Goal: Task Accomplishment & Management: Complete application form

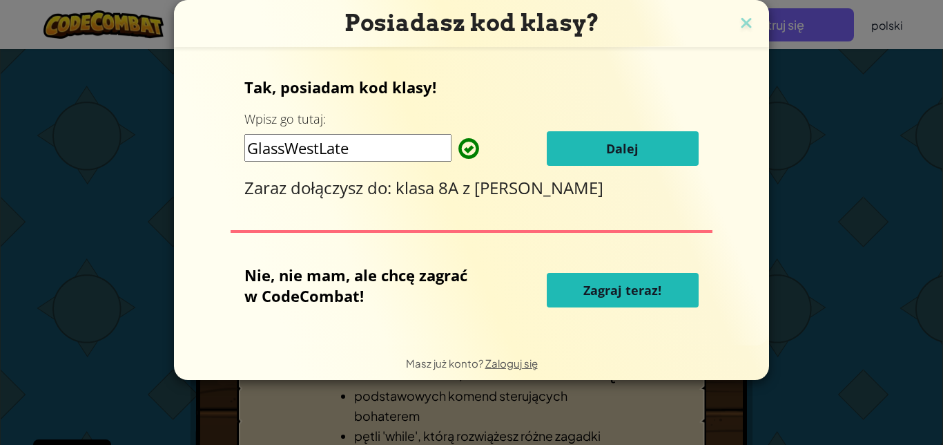
click at [819, 19] on div "Posiadasz kod klasy? Tak, posiadam kod klasy! Wpisz go tutaj: GlassWestLate Dal…" at bounding box center [471, 222] width 943 height 445
click at [616, 133] on button "Dalej" at bounding box center [623, 148] width 152 height 35
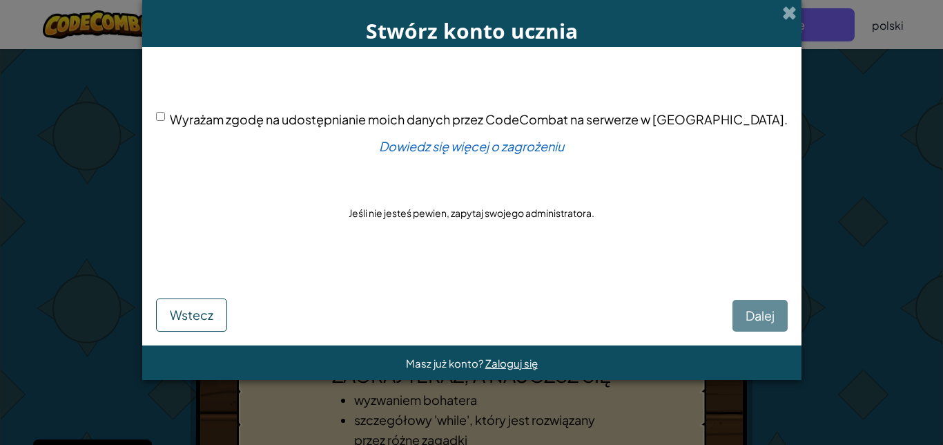
click at [712, 297] on div "Dalej Wstecz" at bounding box center [472, 301] width 632 height 61
click at [714, 306] on div "Dalej Wstecz" at bounding box center [472, 301] width 632 height 61
click at [716, 316] on div "Dalej Wstecz" at bounding box center [472, 301] width 632 height 61
click at [226, 111] on font "Wyrażam zgodę na udostępnianie moich danych przez CodeCombat na serwerze w USA." at bounding box center [479, 119] width 618 height 16
click at [165, 112] on input "Wyrażam zgodę na udostępnianie moich danych przez CodeCombat na serwerze w USA." at bounding box center [160, 116] width 9 height 9
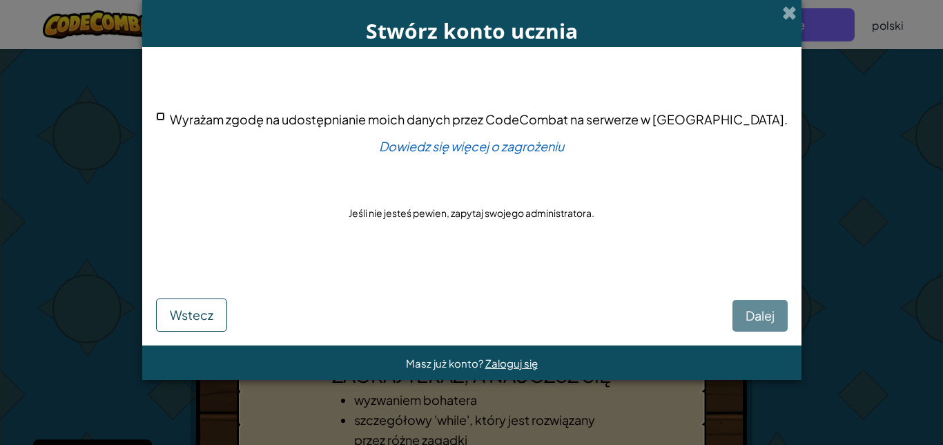
checkbox input "true"
click at [732, 302] on button "Dalej" at bounding box center [759, 316] width 55 height 32
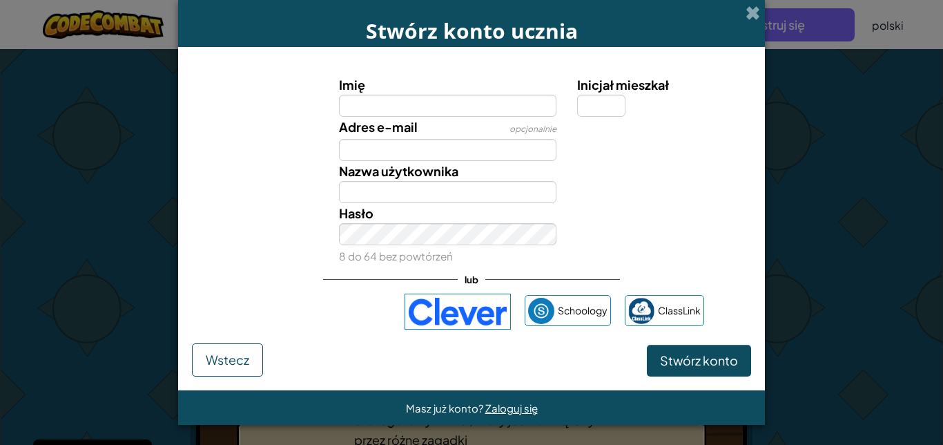
click at [477, 113] on input "Imię" at bounding box center [448, 106] width 218 height 22
click at [490, 105] on input "Imię" at bounding box center [448, 106] width 218 height 22
click at [480, 110] on input "Imię" at bounding box center [448, 106] width 218 height 22
click at [592, 157] on div "Adres e-mail opcjonalnie" at bounding box center [471, 139] width 573 height 44
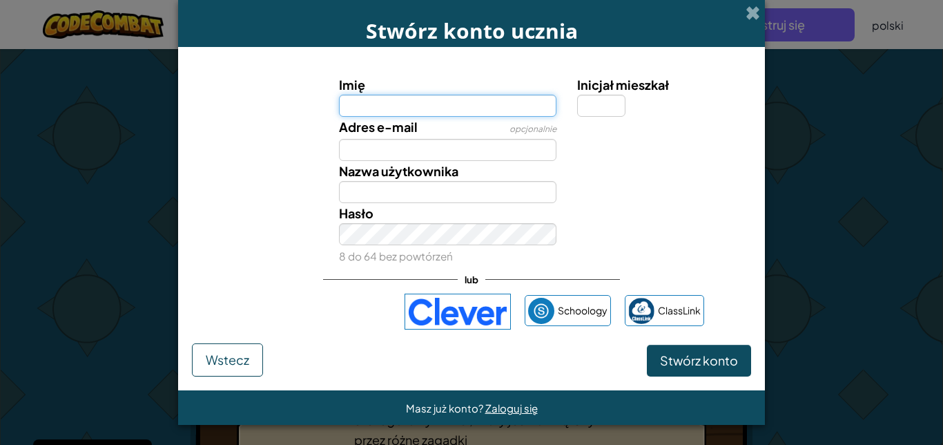
click at [519, 110] on input "Imię" at bounding box center [448, 106] width 218 height 22
click at [473, 107] on input "Imię" at bounding box center [448, 106] width 218 height 22
type input "jacke"
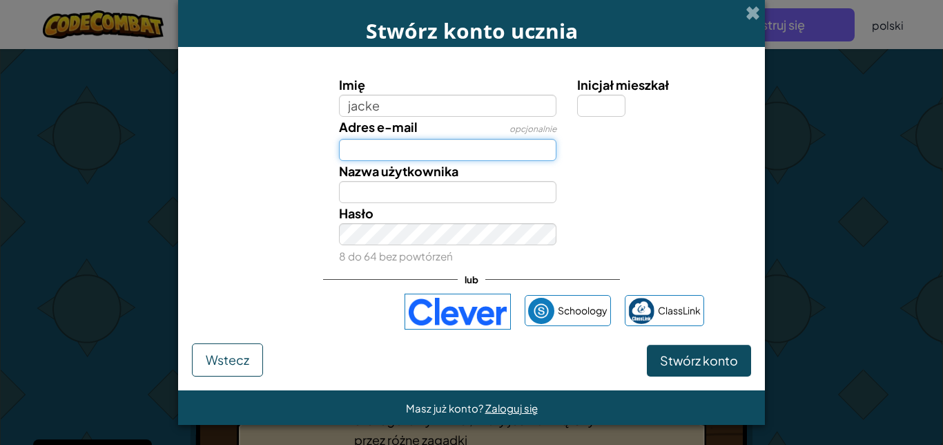
click at [369, 154] on input "Adres e-mail" at bounding box center [448, 150] width 218 height 22
type input "Jacke"
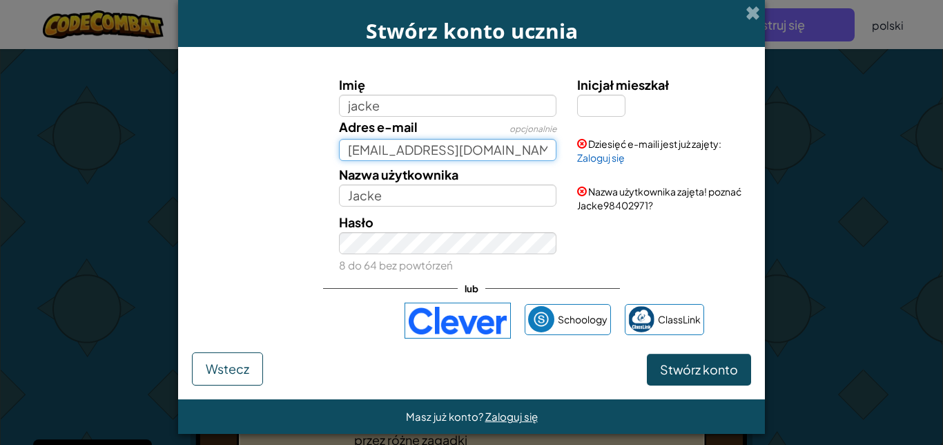
click at [441, 155] on input "u47@zsp4mce.omicrosoft.com" at bounding box center [448, 150] width 218 height 22
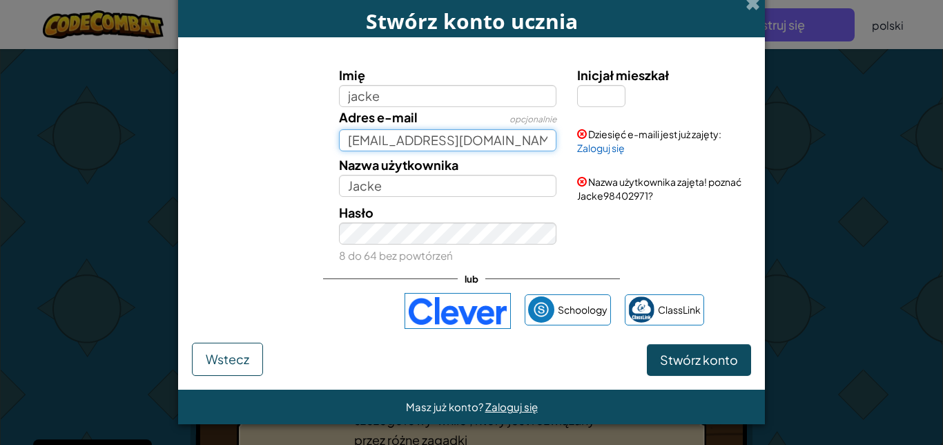
type input "u47@zsp4mce.onmicrosoft.com"
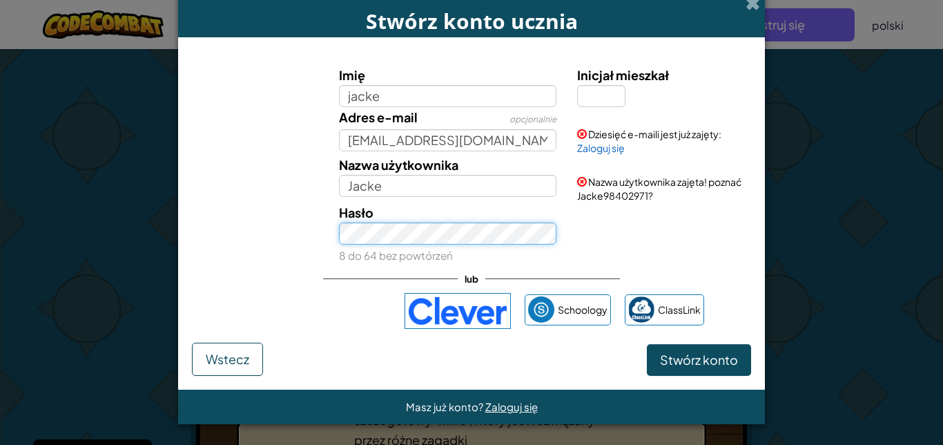
scroll to position [6, 0]
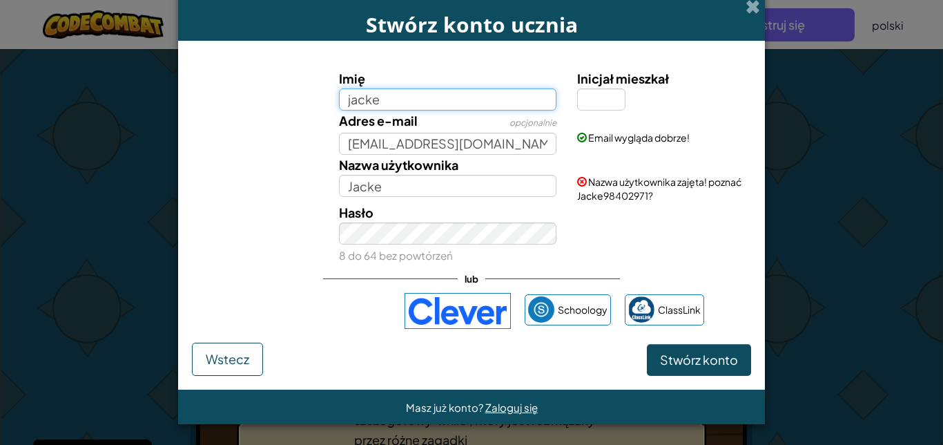
click at [446, 92] on input "jacke" at bounding box center [448, 99] width 218 height 22
type input "jackejuliusz"
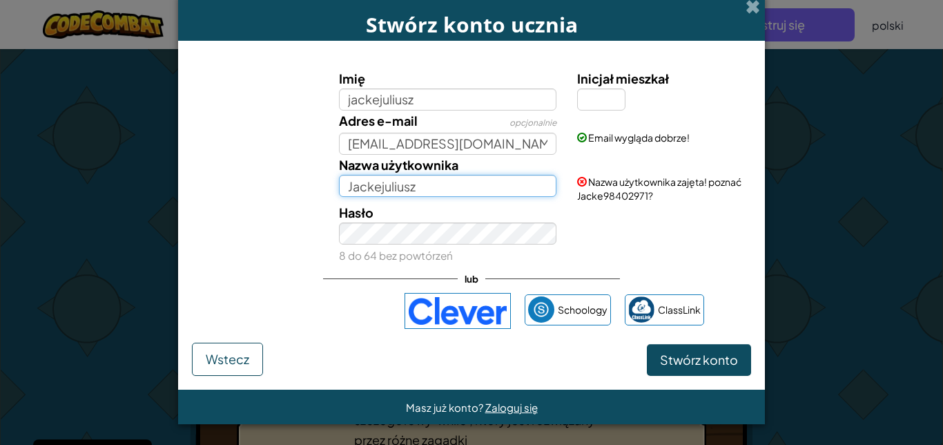
click at [469, 187] on input "Jackejuliusz" at bounding box center [448, 186] width 218 height 22
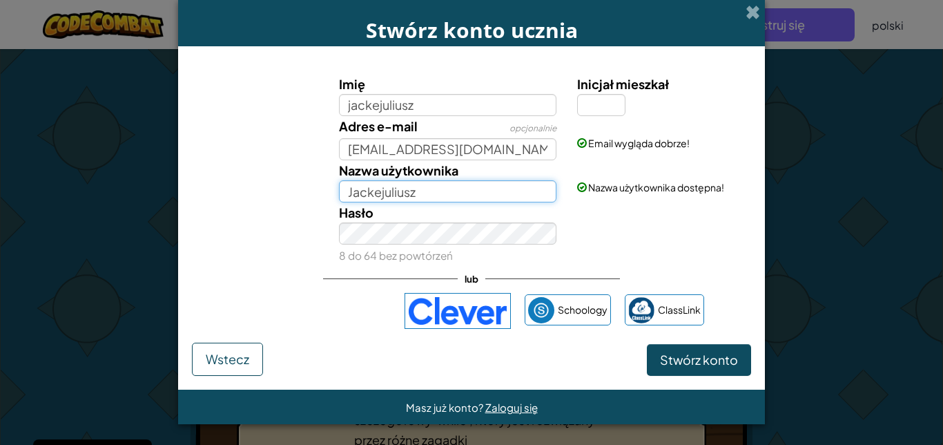
click at [375, 197] on input "Jackejuliusz" at bounding box center [448, 191] width 218 height 22
type input "Jacke _juliusz"
click at [454, 223] on div "Hasło 8 do 64 bez powtórzeń" at bounding box center [448, 233] width 239 height 63
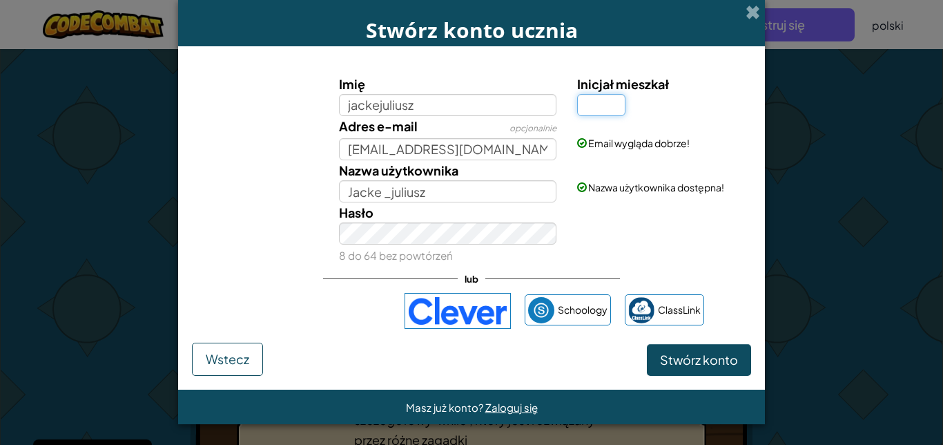
click at [608, 104] on input "Inicjał mieszkał" at bounding box center [601, 105] width 48 height 22
type input "k"
type input "JackejuliuszK"
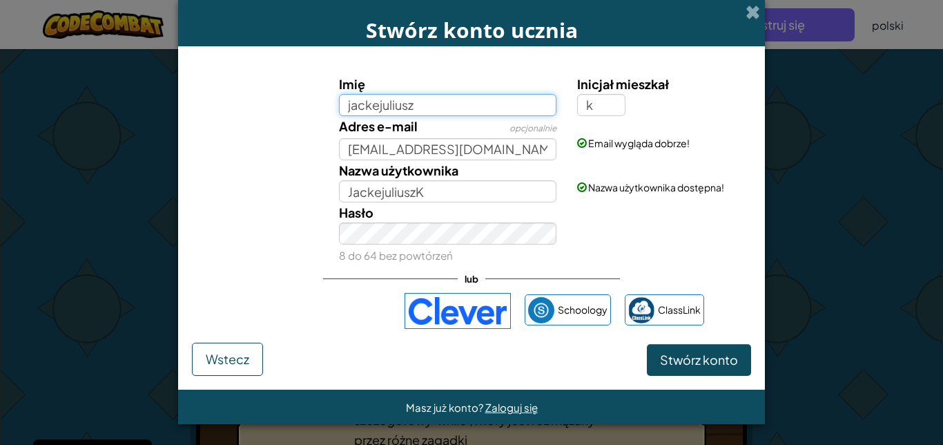
click at [500, 104] on input "jackejuliusz" at bounding box center [448, 105] width 218 height 22
type input "j"
type input "Mateusz"
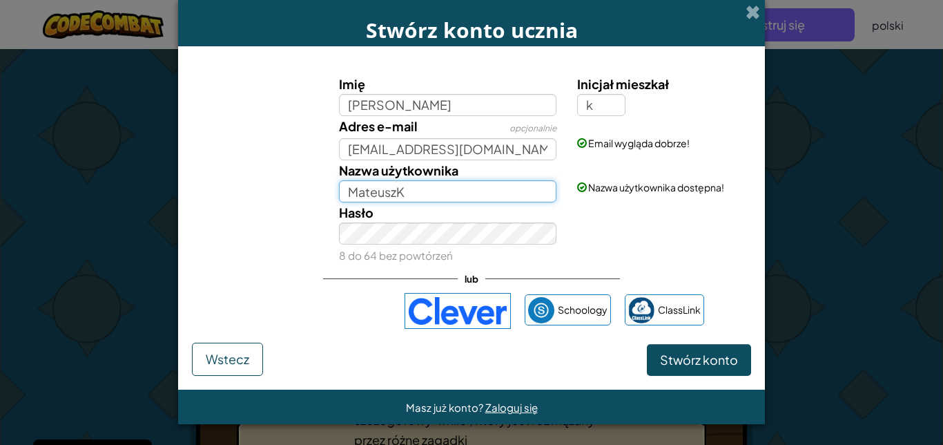
click at [452, 186] on input "MateuszK" at bounding box center [448, 191] width 218 height 22
type input "M"
type input "Jacke_juliusz"
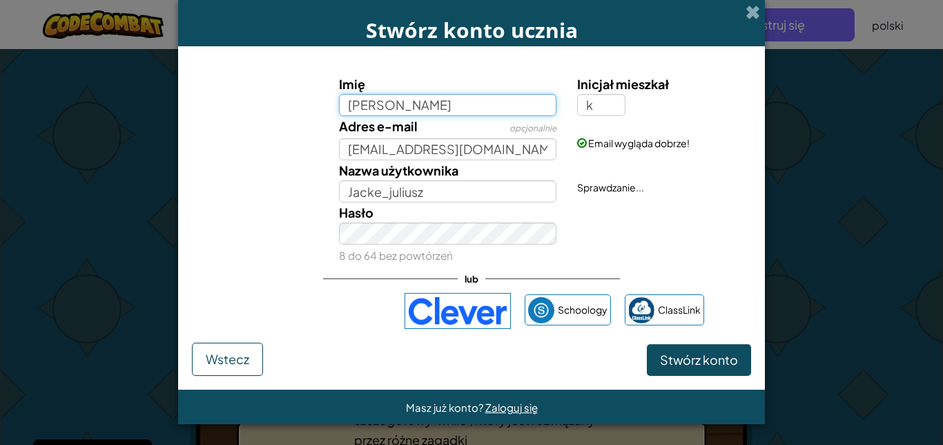
click at [400, 112] on input "Mateusz" at bounding box center [448, 105] width 218 height 22
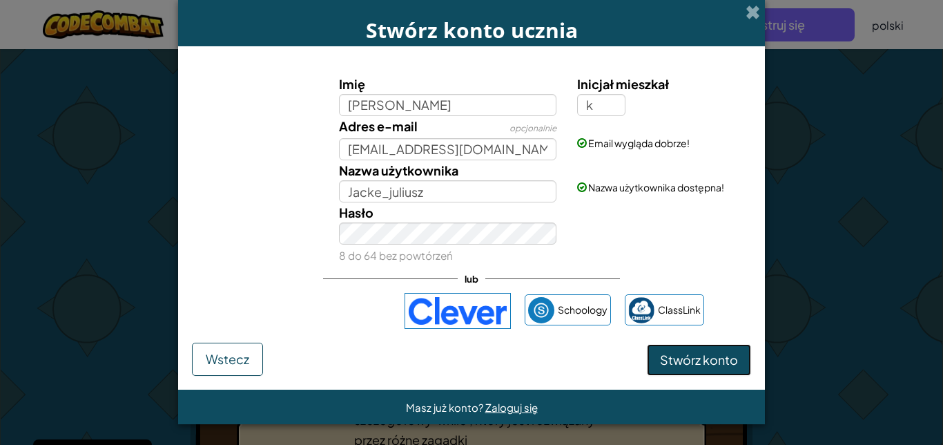
click at [697, 351] on font "Stwórz konto" at bounding box center [699, 359] width 78 height 16
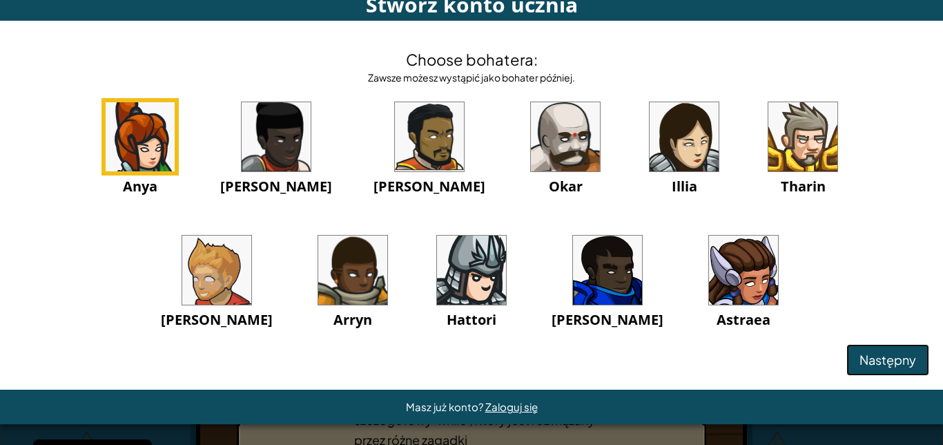
scroll to position [50, 0]
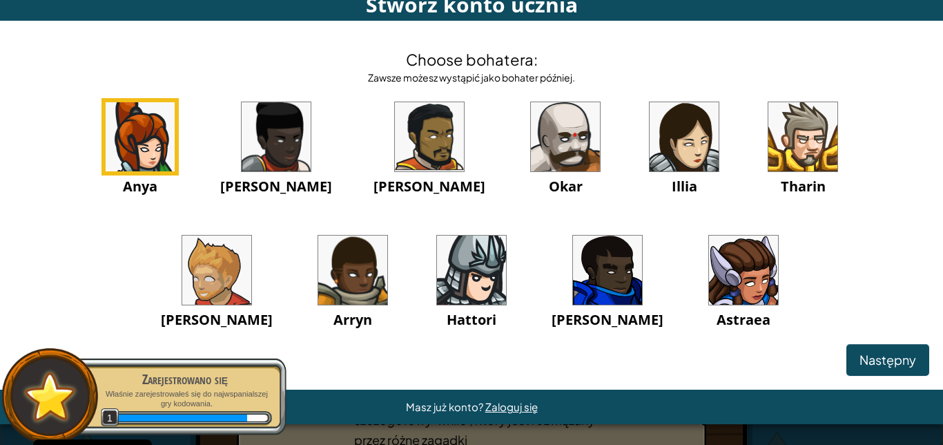
click at [600, 126] on img at bounding box center [565, 136] width 69 height 69
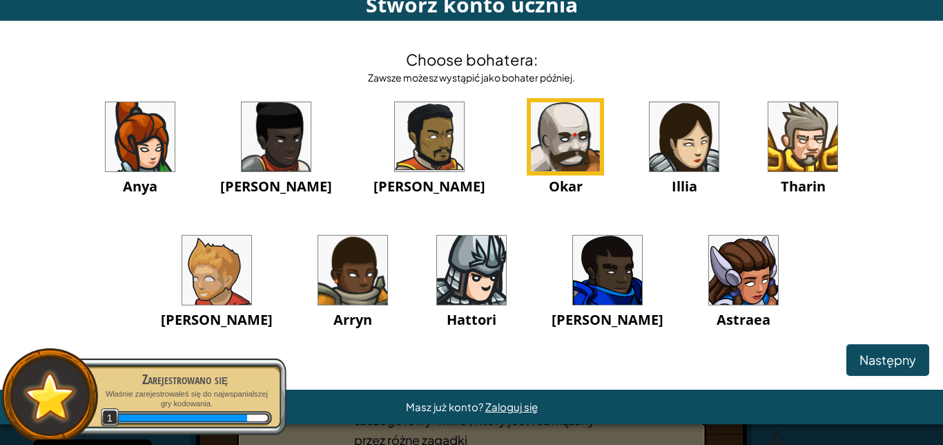
scroll to position [159, 0]
click at [846, 368] on button "Następny" at bounding box center [887, 360] width 83 height 32
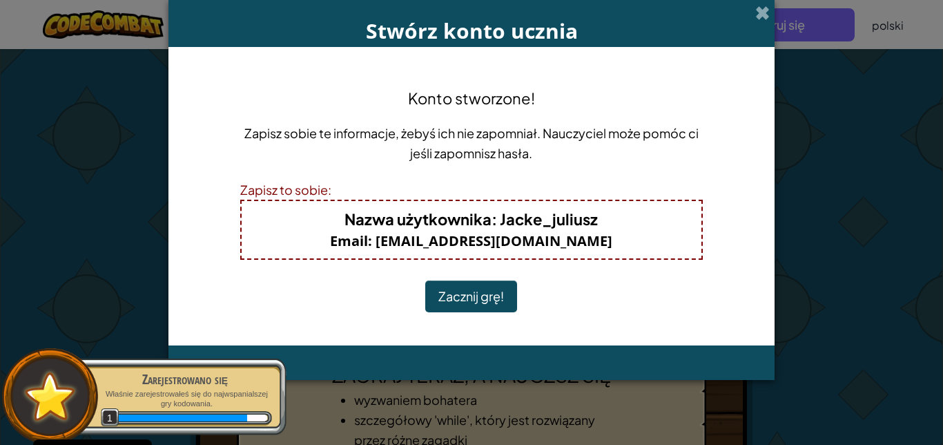
scroll to position [0, 0]
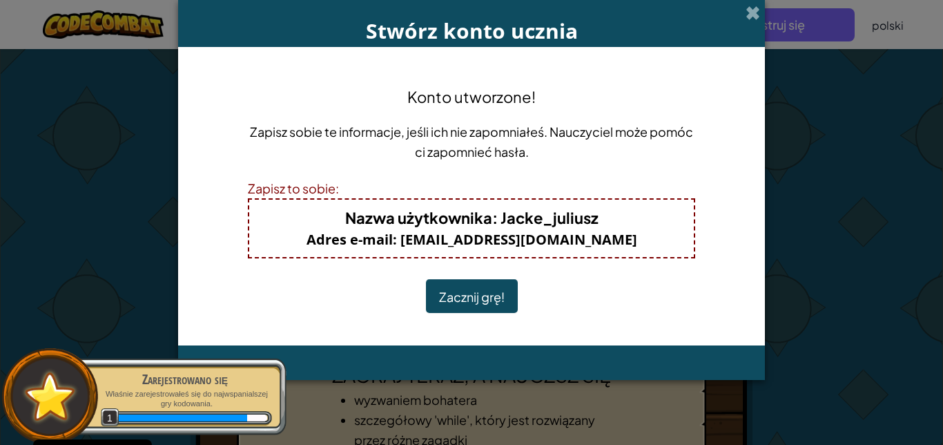
click at [487, 302] on font "Zacznij grę!" at bounding box center [472, 297] width 66 height 16
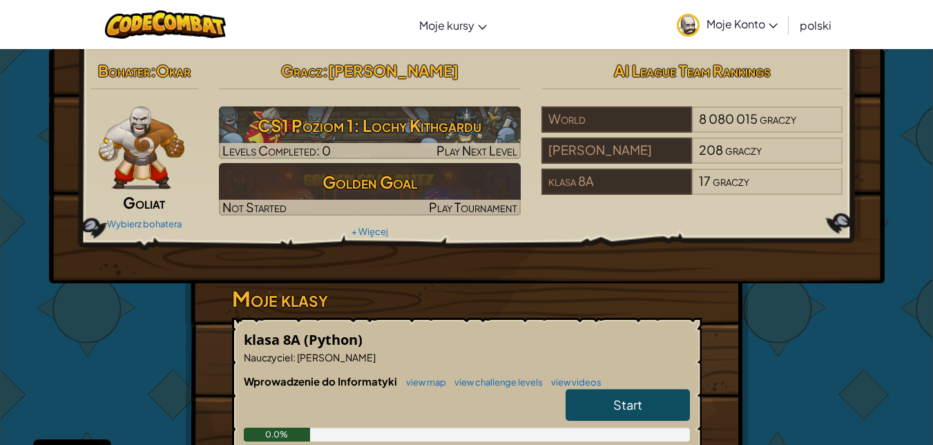
click at [644, 404] on link "Start" at bounding box center [627, 405] width 124 height 32
select select "pl"
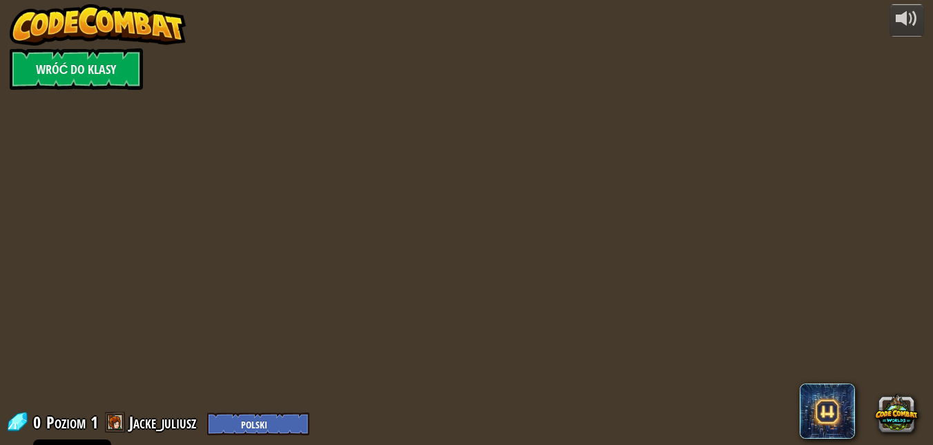
select select "pl"
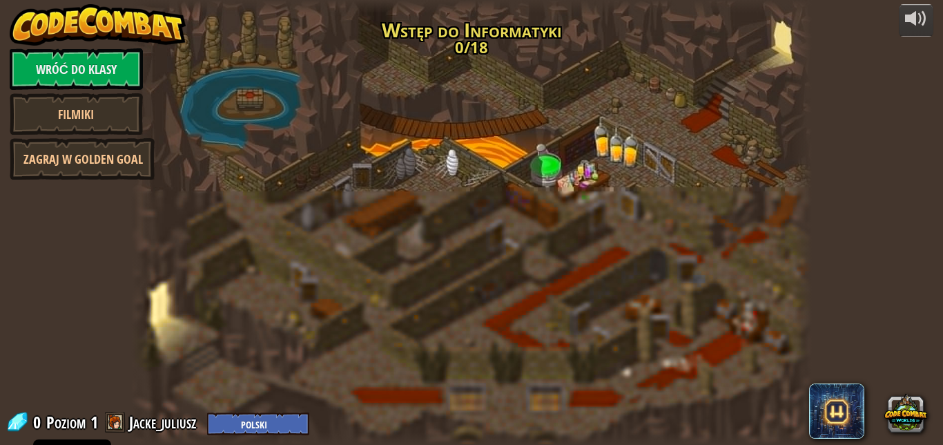
select select "pl"
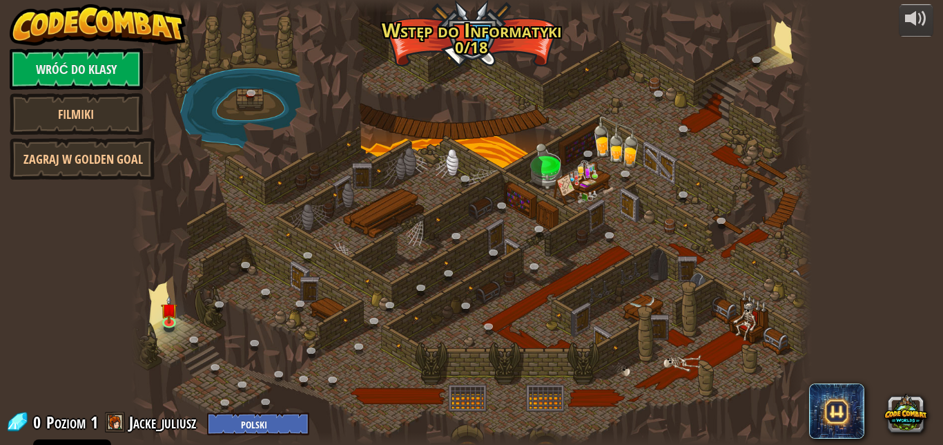
select select "pl"
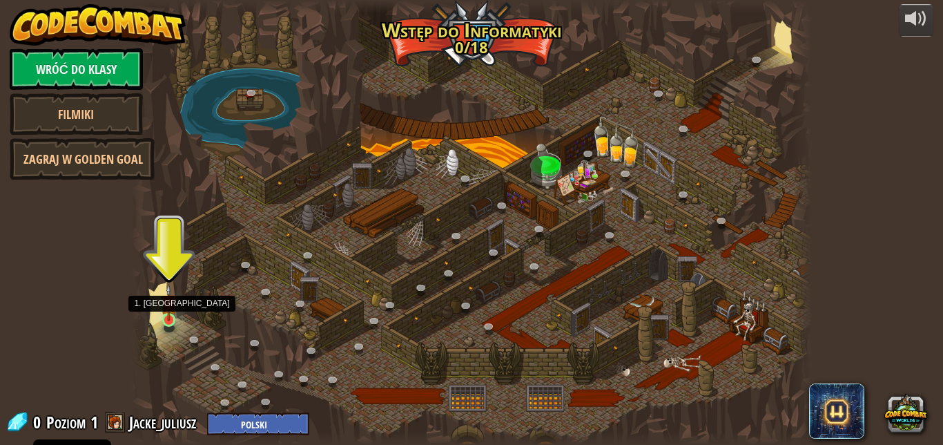
click at [169, 320] on img at bounding box center [169, 302] width 16 height 37
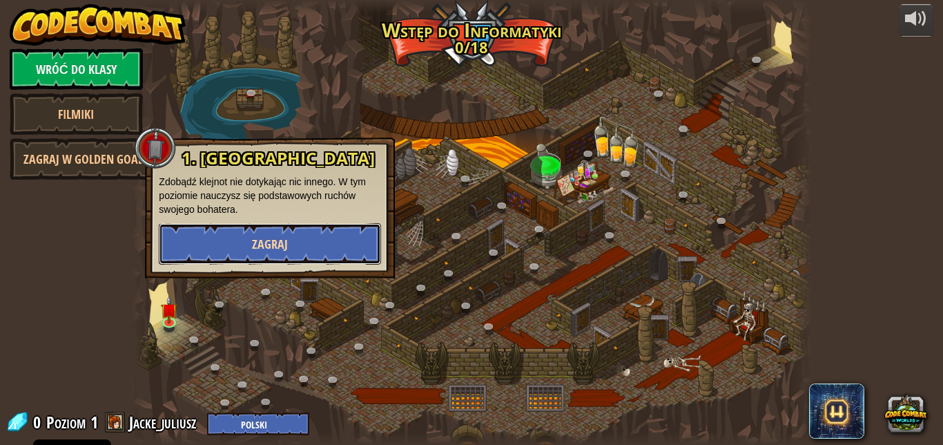
click at [279, 261] on button "Zagraj" at bounding box center [270, 243] width 222 height 41
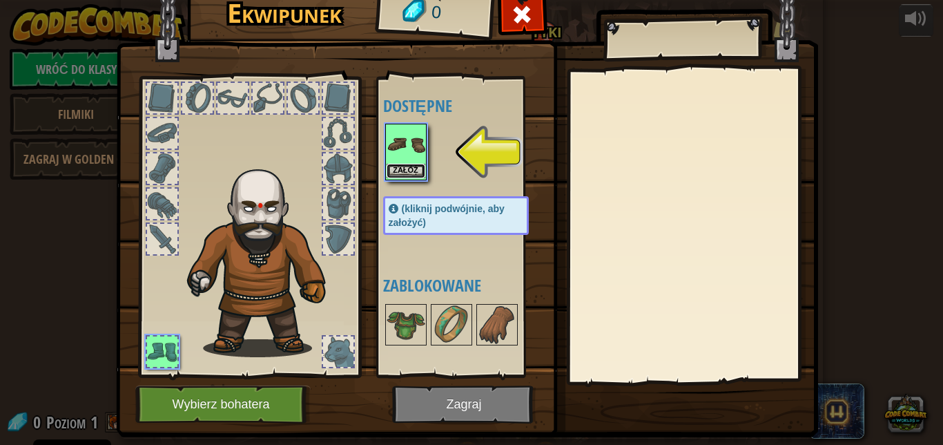
click at [398, 177] on button "Załóż" at bounding box center [406, 171] width 39 height 14
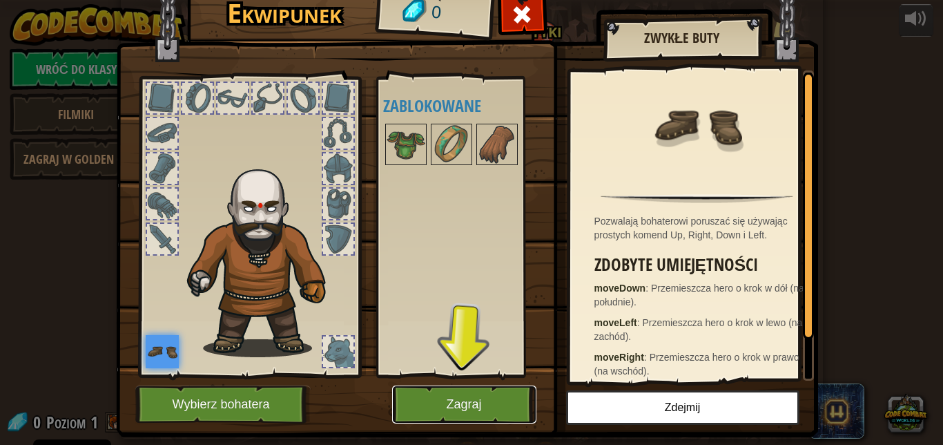
click at [470, 396] on button "Zagraj" at bounding box center [464, 404] width 144 height 38
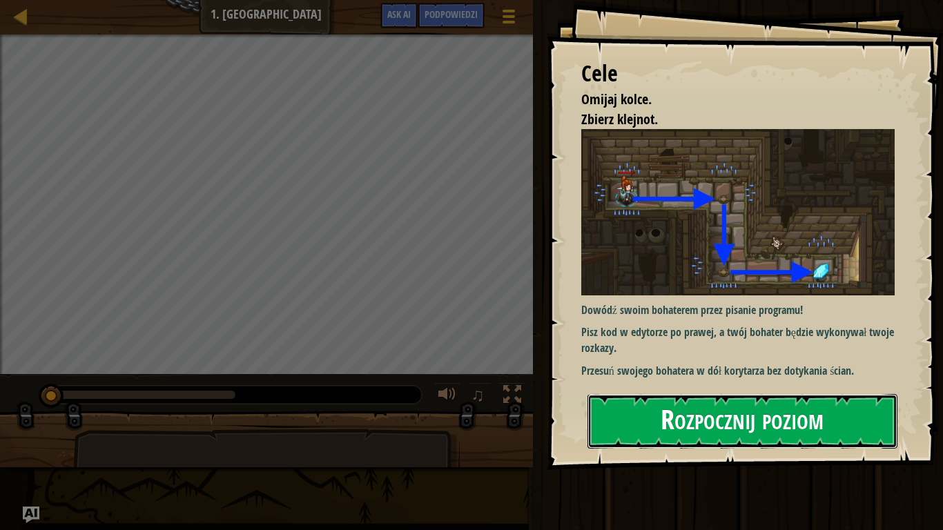
click at [783, 420] on button "Rozpocznij poziom" at bounding box center [742, 421] width 310 height 55
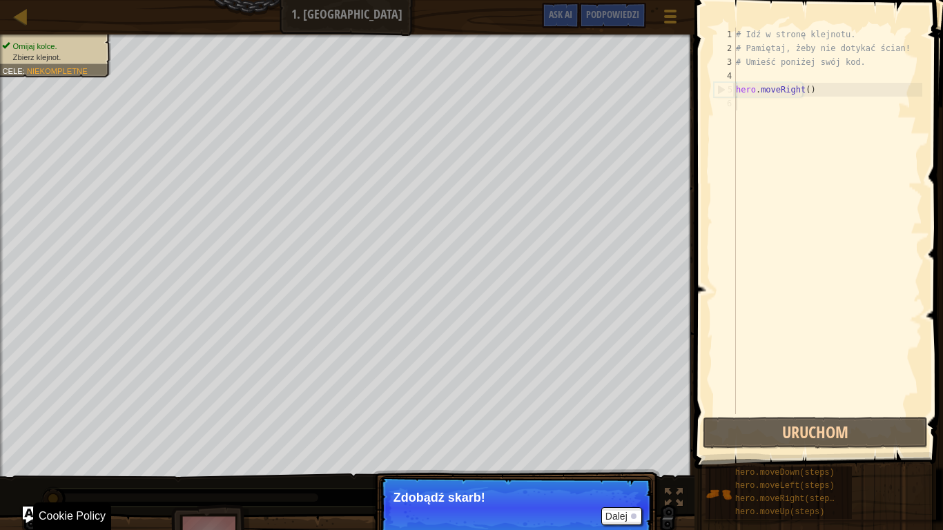
click at [605, 444] on p "Dalej Zdobądź skarb!" at bounding box center [516, 508] width 274 height 64
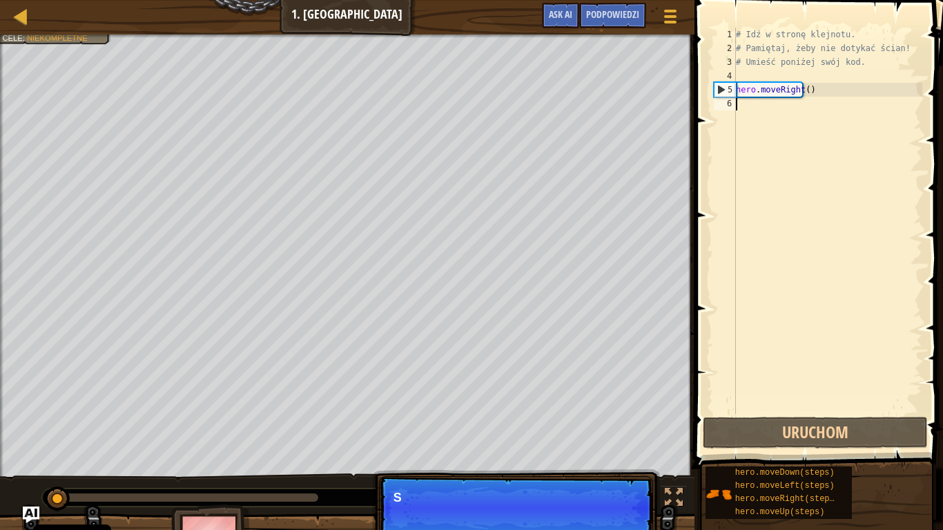
scroll to position [6, 0]
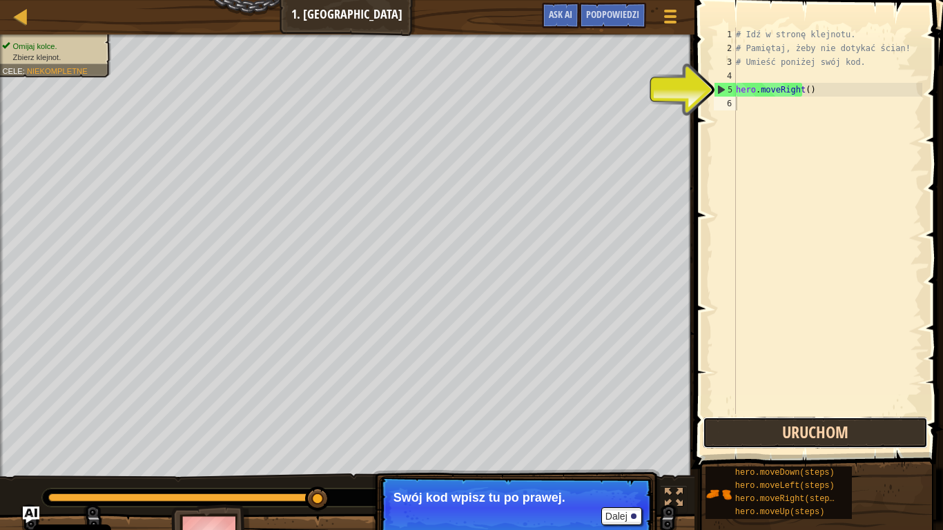
click at [792, 427] on button "Uruchom" at bounding box center [815, 433] width 225 height 32
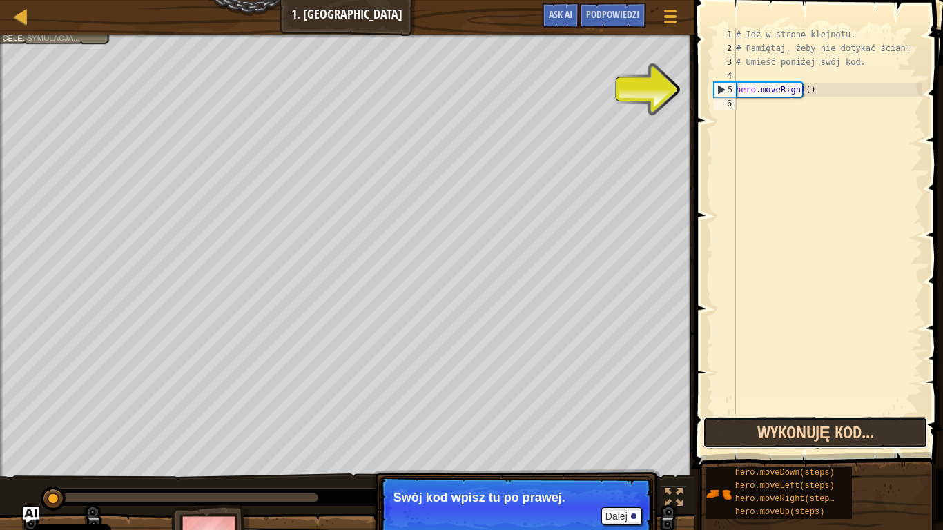
click at [792, 427] on button "Wykonuję kod..." at bounding box center [815, 433] width 225 height 32
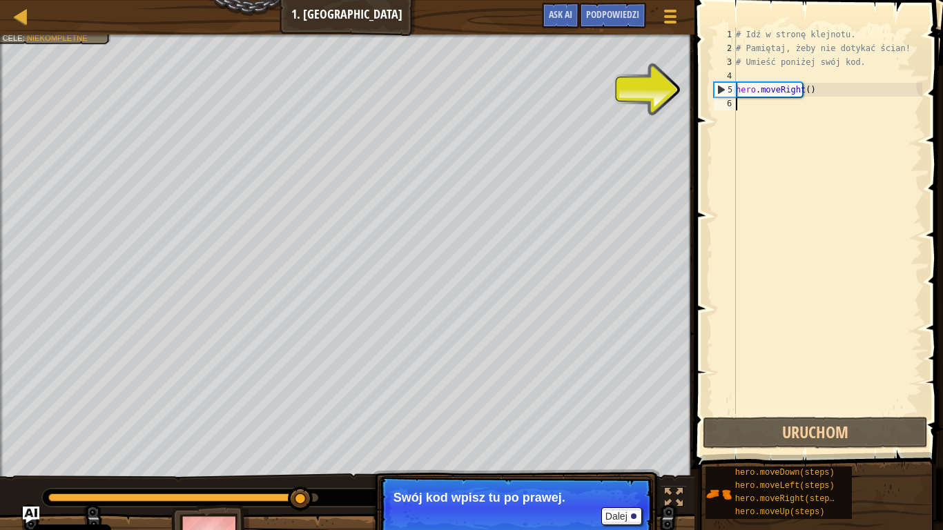
click at [757, 113] on div "# Idź w stronę klejnotu. # Pamiętaj, żeby nie dotykać ścian! # Umieść poniżej s…" at bounding box center [827, 235] width 189 height 414
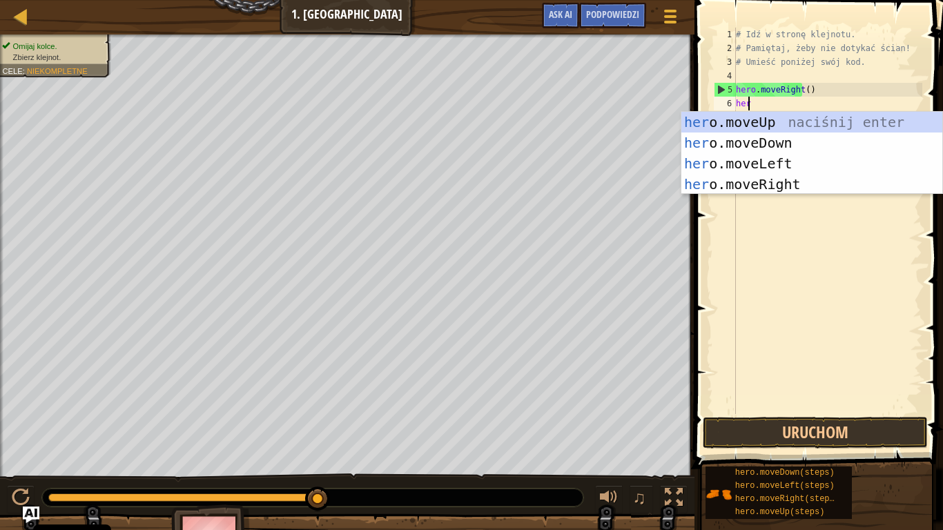
type textarea "her"
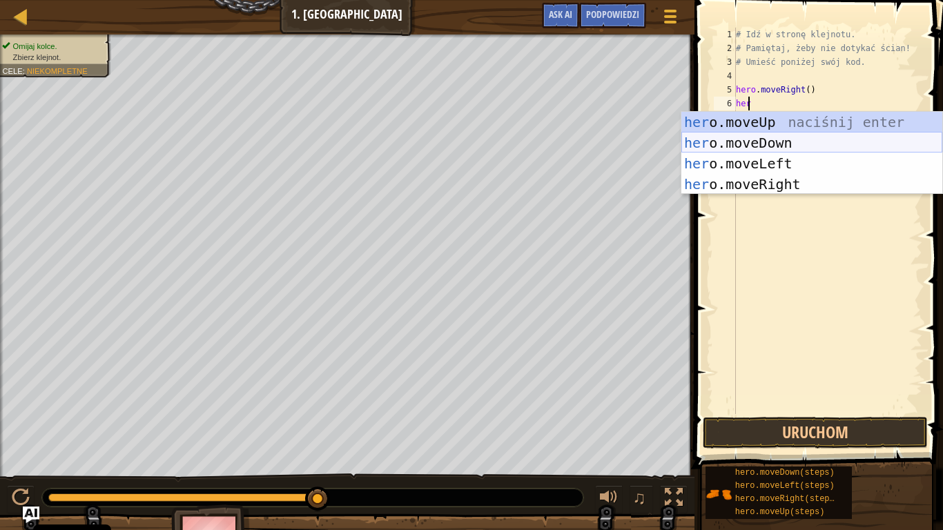
click at [766, 143] on div "her o.moveUp naciśnij enter her o.moveDown naciśnij enter her o.moveLeft naciśn…" at bounding box center [811, 174] width 261 height 124
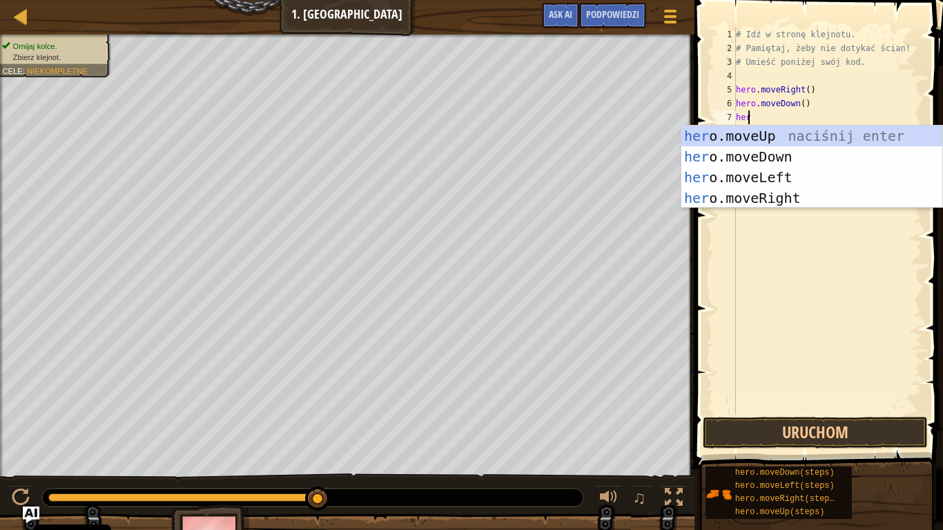
type textarea "hero"
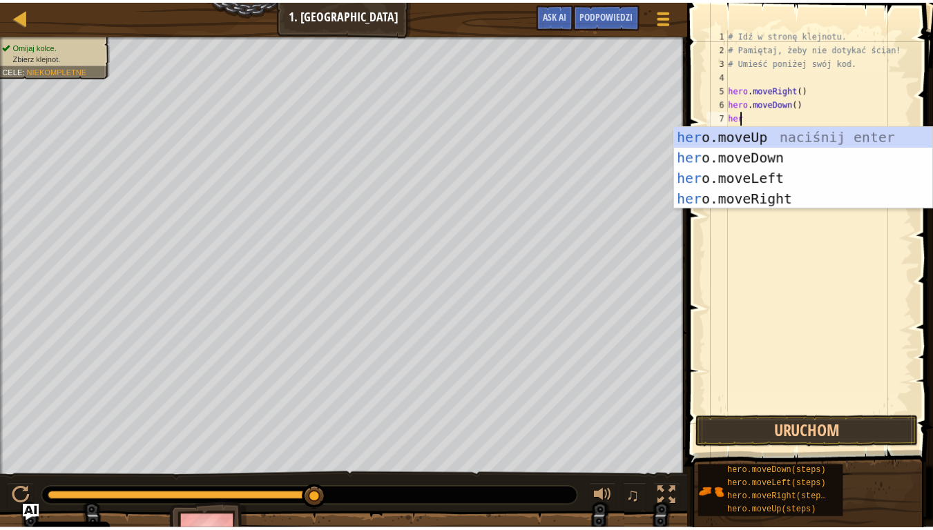
scroll to position [6, 1]
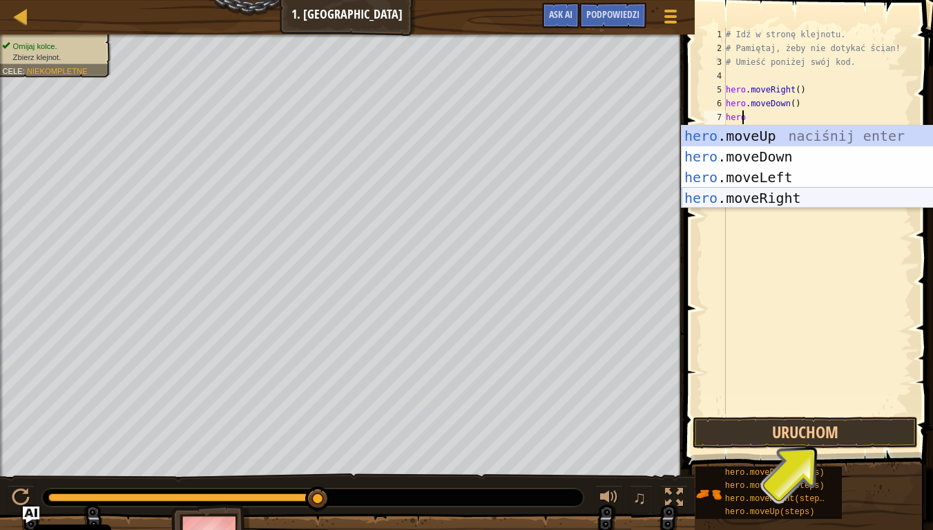
click at [745, 202] on div "hero .moveUp naciśnij enter hero .moveDown naciśnij enter hero .moveLeft naciśn…" at bounding box center [811, 188] width 261 height 124
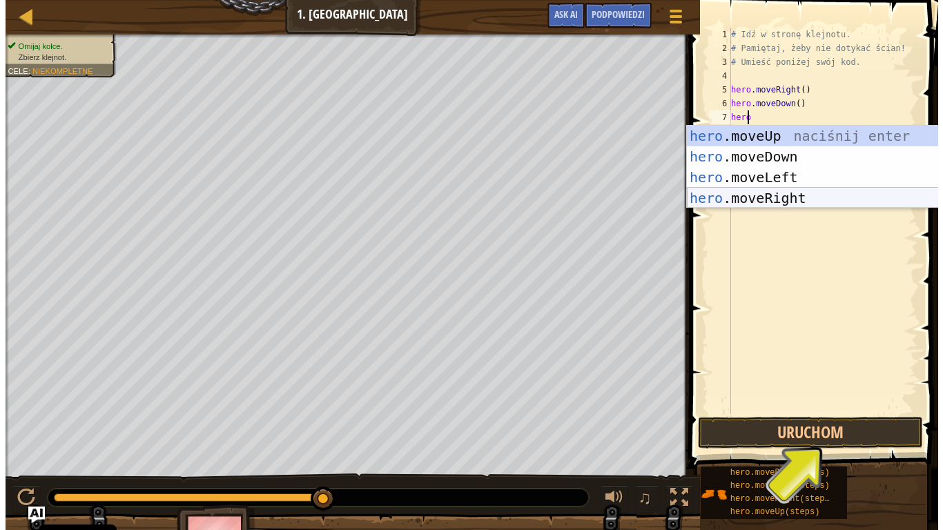
scroll to position [6, 0]
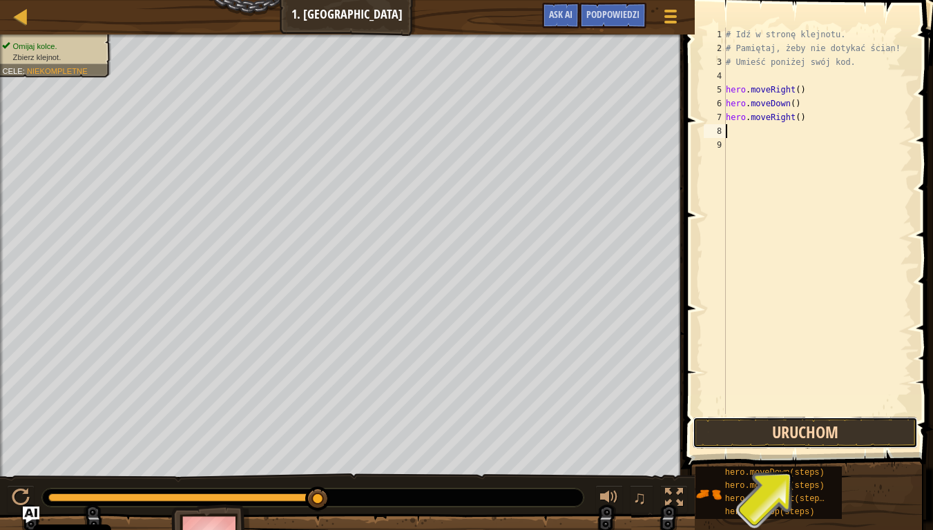
click at [805, 440] on button "Uruchom" at bounding box center [804, 433] width 225 height 32
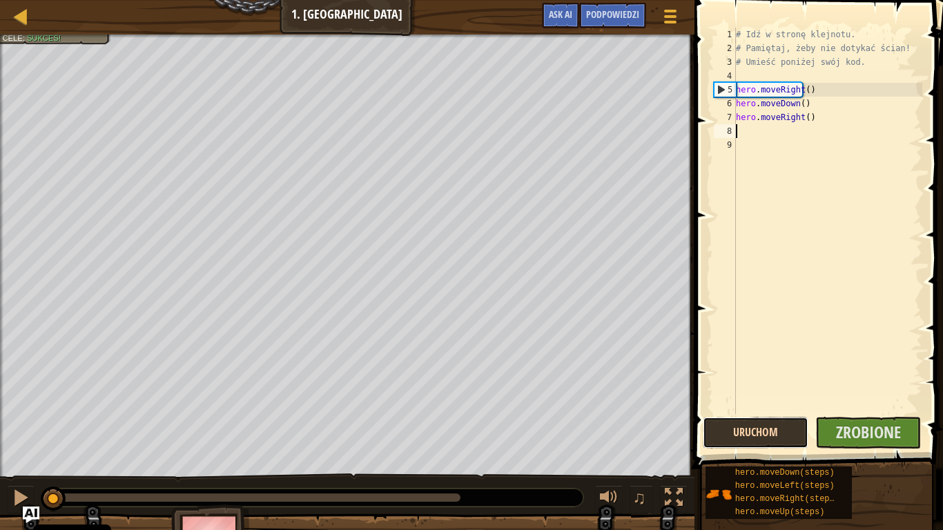
click at [788, 429] on button "Uruchom" at bounding box center [756, 433] width 106 height 32
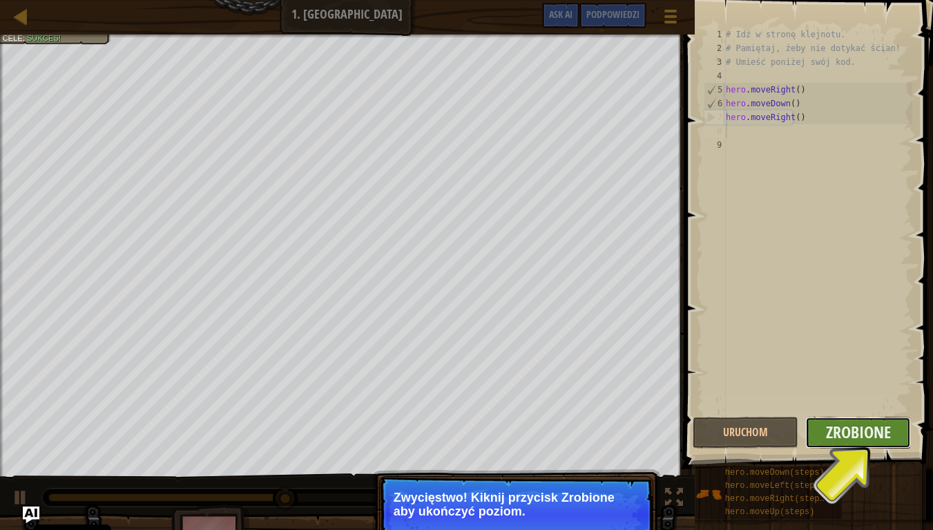
click at [890, 437] on button "Zrobione" at bounding box center [858, 433] width 106 height 32
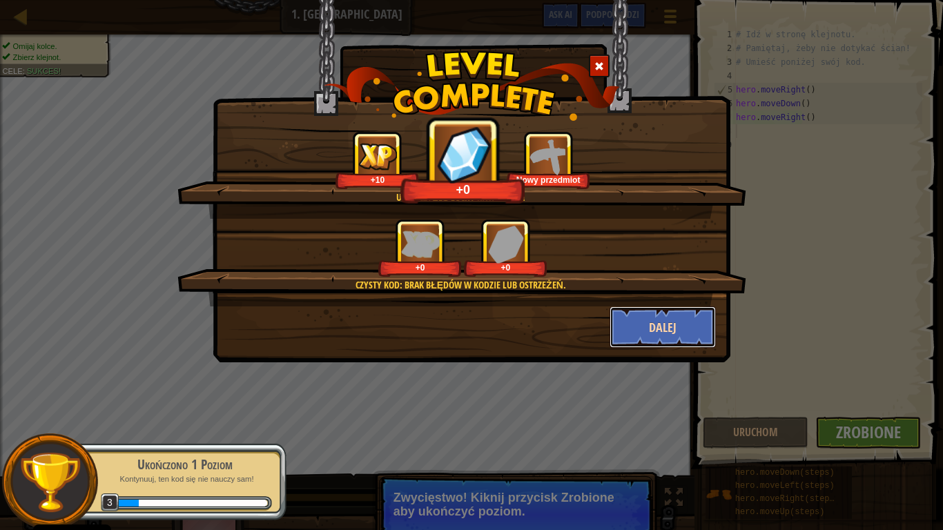
click at [683, 332] on button "Dalej" at bounding box center [663, 326] width 107 height 41
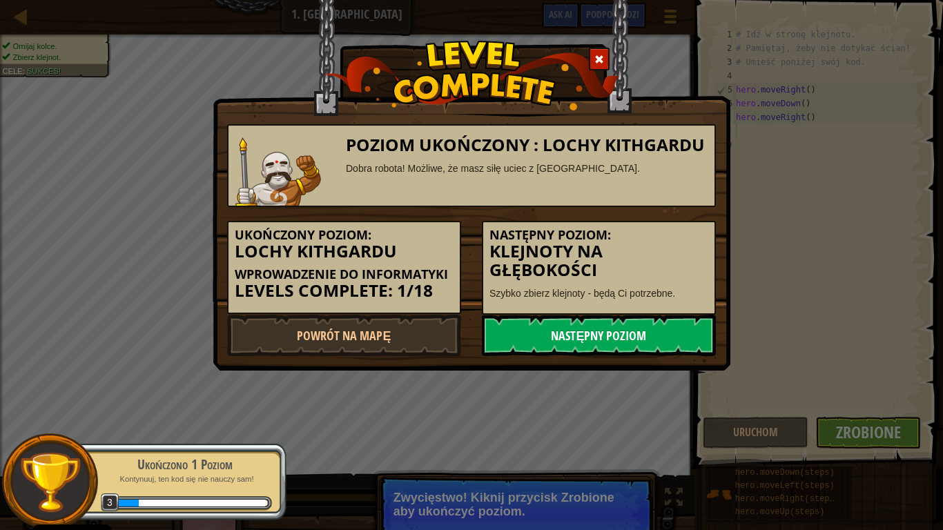
click at [622, 329] on link "Następny poziom" at bounding box center [599, 335] width 234 height 41
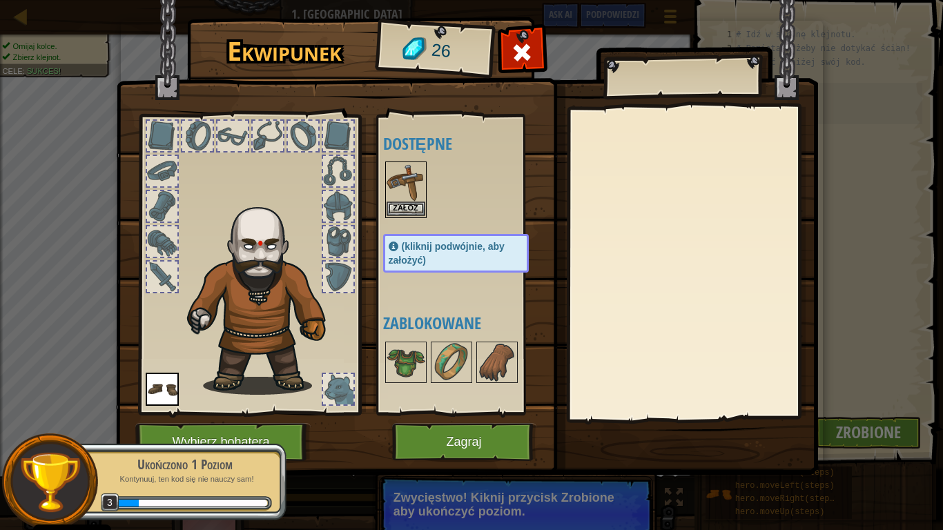
click at [413, 200] on img at bounding box center [406, 182] width 39 height 39
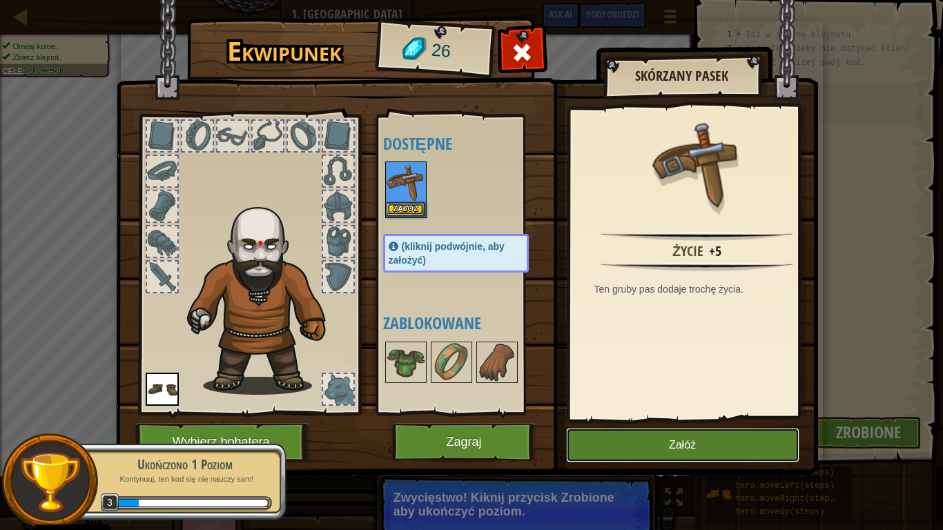
click at [638, 435] on button "Załóż" at bounding box center [682, 445] width 233 height 35
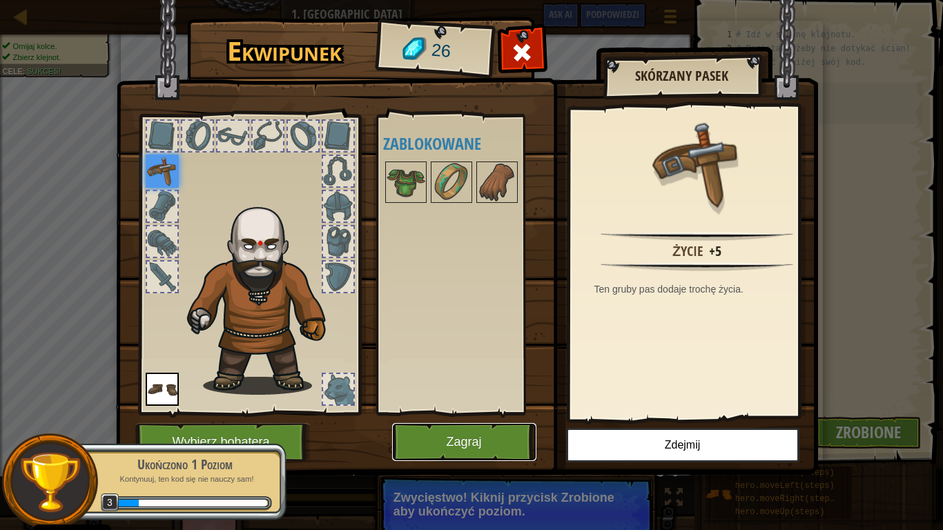
click at [449, 444] on button "Zagraj" at bounding box center [464, 442] width 144 height 38
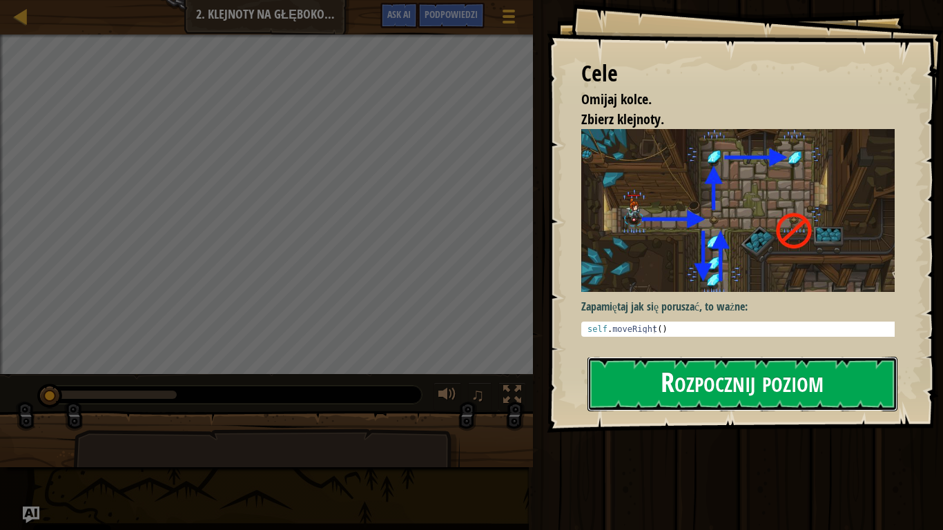
click at [640, 385] on button "Rozpocznij poziom" at bounding box center [742, 384] width 310 height 55
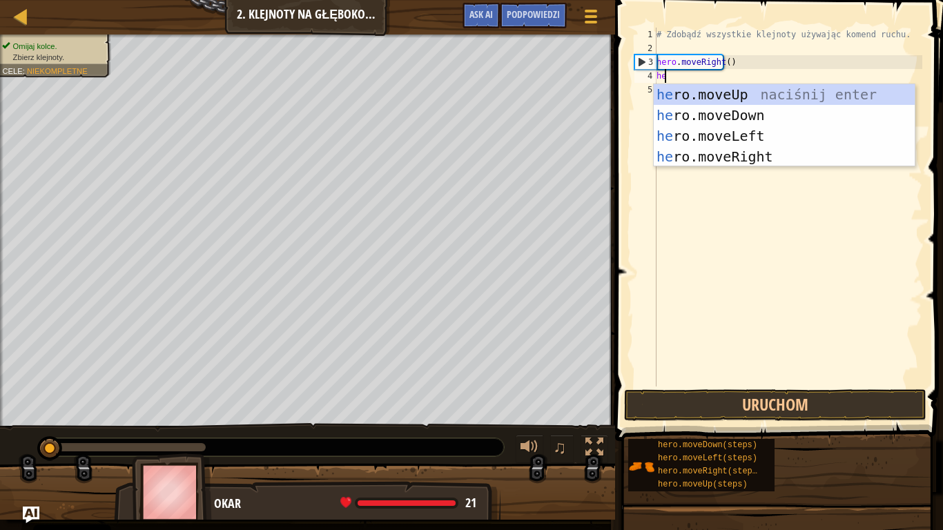
scroll to position [6, 0]
type textarea "hero"
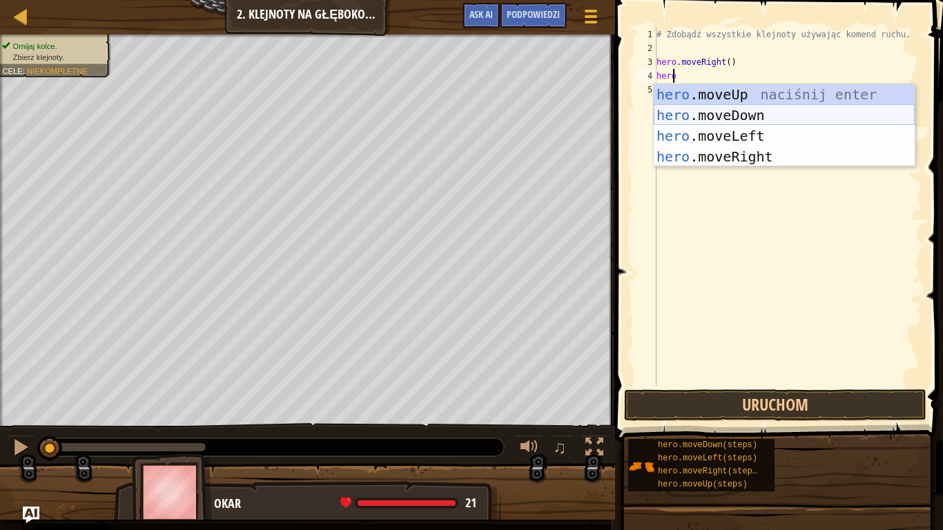
drag, startPoint x: 750, startPoint y: 118, endPoint x: 714, endPoint y: 115, distance: 35.3
click at [746, 119] on div "hero .moveUp naciśnij enter hero .moveDown naciśnij enter hero .moveLeft naciśn…" at bounding box center [784, 146] width 261 height 124
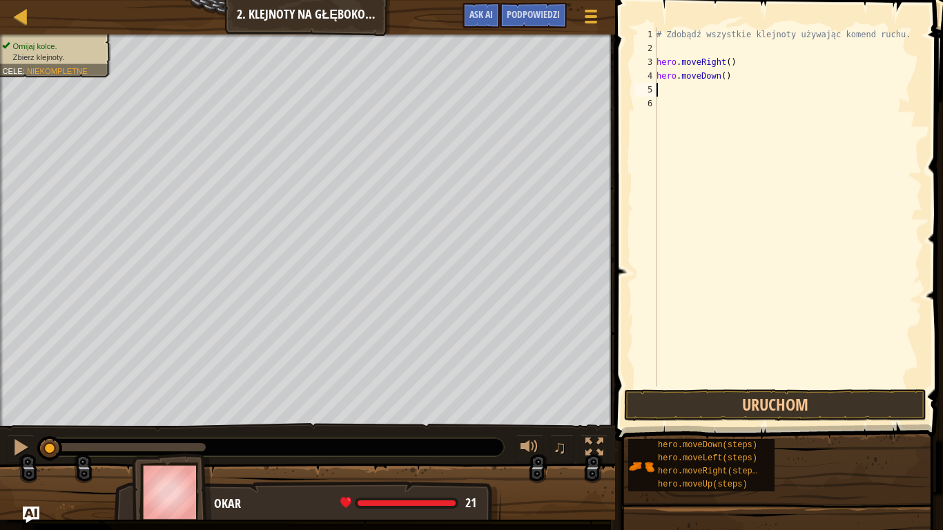
scroll to position [6, 0]
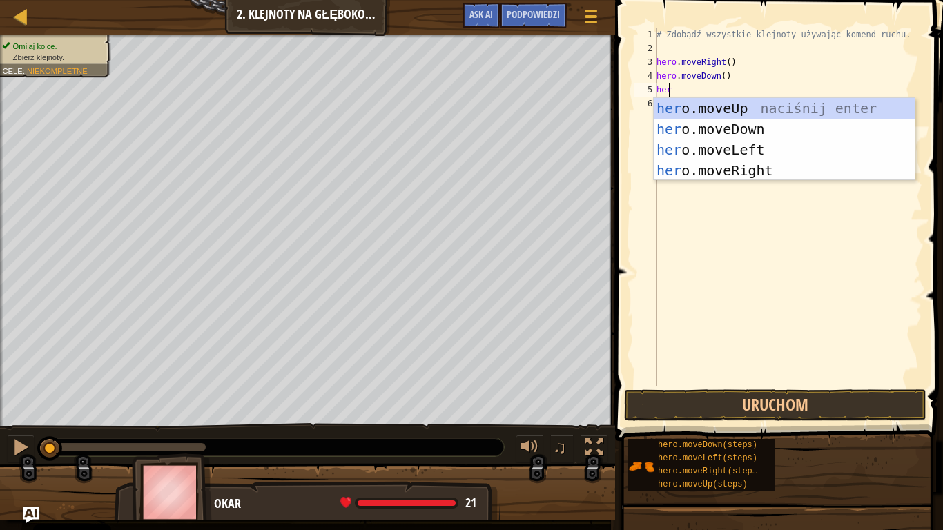
type textarea "hero"
click at [725, 103] on div "hero .moveUp naciśnij enter hero .moveDown naciśnij enter hero .moveLeft naciśn…" at bounding box center [784, 160] width 261 height 124
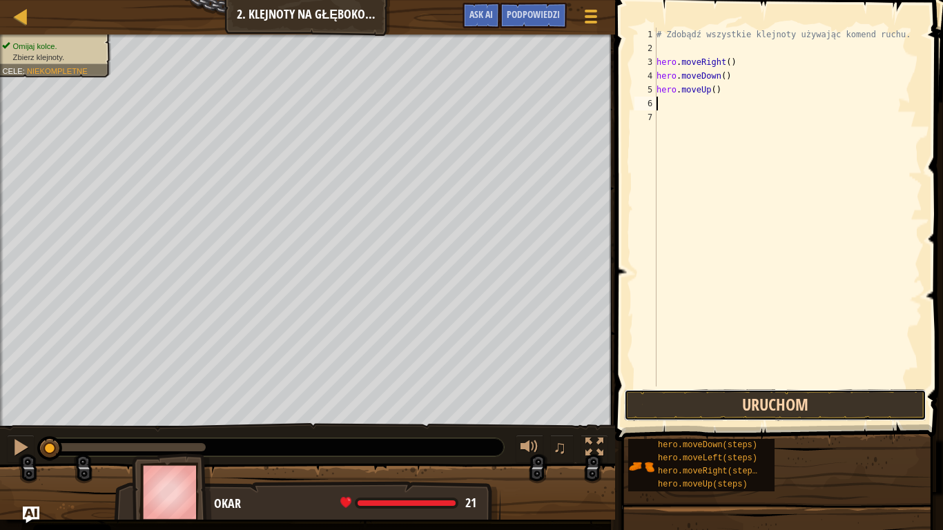
click at [736, 412] on button "Uruchom" at bounding box center [775, 405] width 302 height 32
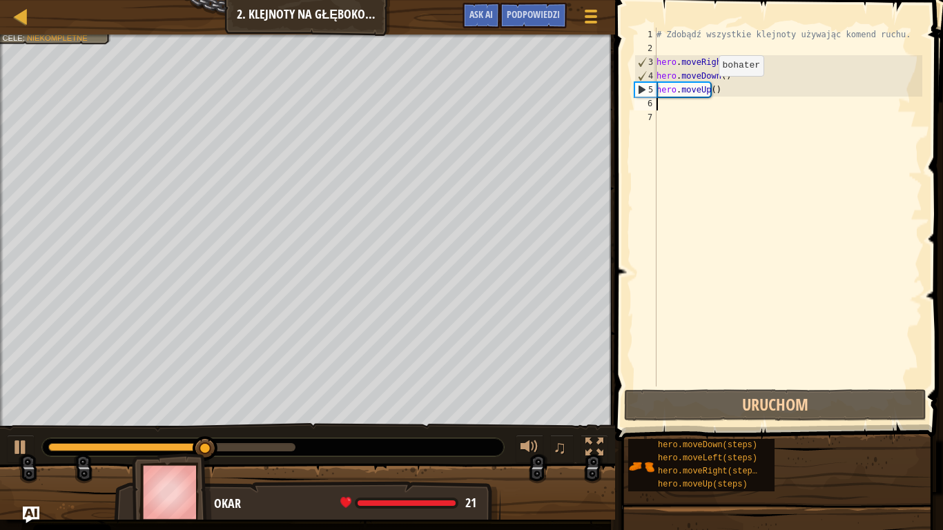
click at [705, 89] on div "# Zdobądź wszystkie klejnoty używając komend ruchu. hero . moveRight ( ) hero .…" at bounding box center [788, 221] width 269 height 387
type textarea "hero.moveUp(2)"
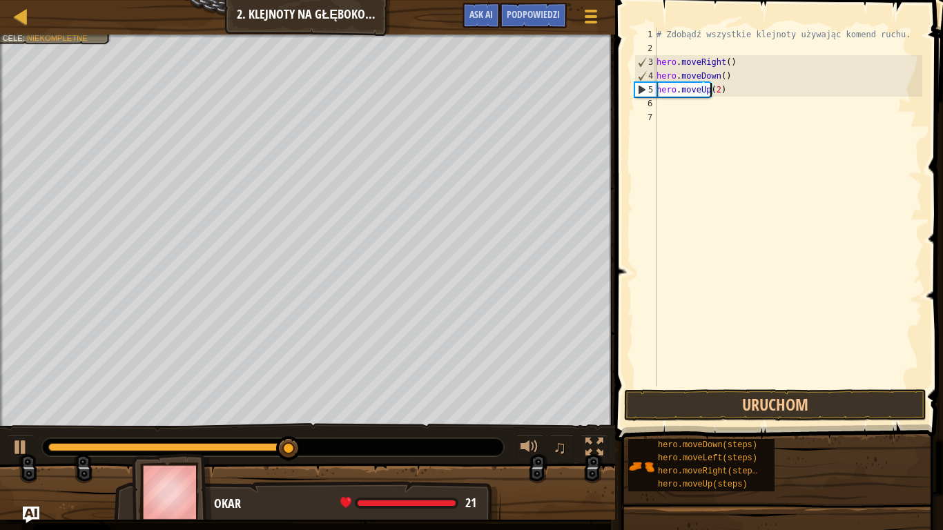
click at [667, 115] on div "# Zdobądź wszystkie klejnoty używając komend ruchu. hero . moveRight ( ) hero .…" at bounding box center [788, 221] width 269 height 387
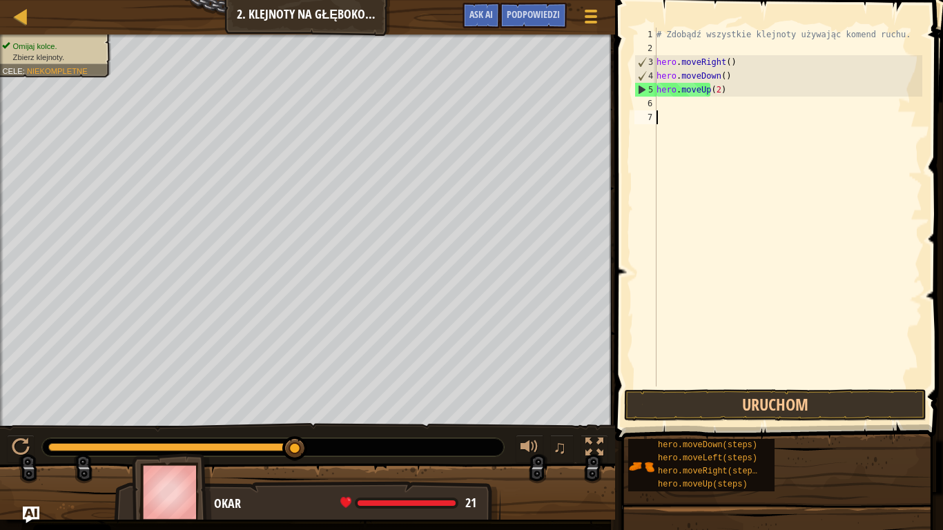
drag, startPoint x: 650, startPoint y: 98, endPoint x: 659, endPoint y: 107, distance: 12.7
click at [652, 102] on div "6" at bounding box center [645, 104] width 22 height 14
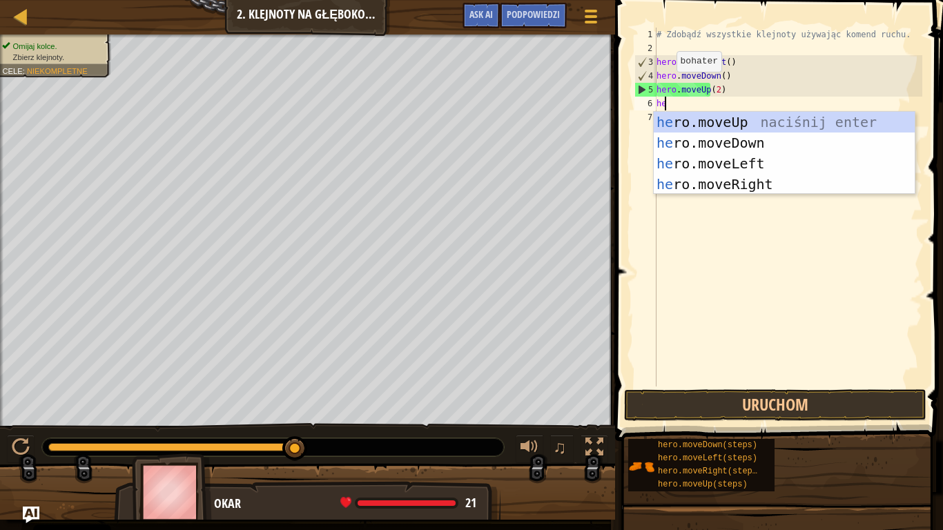
type textarea "hero"
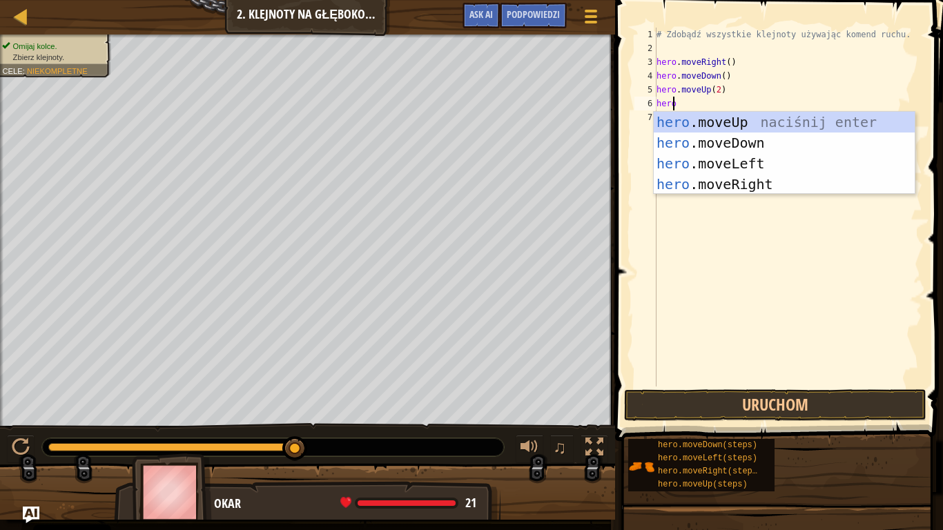
click at [763, 203] on div "# Zdobądź wszystkie klejnoty używając komend ruchu. hero . moveRight ( ) hero .…" at bounding box center [788, 221] width 269 height 387
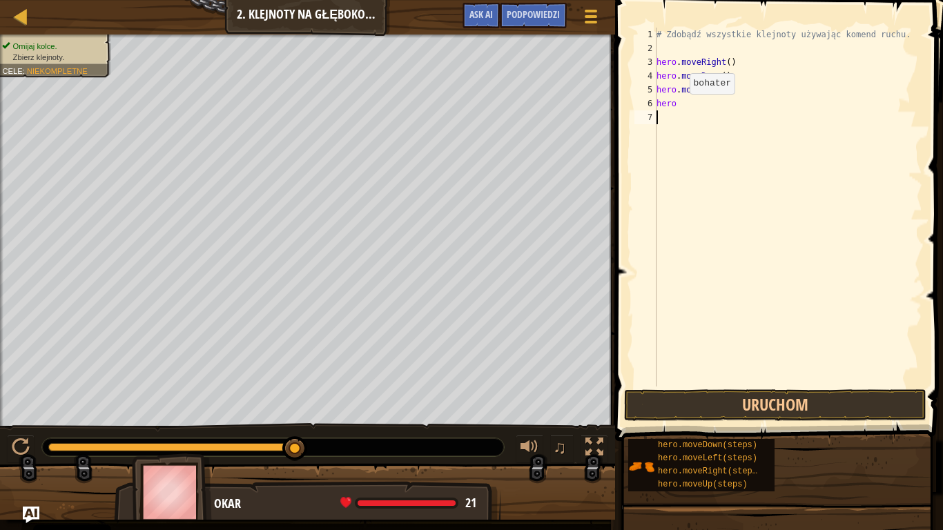
click at [677, 108] on div "# Zdobądź wszystkie klejnoty używając komend ruchu. hero . moveRight ( ) hero .…" at bounding box center [788, 221] width 269 height 387
type textarea "h"
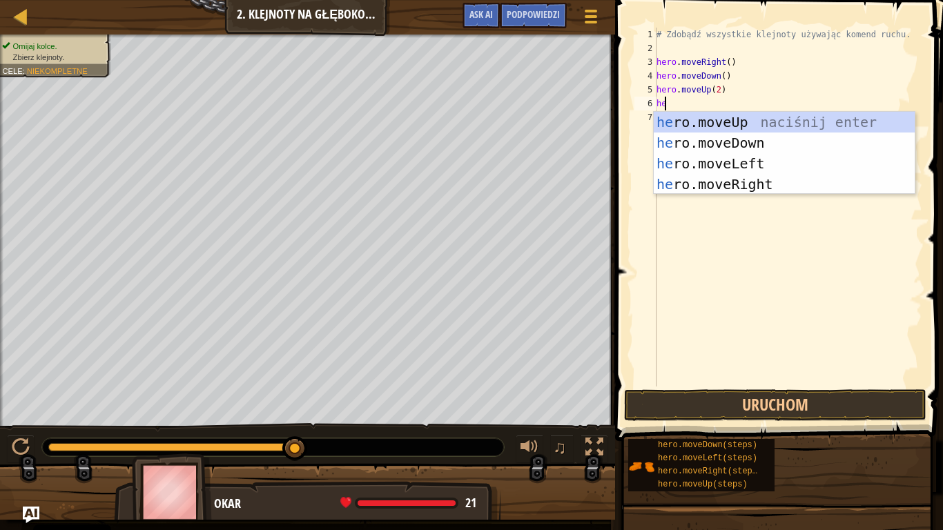
type textarea "her"
click at [726, 189] on div "her o.moveUp naciśnij enter her o.moveDown naciśnij enter her o.moveLeft naciśn…" at bounding box center [784, 174] width 261 height 124
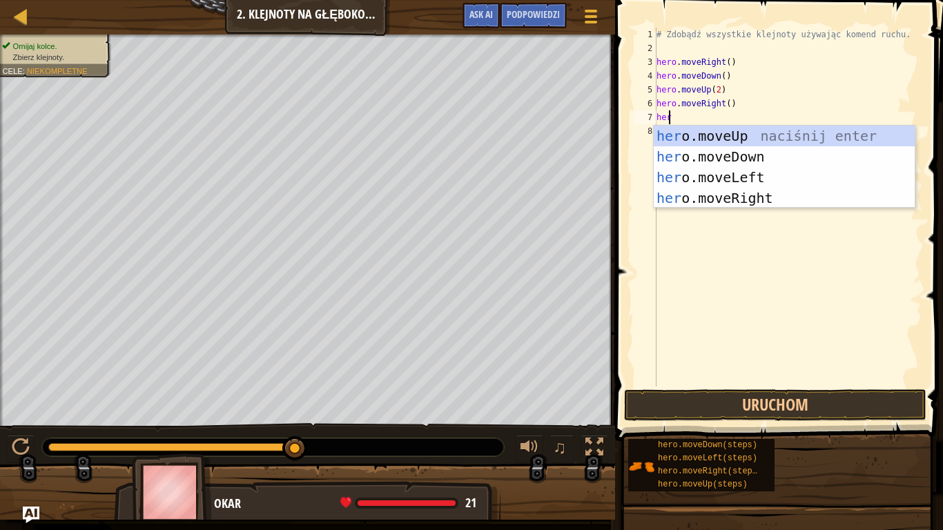
type textarea "hero"
click at [704, 155] on div "hero .moveUp naciśnij enter hero .moveDown naciśnij enter hero .moveLeft naciśn…" at bounding box center [784, 188] width 261 height 124
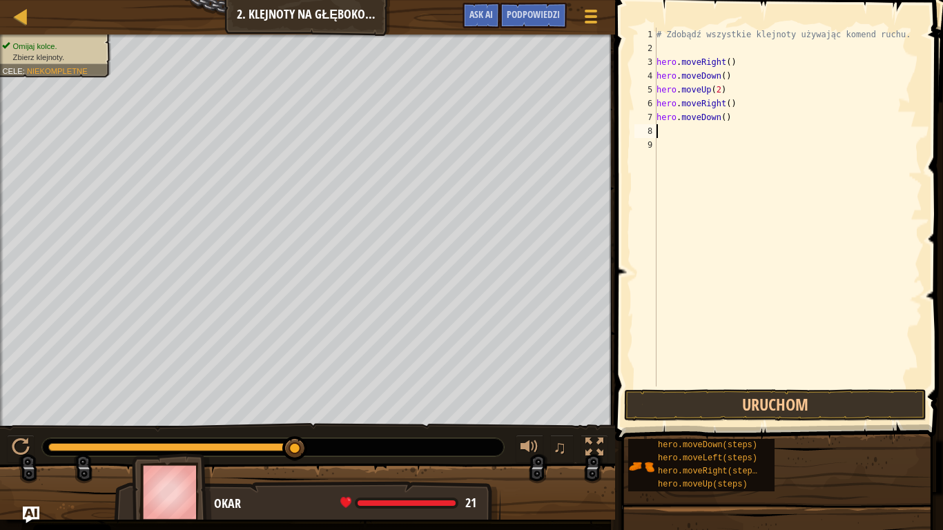
scroll to position [6, 0]
click at [743, 406] on button "Uruchom" at bounding box center [775, 405] width 302 height 32
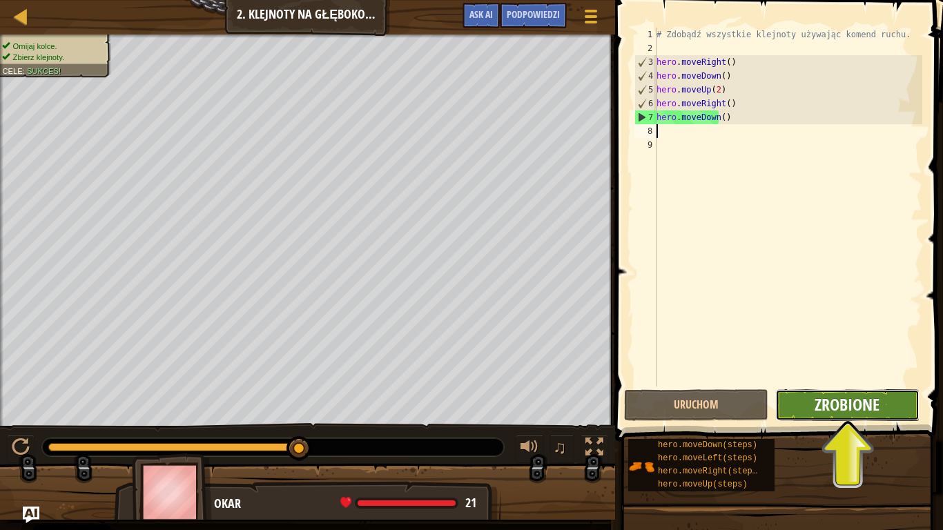
click at [850, 402] on span "Zrobione" at bounding box center [847, 404] width 65 height 22
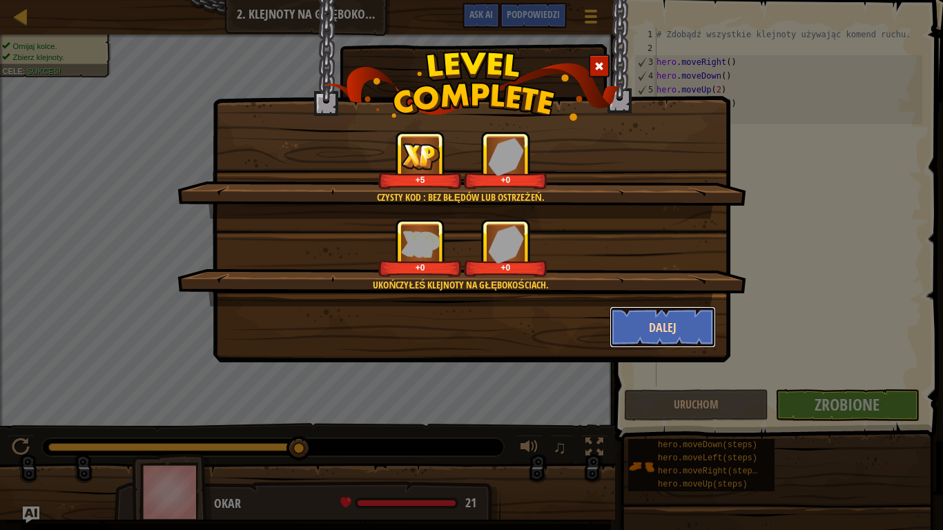
click at [649, 325] on button "Dalej" at bounding box center [663, 326] width 107 height 41
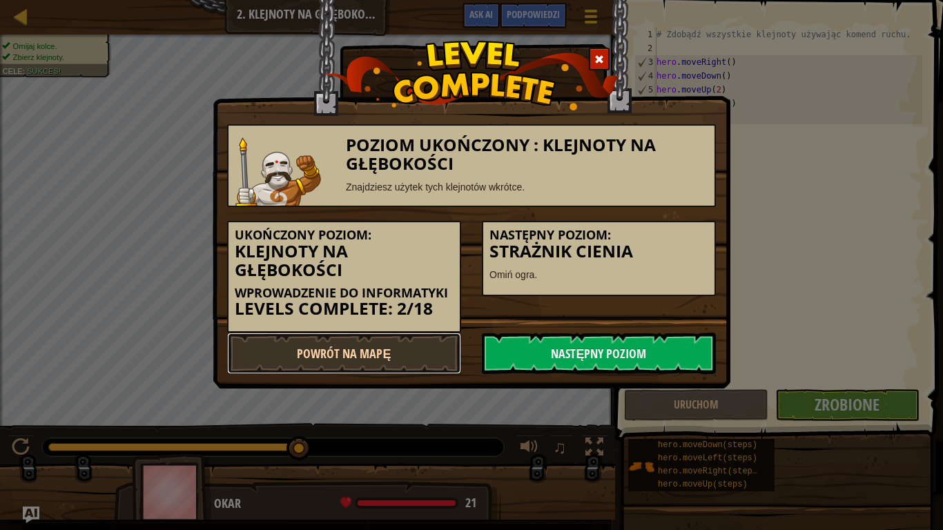
click at [411, 341] on link "Powrót na Mapę" at bounding box center [344, 353] width 234 height 41
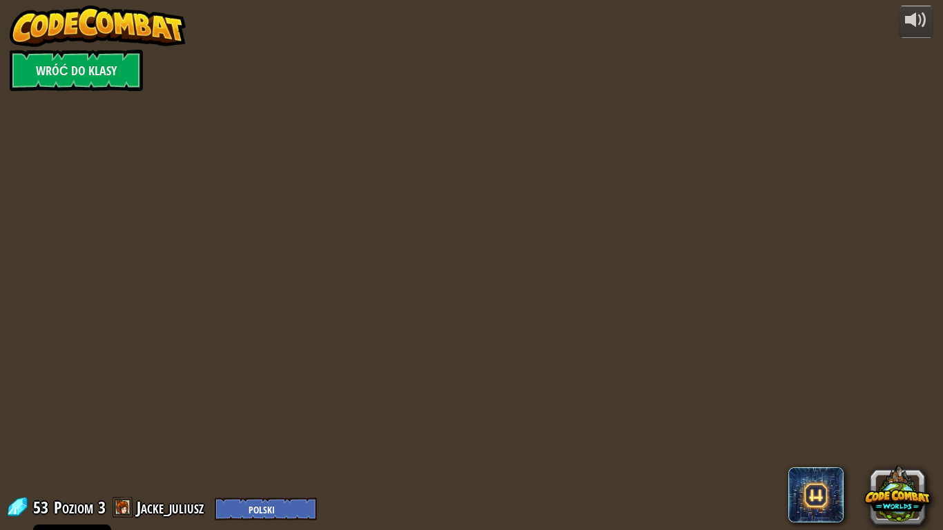
select select "pl"
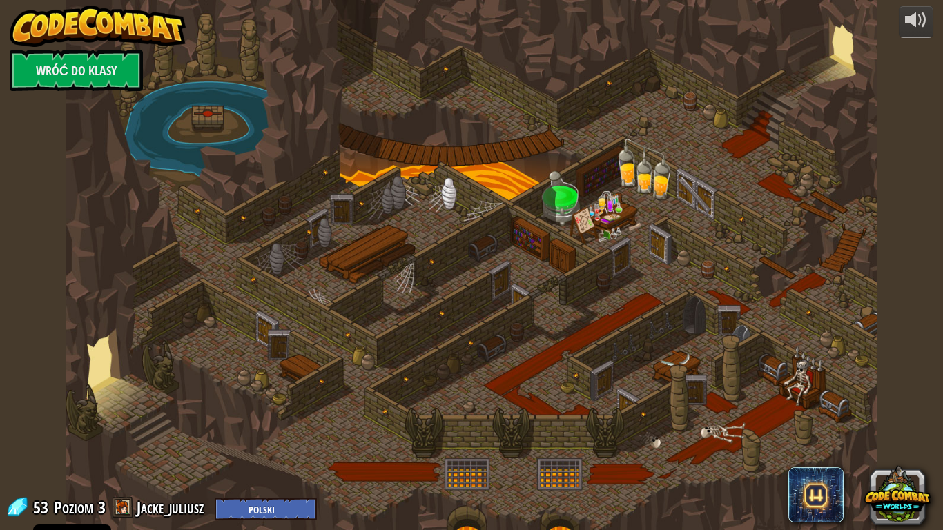
select select "pl"
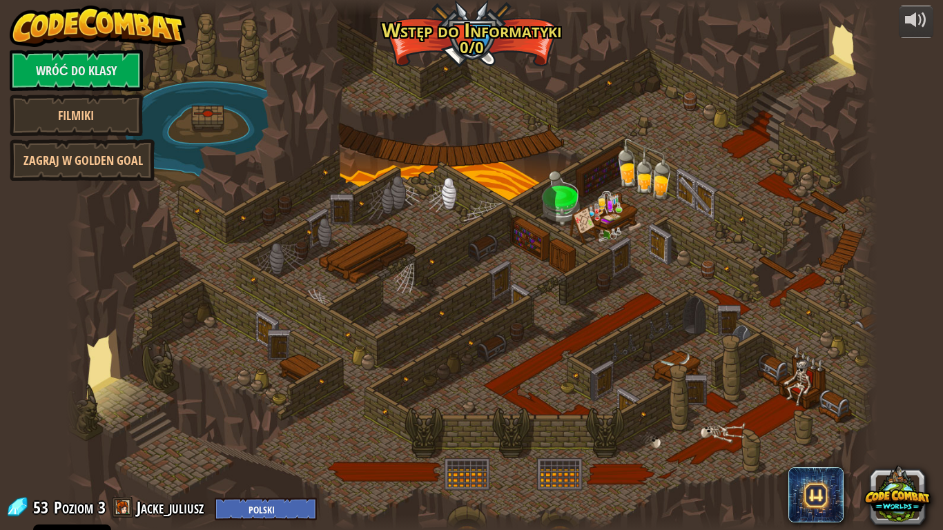
select select "pl"
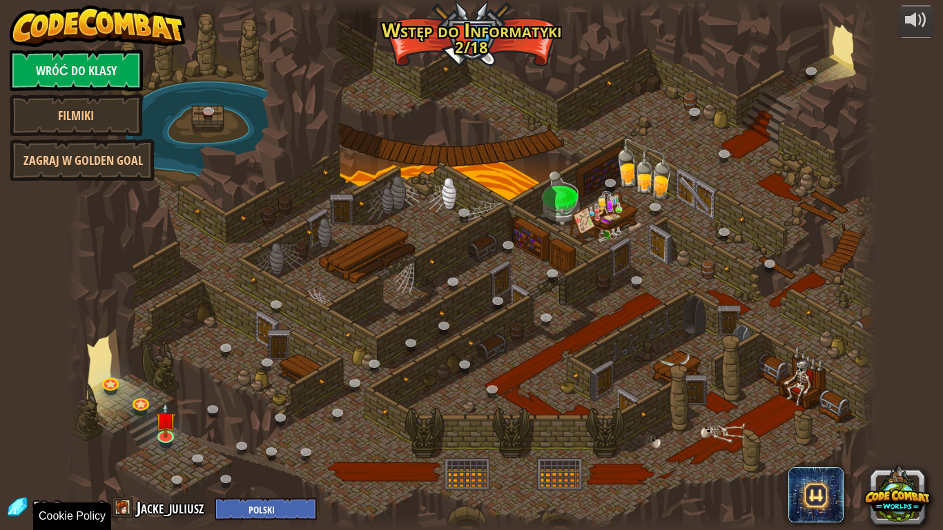
select select "pl"
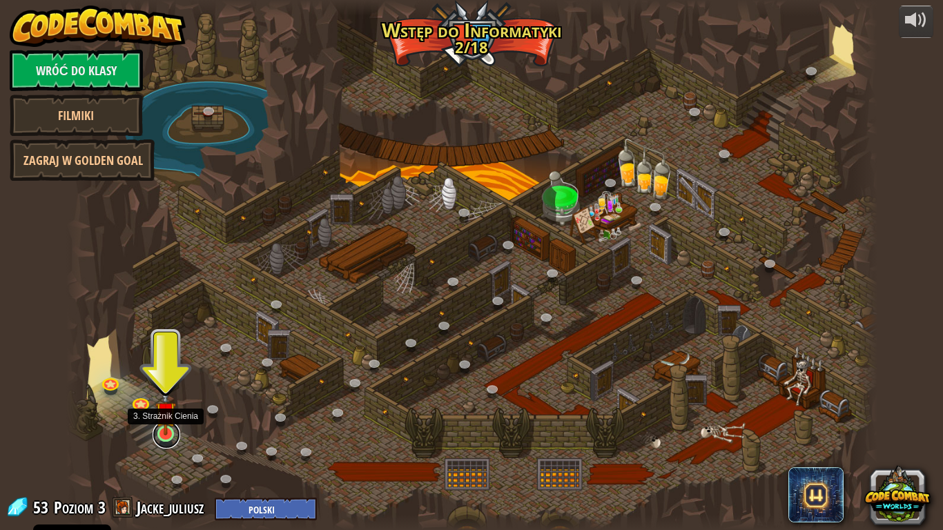
click at [158, 437] on link at bounding box center [167, 435] width 28 height 28
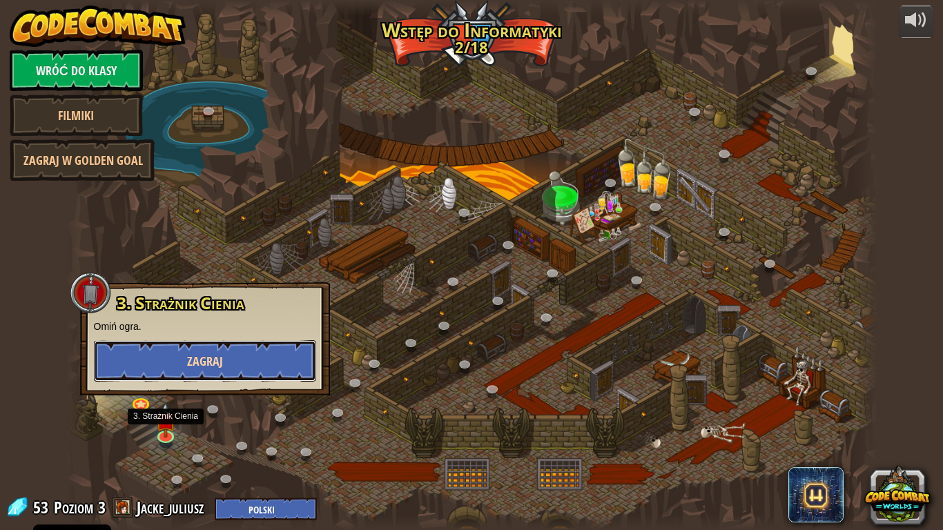
click at [189, 342] on button "Zagraj" at bounding box center [205, 360] width 222 height 41
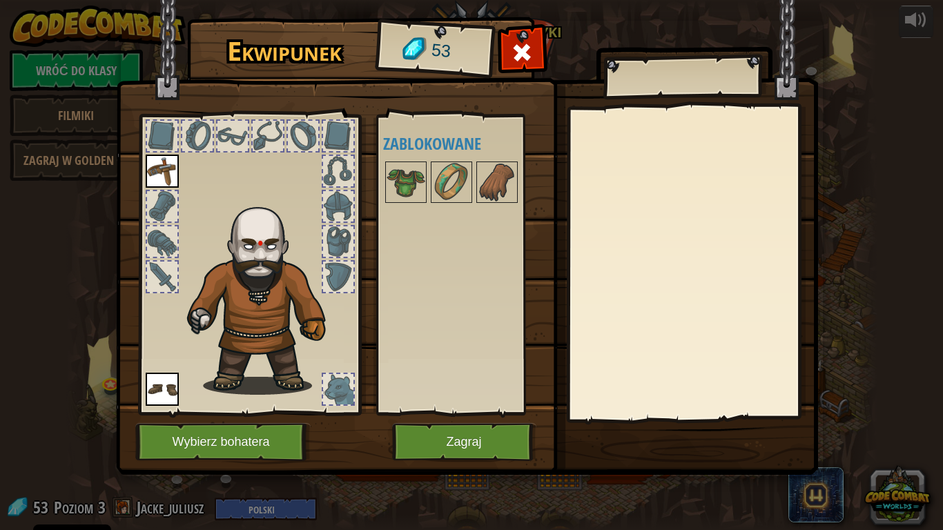
drag, startPoint x: 368, startPoint y: 188, endPoint x: 369, endPoint y: 180, distance: 7.7
click at [369, 185] on img at bounding box center [467, 224] width 702 height 501
click at [388, 184] on img at bounding box center [406, 182] width 39 height 39
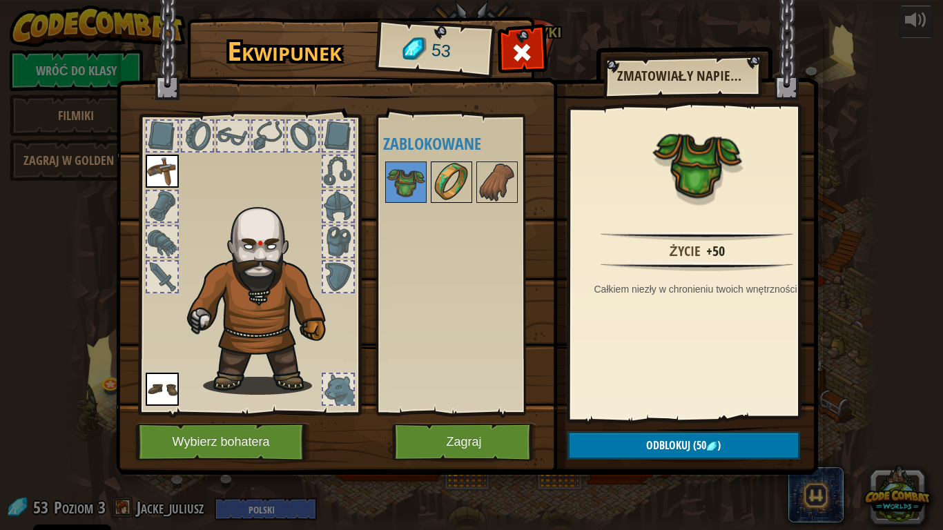
click at [454, 184] on img at bounding box center [451, 182] width 39 height 39
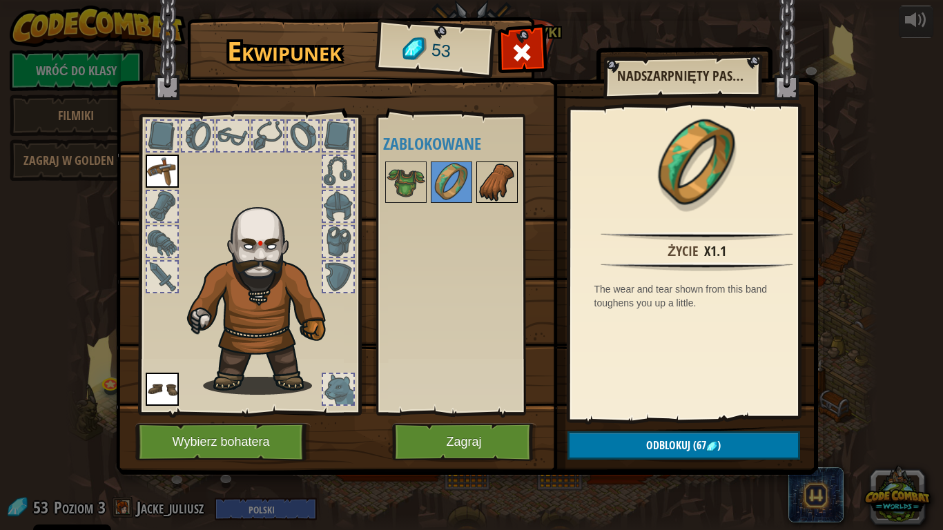
drag, startPoint x: 543, startPoint y: 186, endPoint x: 505, endPoint y: 184, distance: 37.4
click at [543, 185] on div at bounding box center [469, 182] width 173 height 46
click at [505, 184] on img at bounding box center [497, 182] width 39 height 39
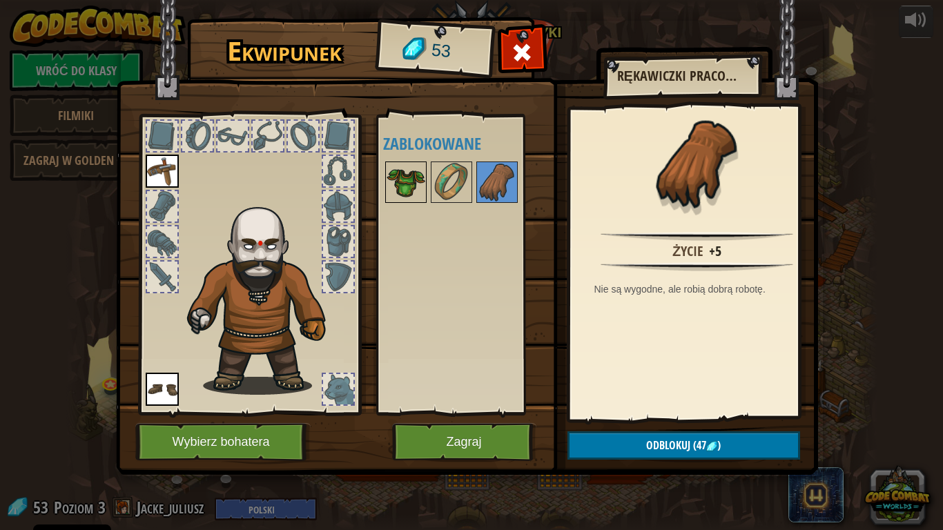
click at [413, 186] on img at bounding box center [406, 182] width 39 height 39
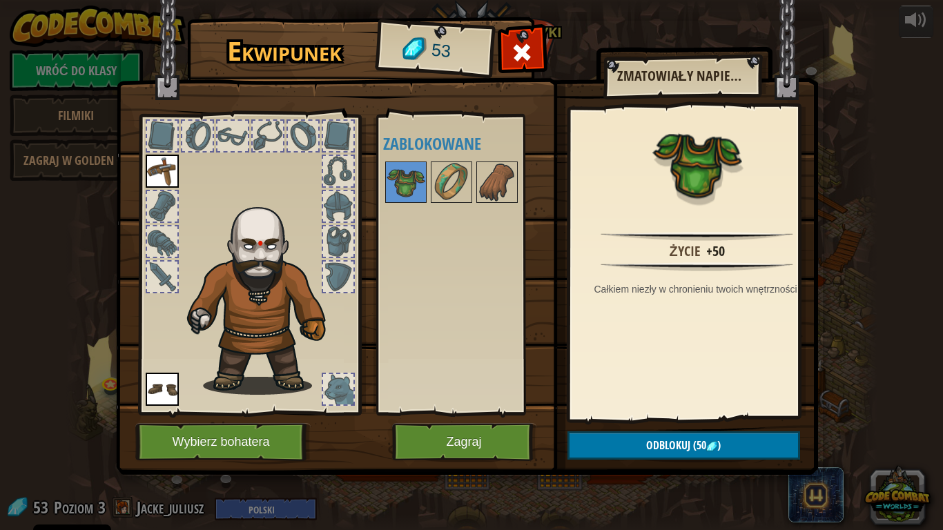
click at [710, 444] on img at bounding box center [467, 224] width 702 height 501
click at [694, 436] on button "Odblokuj (50 )" at bounding box center [683, 445] width 233 height 28
click at [692, 443] on button "Potwierdź" at bounding box center [683, 445] width 233 height 28
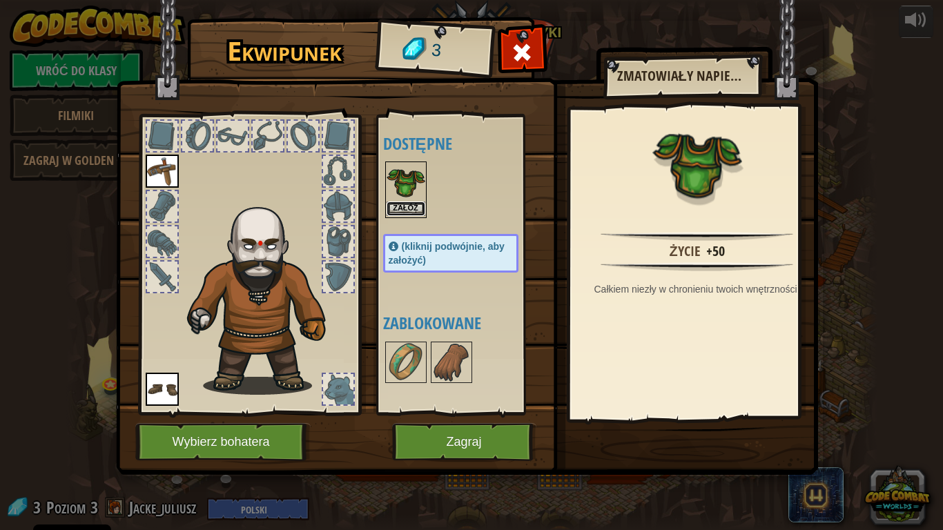
click at [422, 202] on button "Załóż" at bounding box center [406, 209] width 39 height 14
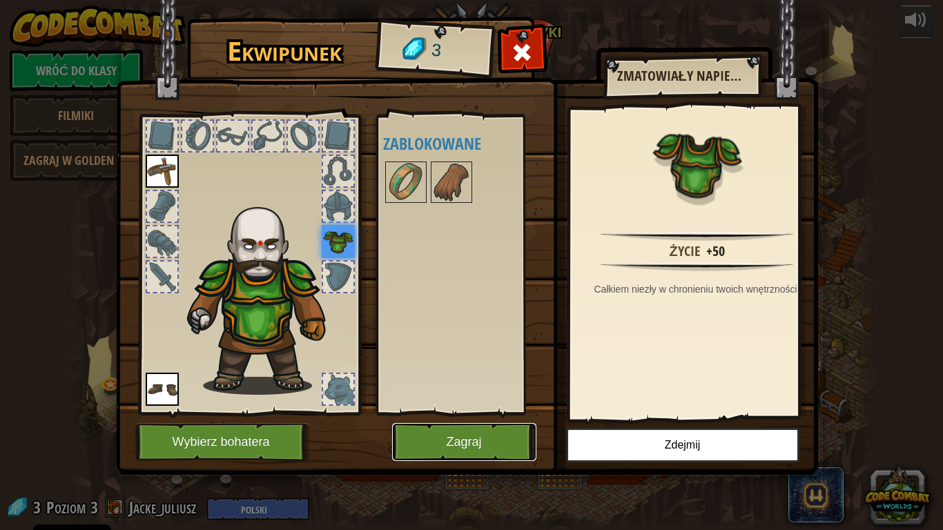
click at [477, 444] on button "Zagraj" at bounding box center [464, 442] width 144 height 38
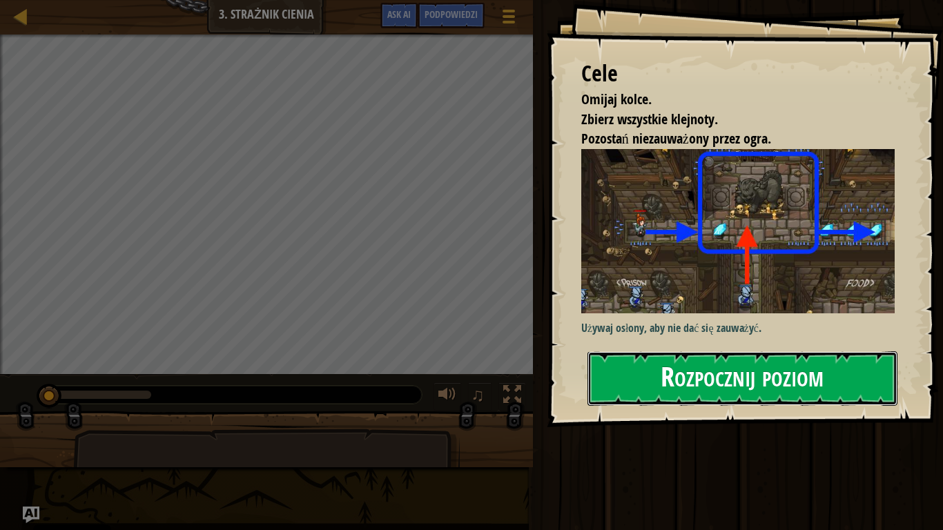
click at [710, 385] on button "Rozpocznij poziom" at bounding box center [742, 378] width 310 height 55
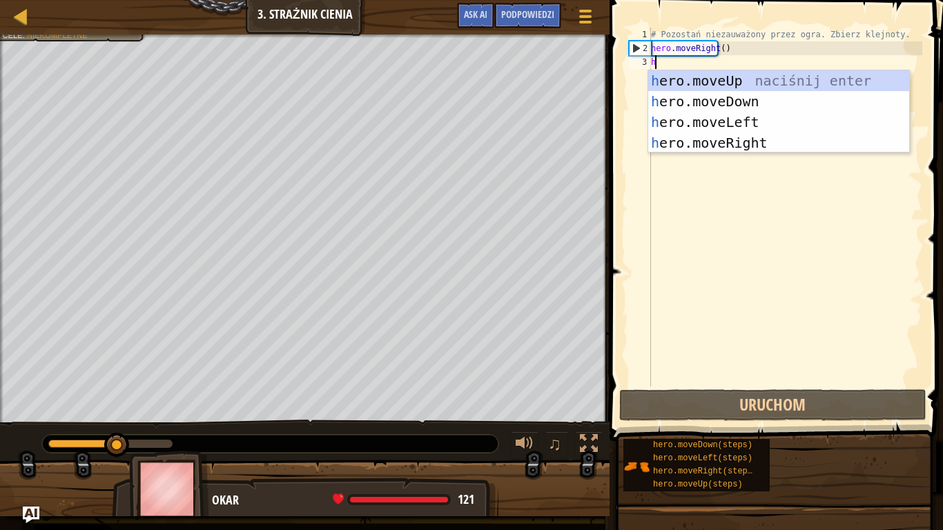
scroll to position [6, 0]
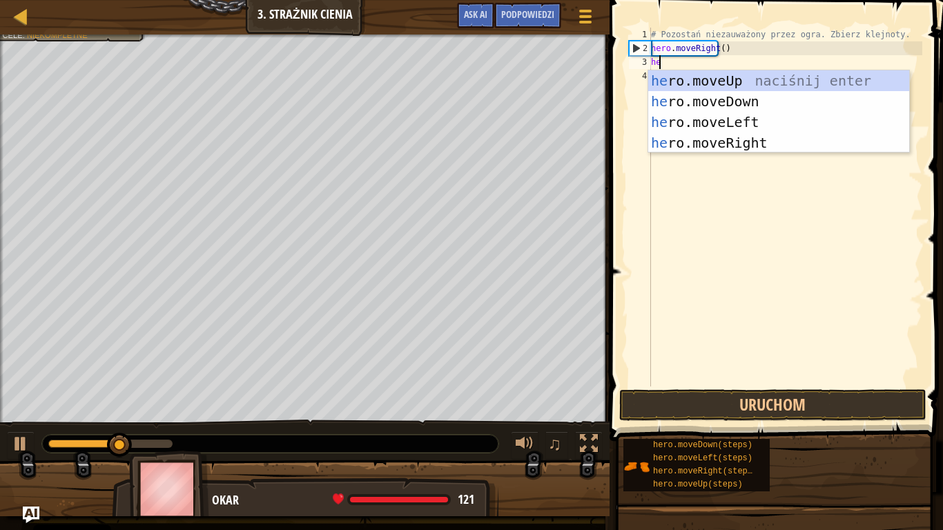
type textarea "her"
click at [694, 88] on div "her o.moveUp naciśnij enter her o.moveDown naciśnij enter her o.moveLeft naciśn…" at bounding box center [778, 132] width 261 height 124
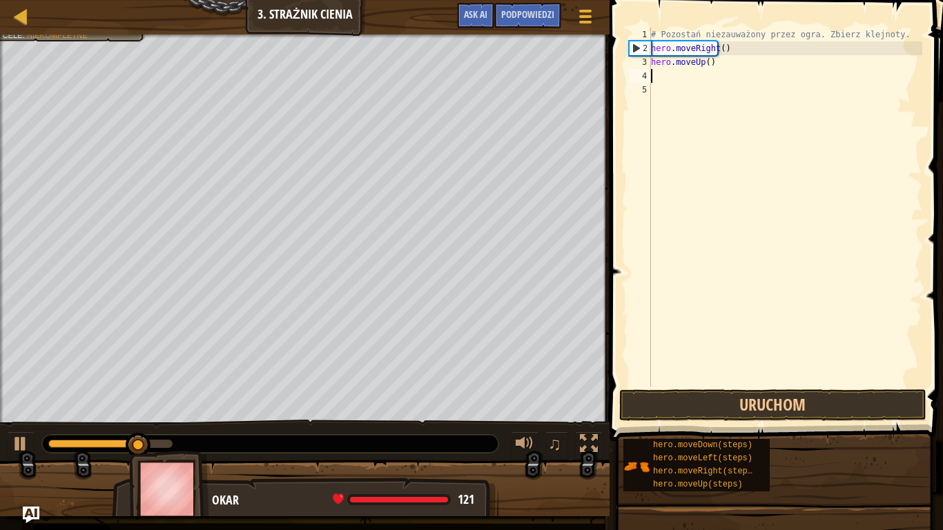
scroll to position [6, 0]
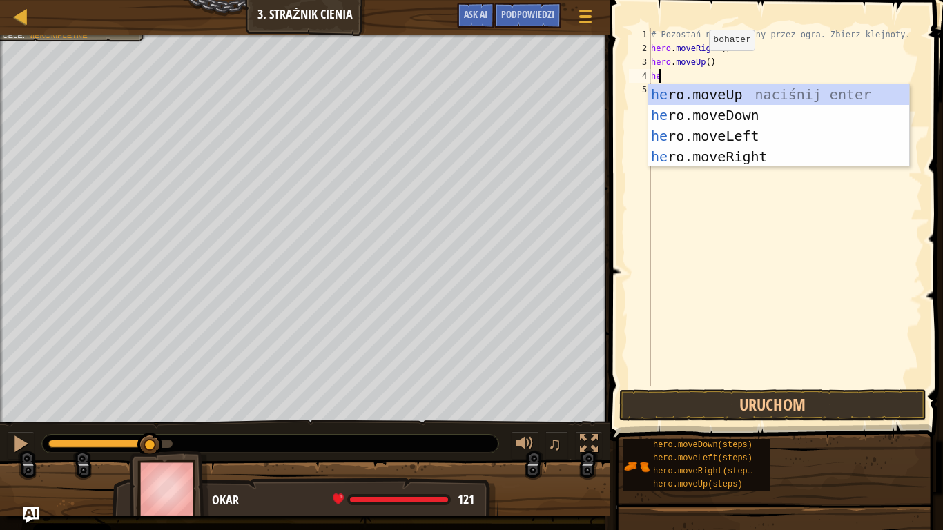
type textarea "her"
click at [736, 153] on div "her o.moveUp naciśnij enter her o.moveDown naciśnij enter her o.moveLeft naciśn…" at bounding box center [778, 146] width 261 height 124
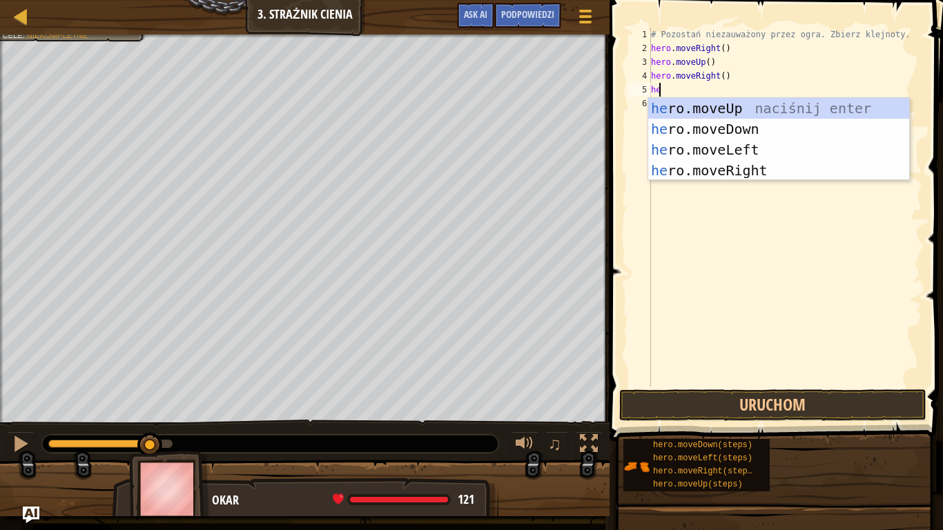
type textarea "her"
click at [705, 133] on div "her o.moveUp naciśnij enter her o.moveDown naciśnij enter her o.moveLeft naciśn…" at bounding box center [778, 160] width 261 height 124
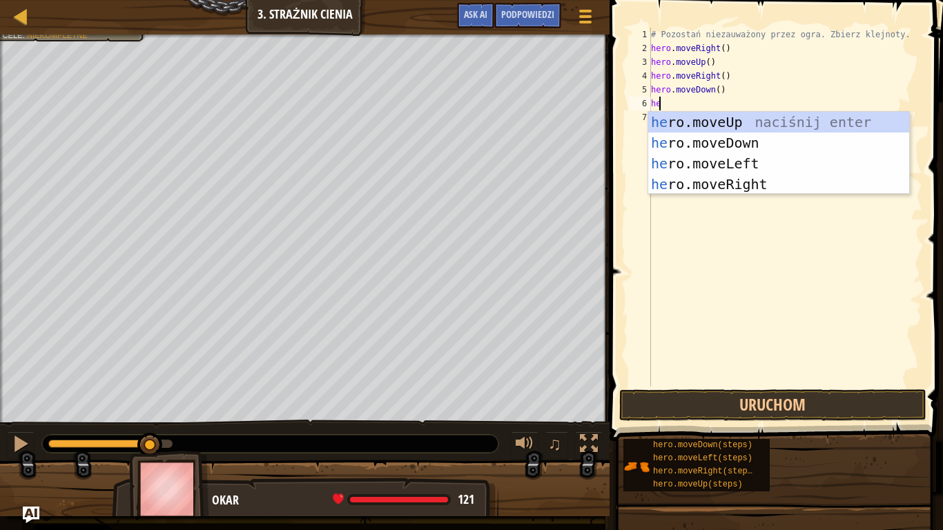
type textarea "her"
drag, startPoint x: 726, startPoint y: 184, endPoint x: 769, endPoint y: 318, distance: 140.6
click at [725, 186] on div "her o.moveUp naciśnij enter her o.moveDown naciśnij enter her o.moveLeft naciśn…" at bounding box center [778, 174] width 261 height 124
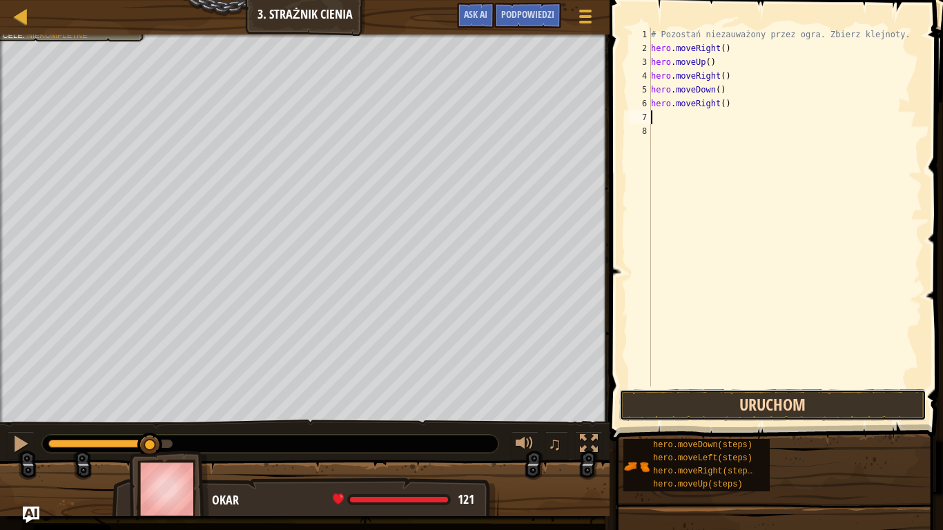
click at [808, 402] on button "Uruchom" at bounding box center [772, 405] width 307 height 32
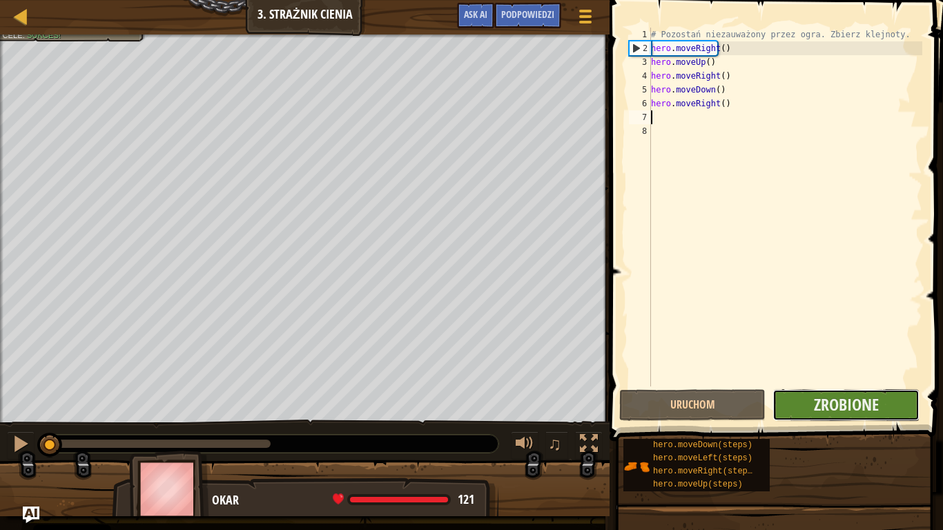
click at [877, 416] on button "Zrobione" at bounding box center [845, 405] width 146 height 32
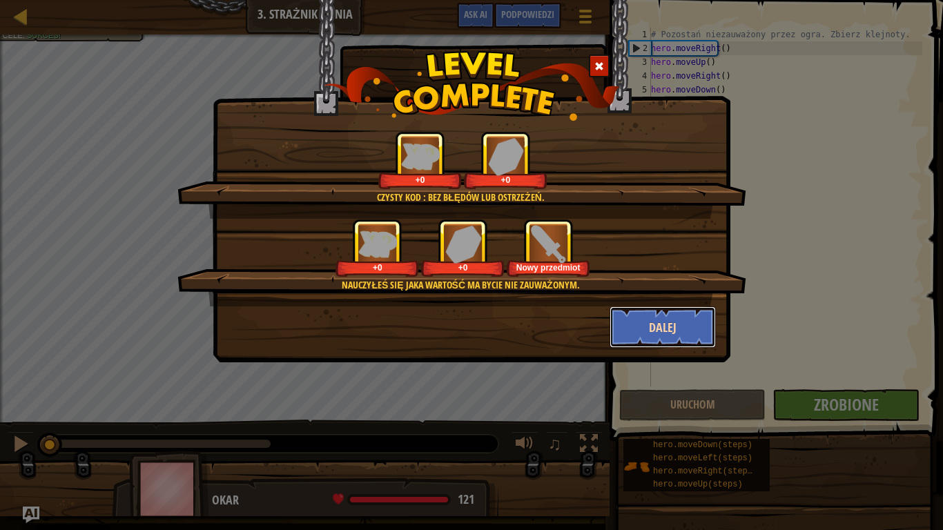
click at [679, 339] on button "Dalej" at bounding box center [663, 326] width 107 height 41
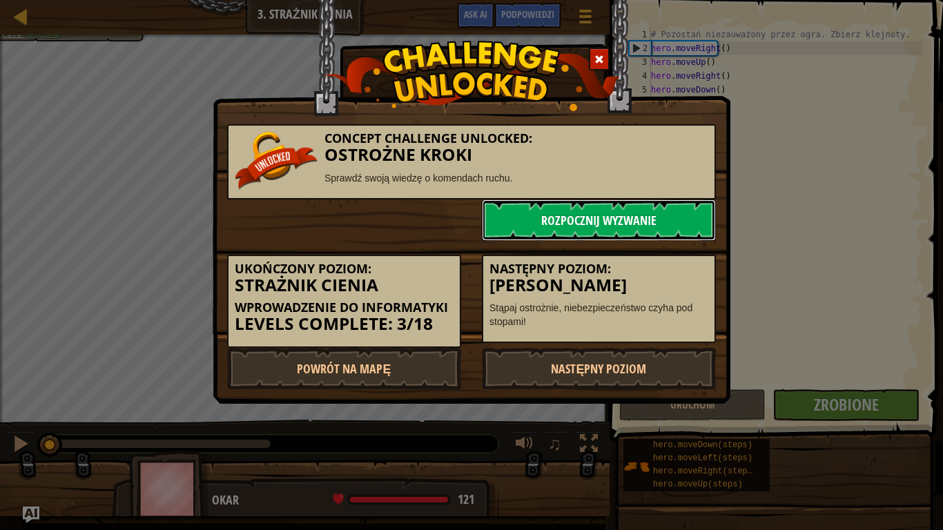
click at [615, 224] on link "Rozpocznij wyzwanie" at bounding box center [599, 219] width 234 height 41
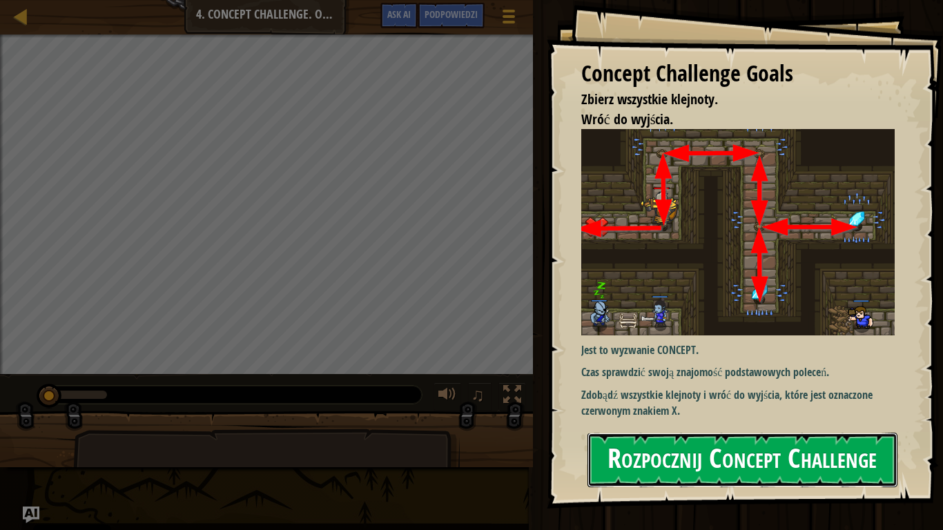
click at [684, 444] on button "Rozpocznij Concept Challenge" at bounding box center [742, 460] width 310 height 55
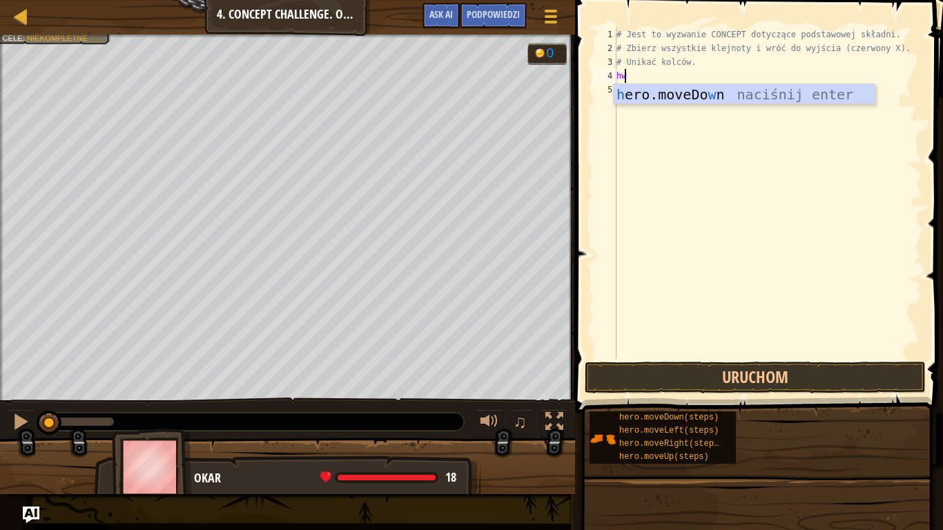
scroll to position [6, 0]
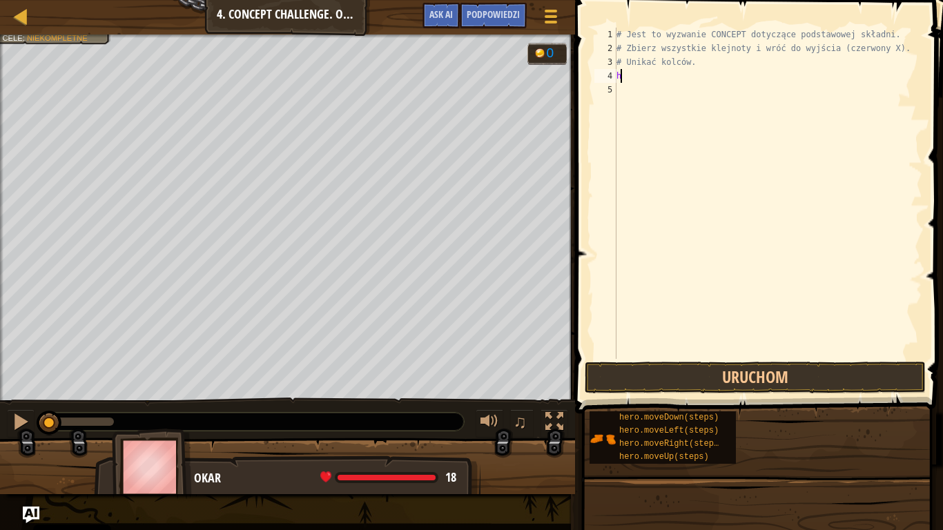
type textarea "he"
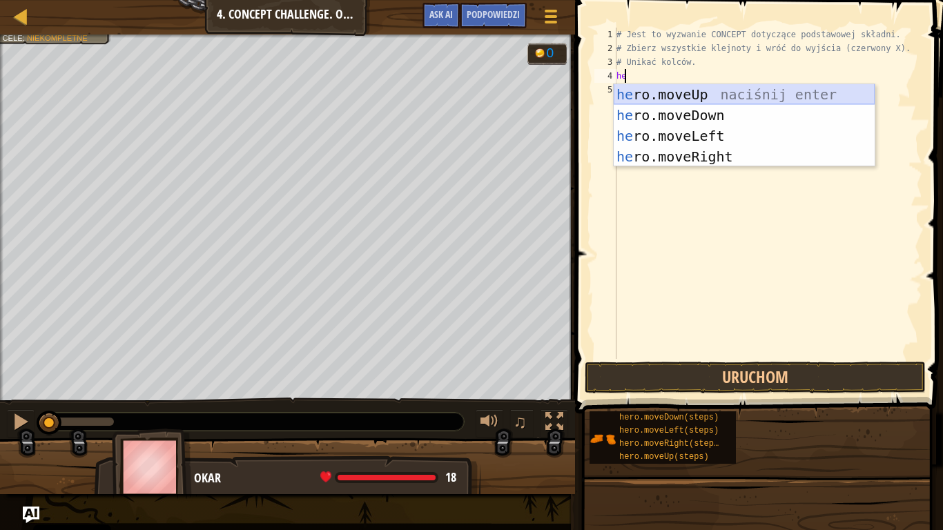
click at [665, 102] on div "he ro.moveUp naciśnij enter he ro.moveDown naciśnij enter he ro.moveLeft naciśn…" at bounding box center [744, 146] width 261 height 124
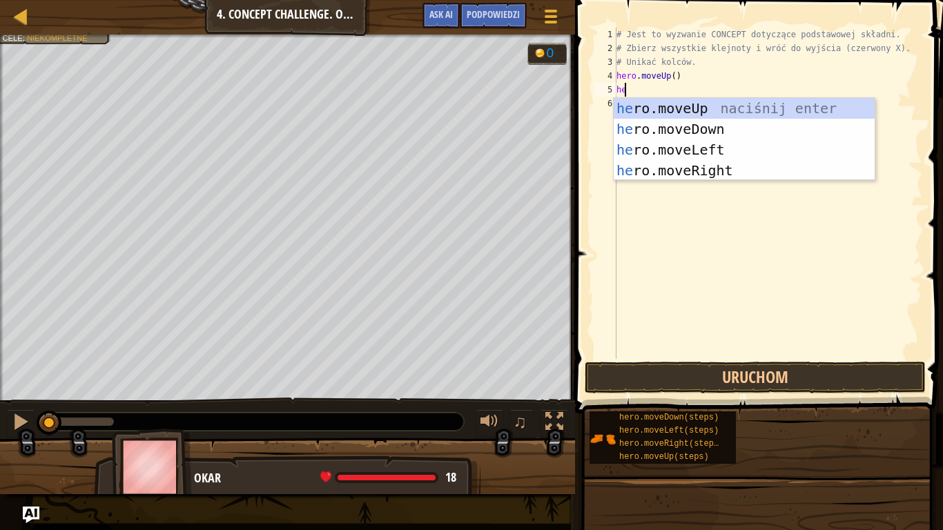
type textarea "her"
click at [692, 168] on div "her o.moveUp naciśnij enter her o.moveDown naciśnij enter her o.moveLeft naciśn…" at bounding box center [744, 160] width 261 height 124
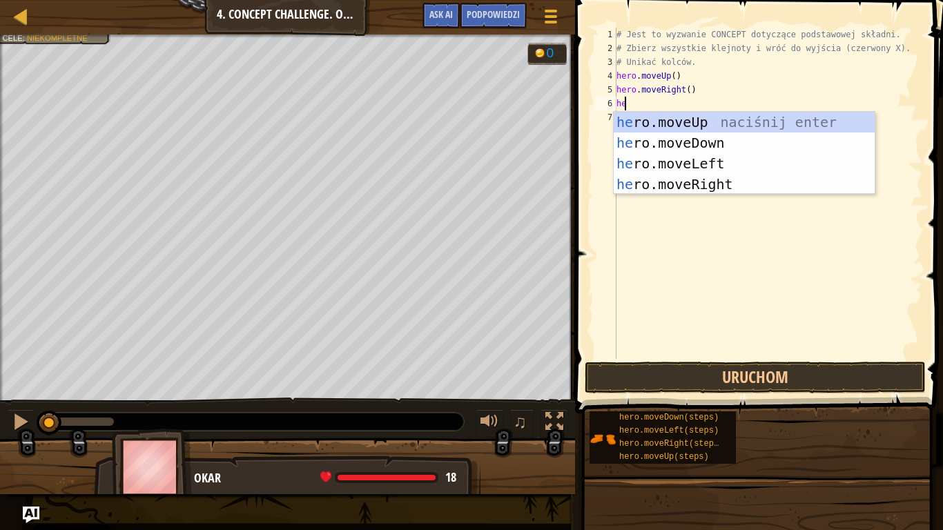
type textarea "her"
click at [701, 138] on div "her o.moveUp naciśnij enter her o.moveDown naciśnij enter her o.moveLeft naciśn…" at bounding box center [744, 174] width 261 height 124
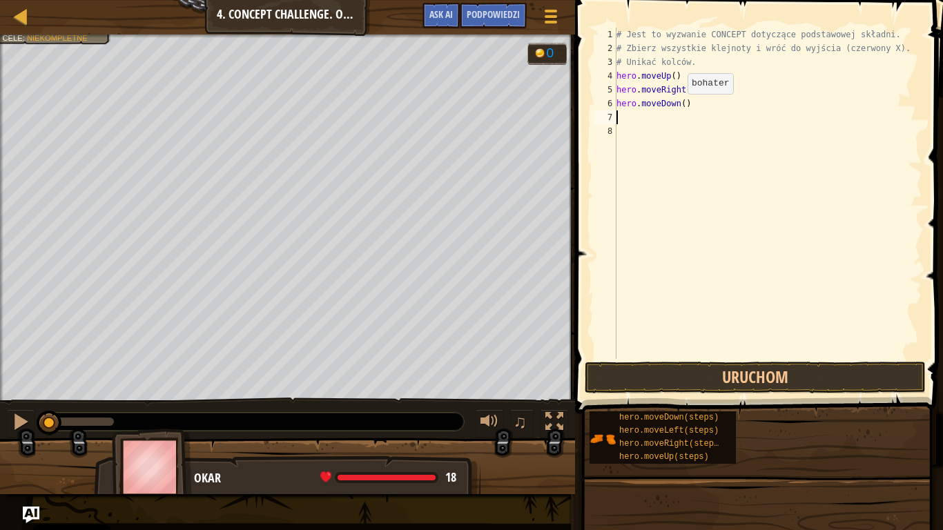
click at [675, 108] on div "# Jest to wyzwanie CONCEPT dotyczące podstawowej składni. # Zbierz wszystkie kl…" at bounding box center [768, 207] width 309 height 359
type textarea "hero.moveDown(2)"
click at [627, 118] on div "# Jest to wyzwanie CONCEPT dotyczące podstawowej składni. # Zbierz wszystkie kl…" at bounding box center [768, 207] width 309 height 359
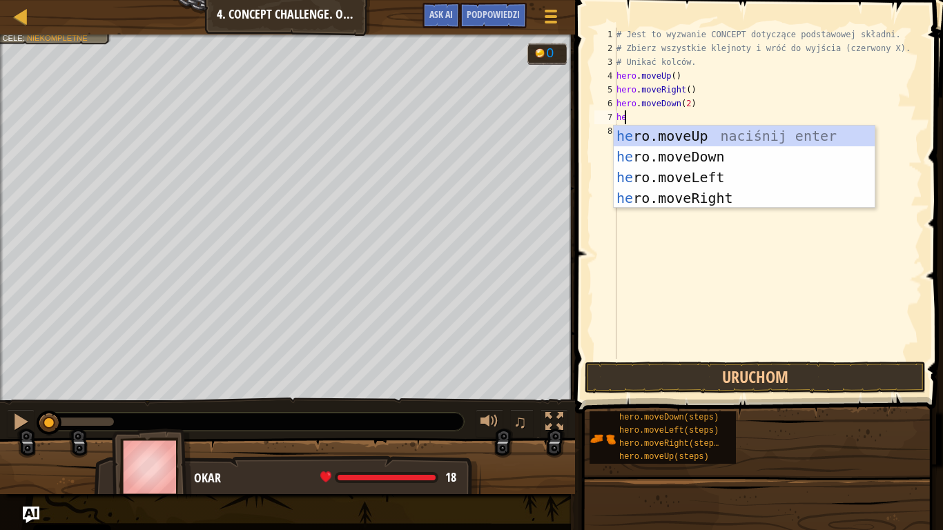
type textarea "her"
click at [685, 143] on div "her o.moveUp naciśnij enter her o.moveDown naciśnij enter her o.moveLeft naciśn…" at bounding box center [744, 188] width 261 height 124
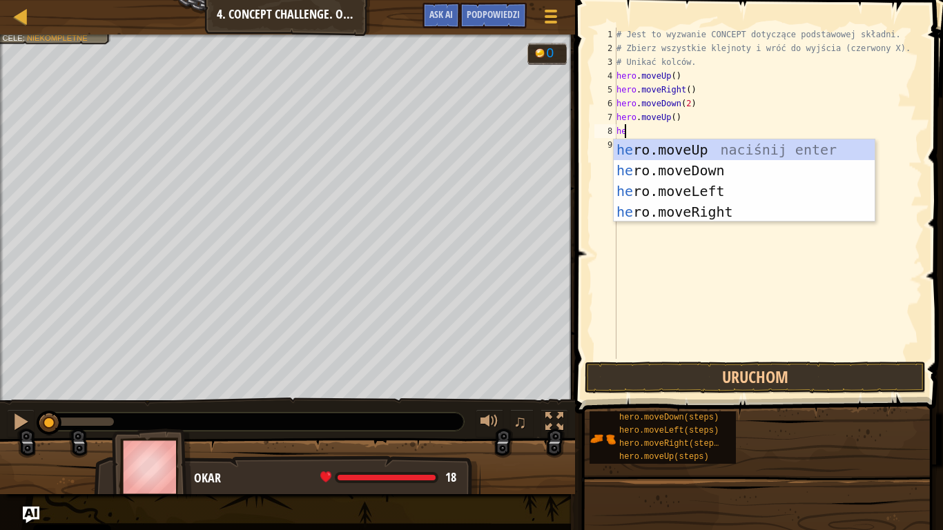
type textarea "her"
click at [659, 218] on div "her o.moveUp naciśnij enter her o.moveDown naciśnij enter her o.moveLeft naciśn…" at bounding box center [744, 201] width 261 height 124
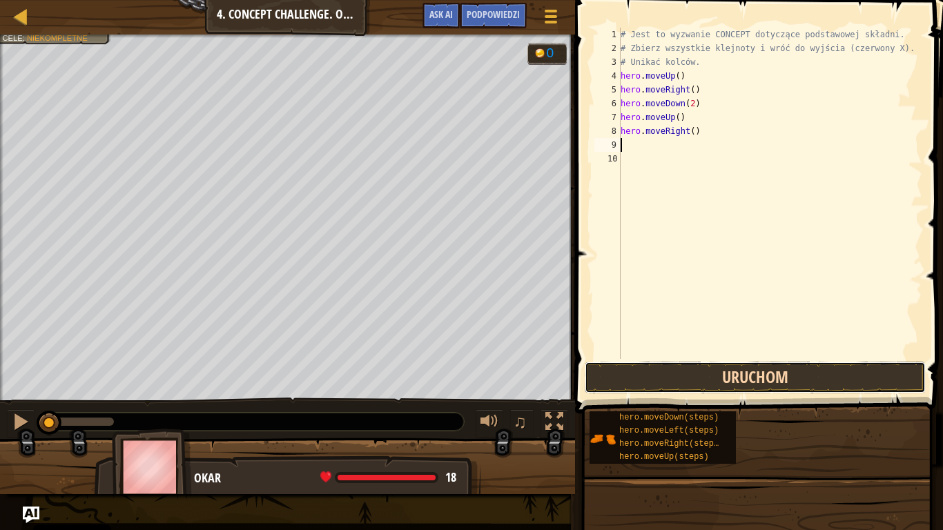
click at [688, 371] on button "Uruchom" at bounding box center [755, 378] width 341 height 32
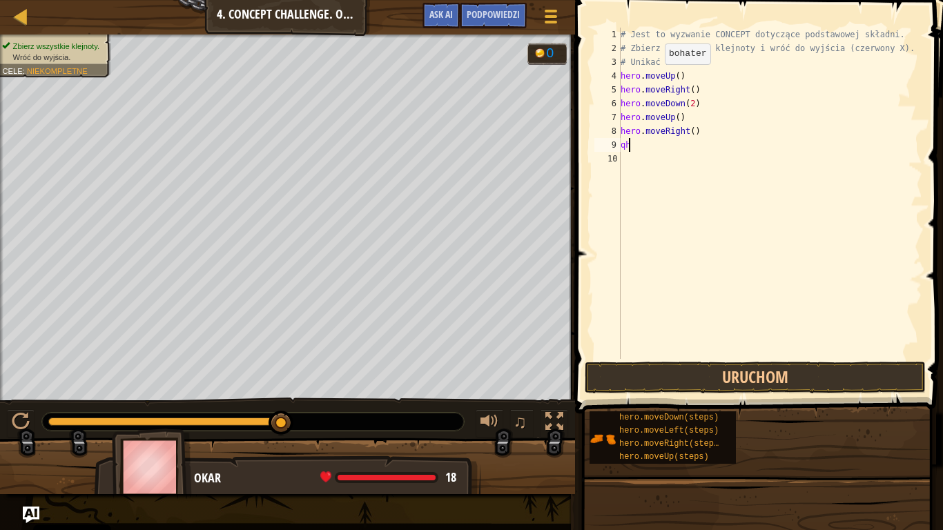
type textarea "q"
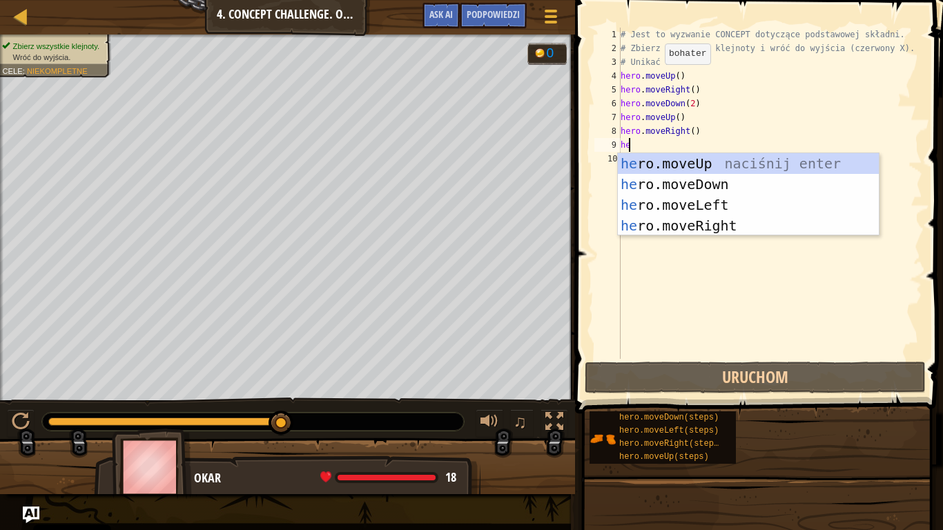
type textarea "her"
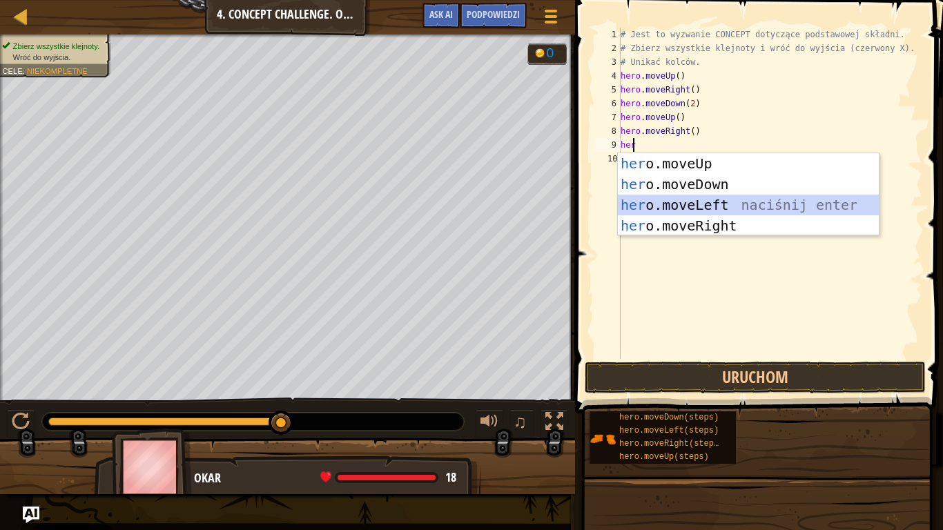
click at [712, 211] on div "her o.moveUp naciśnij enter her o.moveDown naciśnij enter her o.moveLeft naciśn…" at bounding box center [748, 215] width 261 height 124
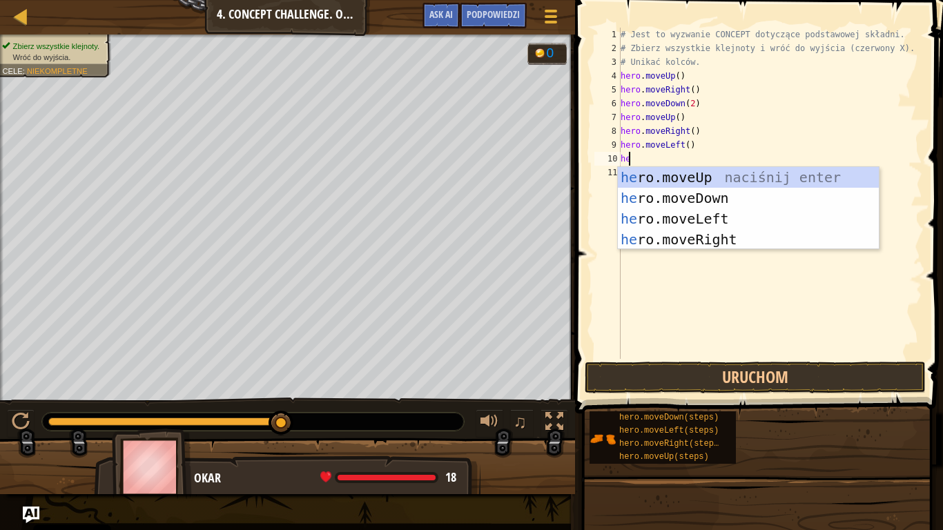
type textarea "her"
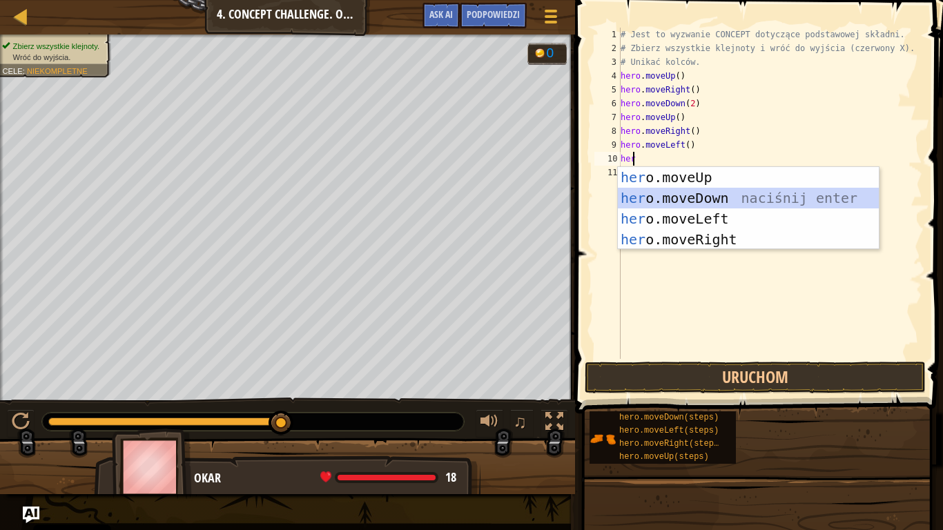
click at [672, 192] on div "her o.moveUp naciśnij enter her o.moveDown naciśnij enter her o.moveLeft naciśn…" at bounding box center [748, 229] width 261 height 124
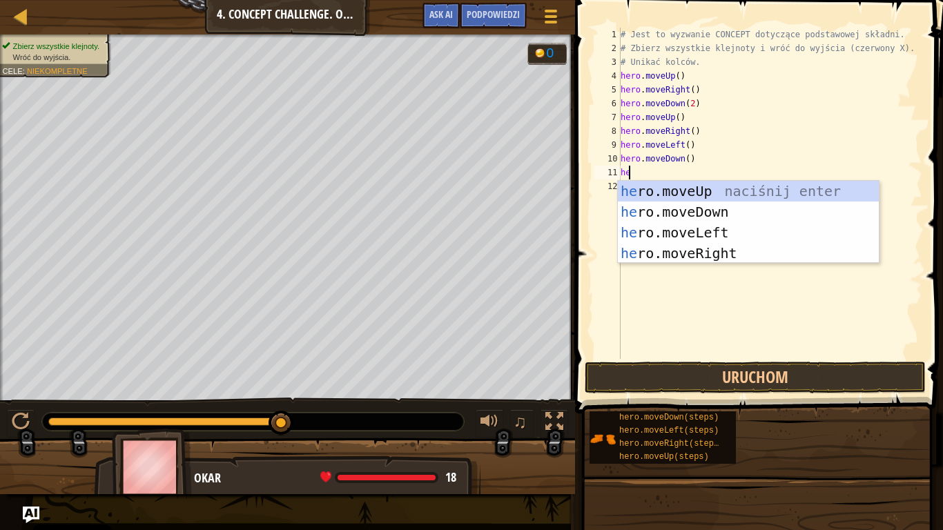
type textarea "her"
click at [694, 235] on div "her o.moveUp naciśnij enter her o.moveDown naciśnij enter her o.moveLeft naciśn…" at bounding box center [748, 243] width 261 height 124
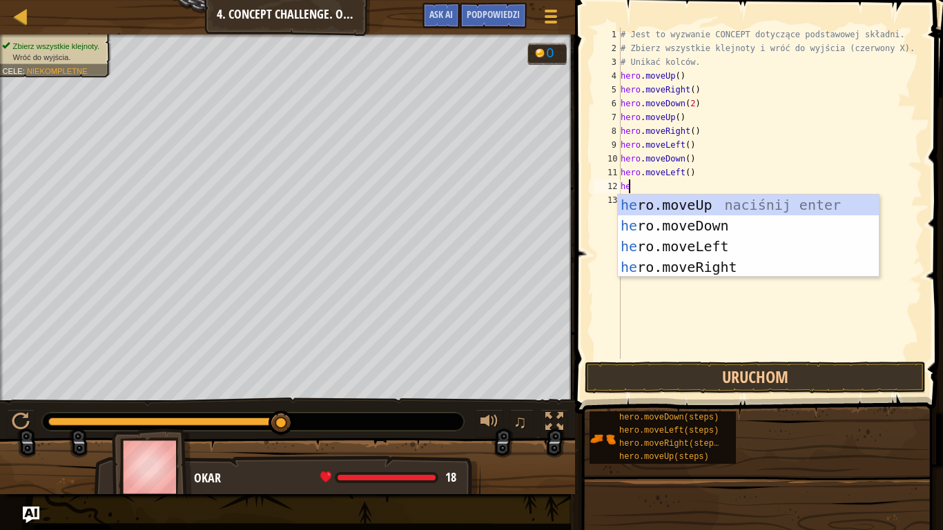
type textarea "her"
click at [725, 235] on div "her o.moveUp naciśnij enter her o.moveDown naciśnij enter her o.moveLeft naciśn…" at bounding box center [748, 257] width 261 height 124
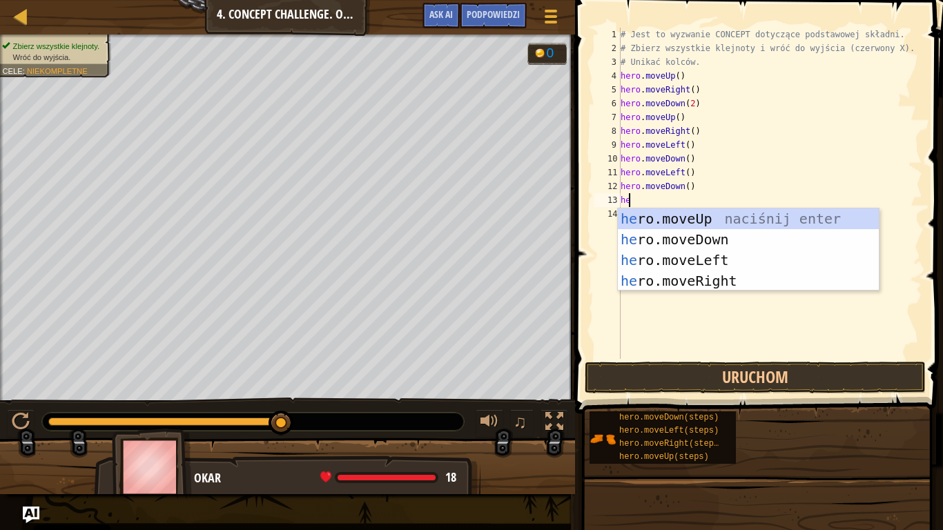
type textarea "her"
click at [697, 262] on div "her o.moveUp naciśnij enter her o.moveDown naciśnij enter her o.moveLeft naciśn…" at bounding box center [748, 270] width 261 height 124
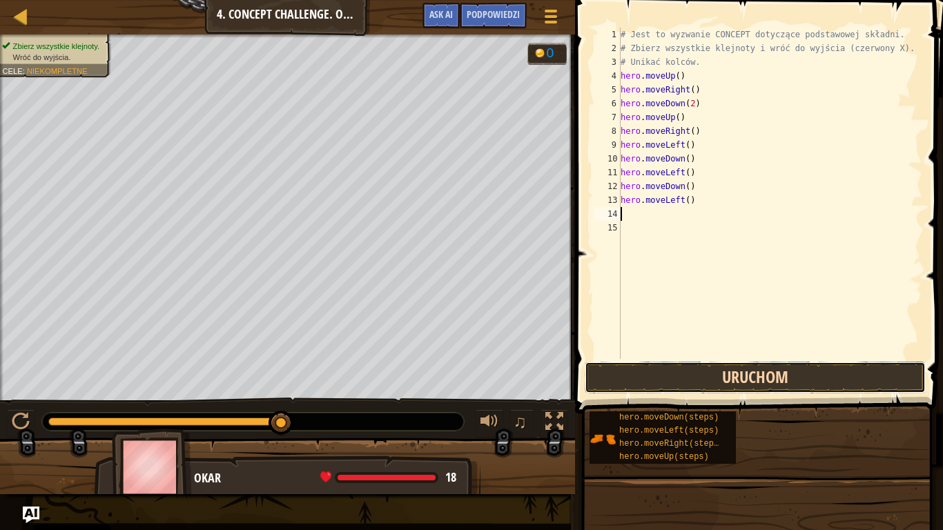
click at [738, 367] on button "Uruchom" at bounding box center [755, 378] width 341 height 32
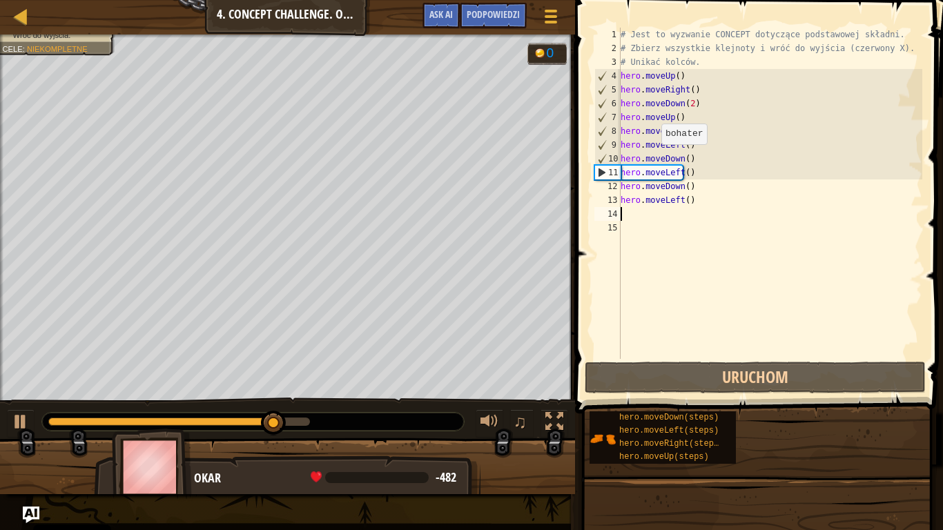
click at [657, 158] on div "# Jest to wyzwanie CONCEPT dotyczące podstawowej składni. # Zbierz wszystkie kl…" at bounding box center [770, 207] width 304 height 359
click at [667, 158] on div "# Jest to wyzwanie CONCEPT dotyczące podstawowej składni. # Zbierz wszystkie kl…" at bounding box center [770, 207] width 304 height 359
click at [674, 154] on div "# Jest to wyzwanie CONCEPT dotyczące podstawowej składni. # Zbierz wszystkie kl…" at bounding box center [770, 207] width 304 height 359
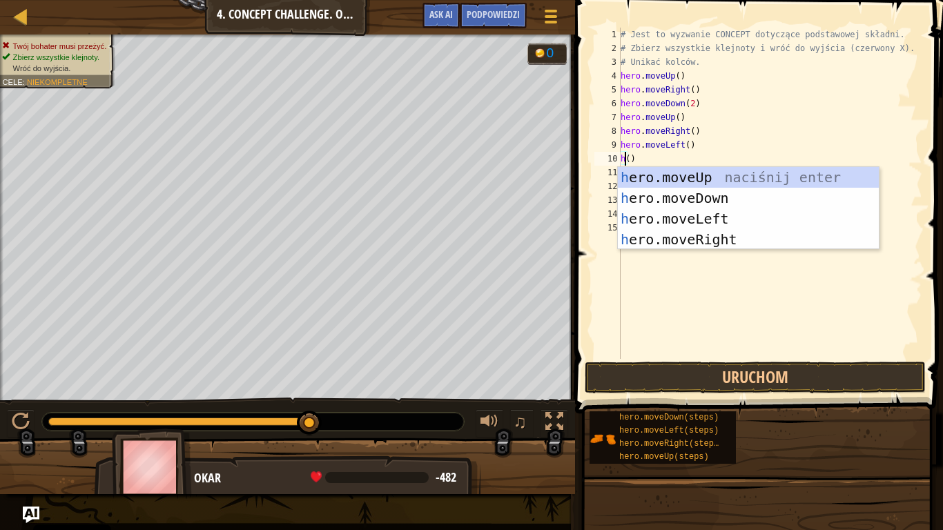
scroll to position [6, 1]
click at [701, 173] on div "her o.moveUp naciśnij enter her o.moveDown naciśnij enter her o.moveLeft naciśn…" at bounding box center [748, 229] width 261 height 124
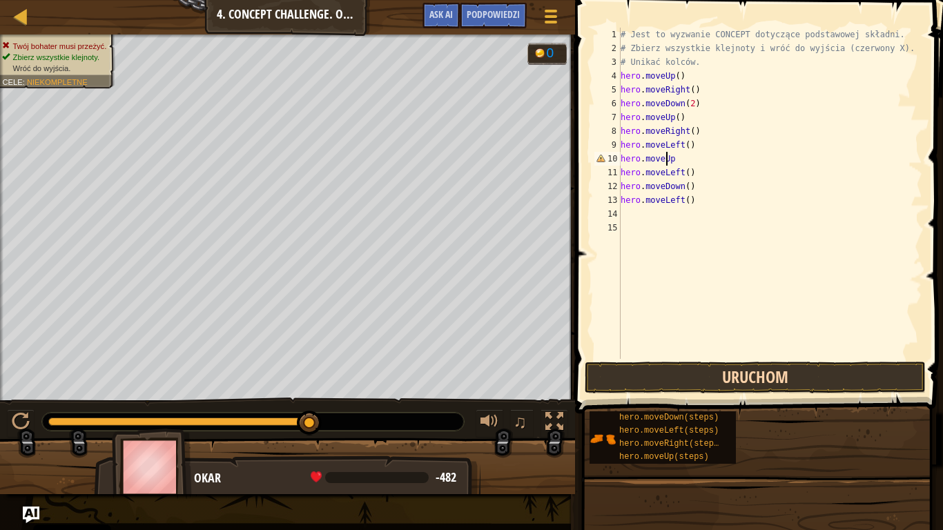
type textarea "hero.moveUp"
click at [739, 386] on button "Uruchom" at bounding box center [755, 378] width 341 height 32
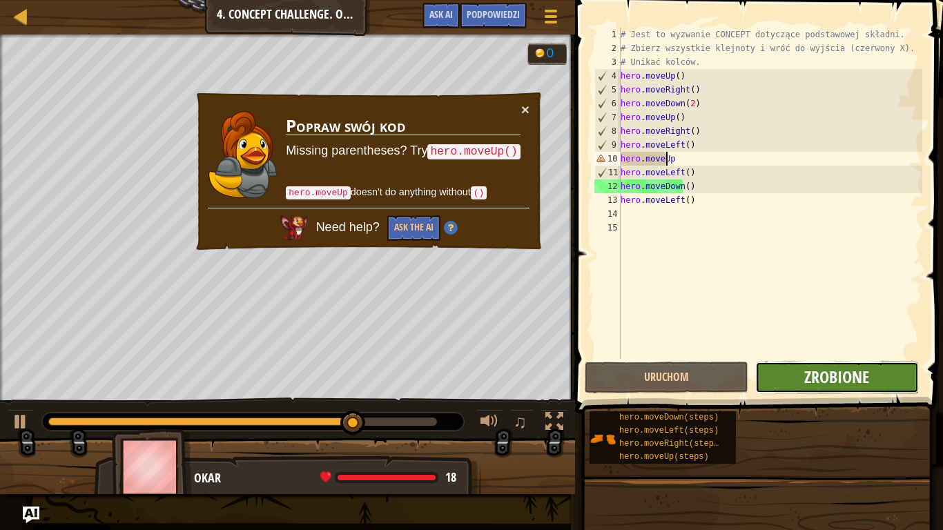
click at [864, 383] on span "Zrobione" at bounding box center [836, 377] width 65 height 22
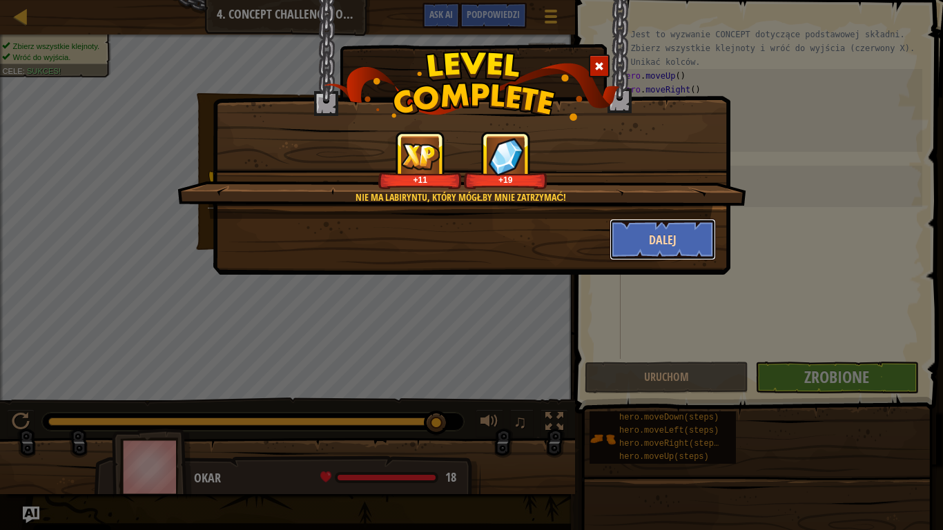
click at [647, 244] on button "Dalej" at bounding box center [663, 239] width 107 height 41
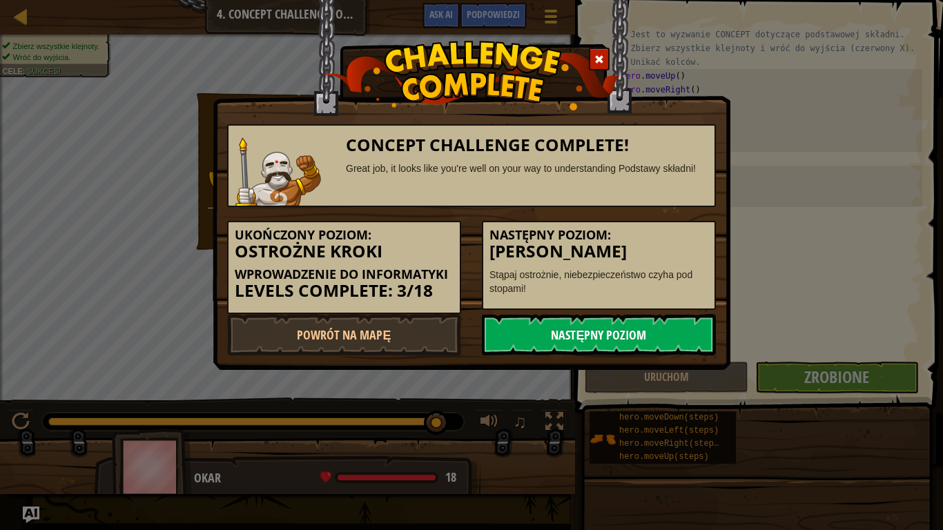
click at [587, 342] on link "Następny poziom" at bounding box center [599, 334] width 234 height 41
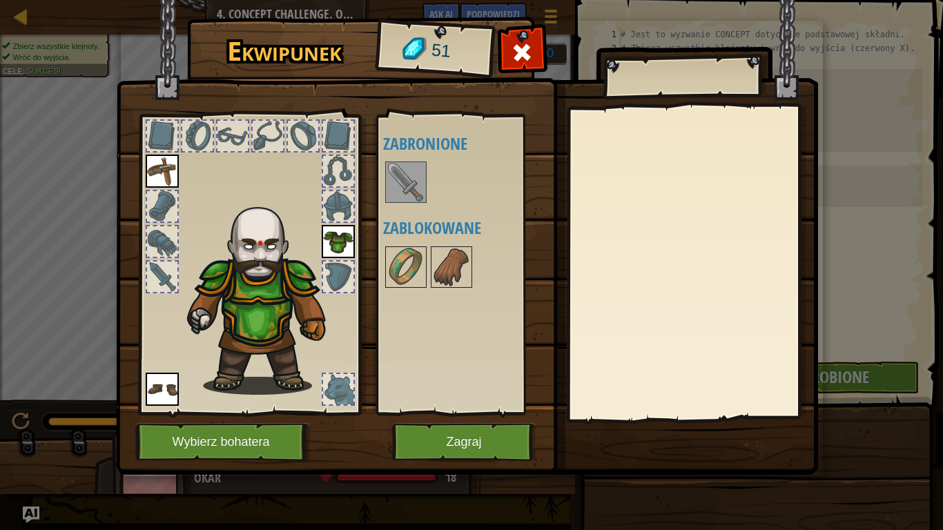
click at [402, 179] on img at bounding box center [406, 182] width 39 height 39
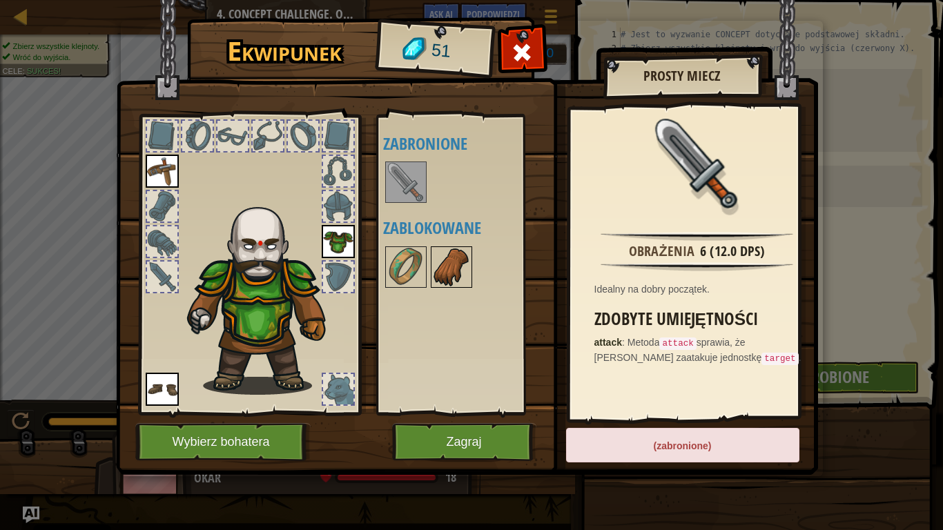
click at [433, 279] on img at bounding box center [451, 267] width 39 height 39
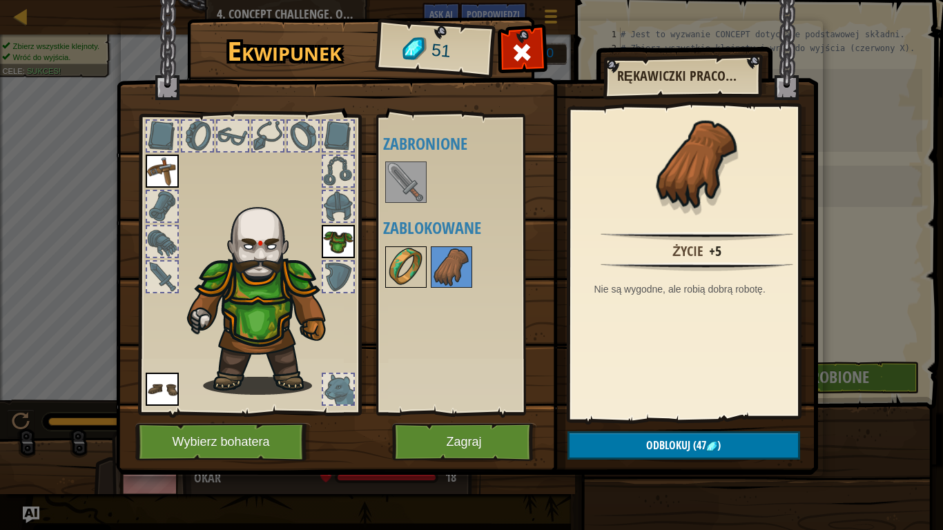
click at [415, 275] on img at bounding box center [406, 267] width 39 height 39
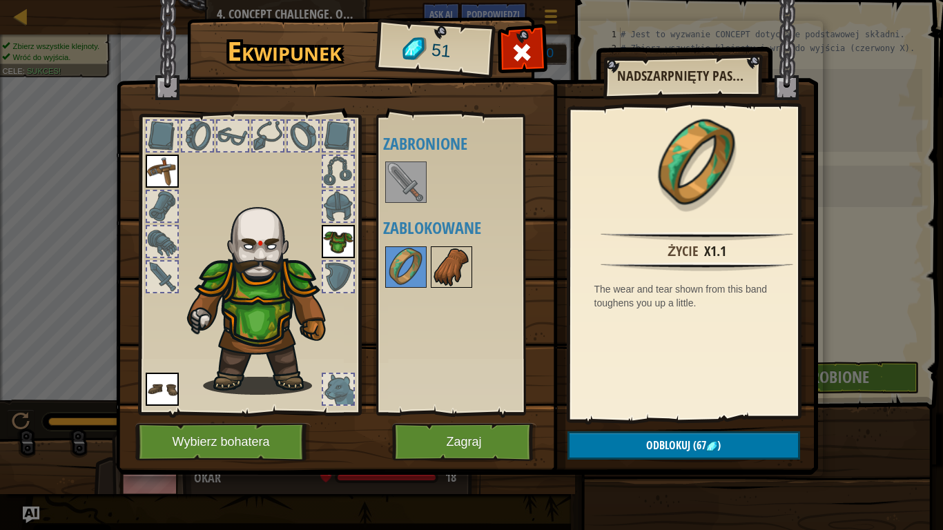
click at [436, 274] on img at bounding box center [451, 267] width 39 height 39
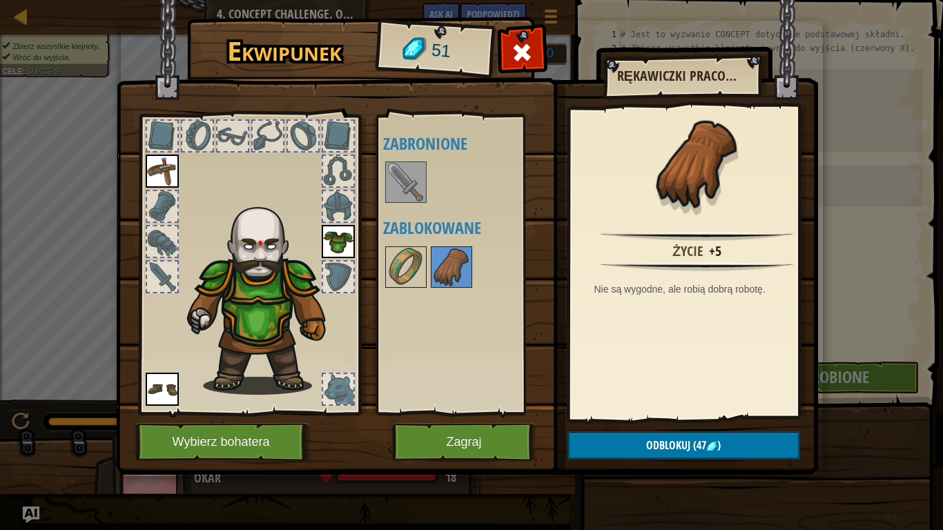
click at [460, 418] on img at bounding box center [467, 224] width 702 height 501
click at [458, 443] on button "Zagraj" at bounding box center [464, 442] width 144 height 38
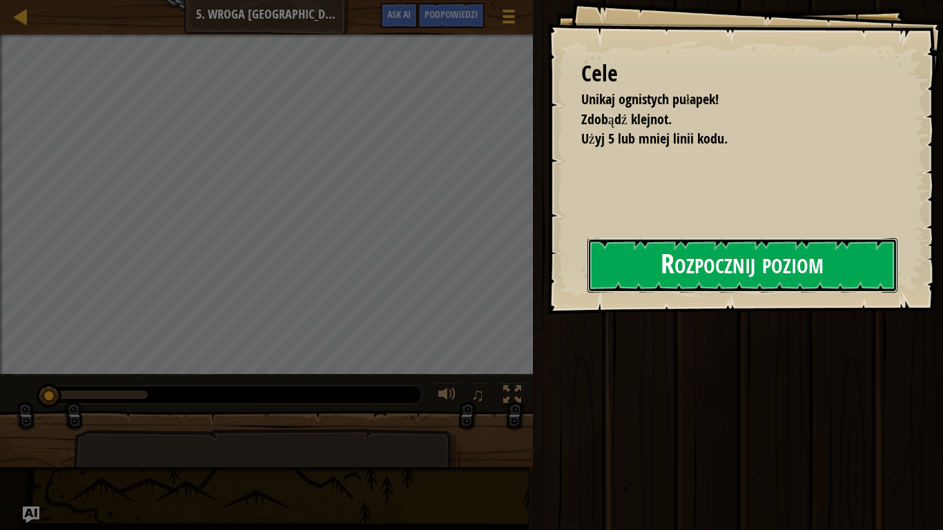
click at [704, 260] on button "Rozpocznij poziom" at bounding box center [742, 265] width 310 height 55
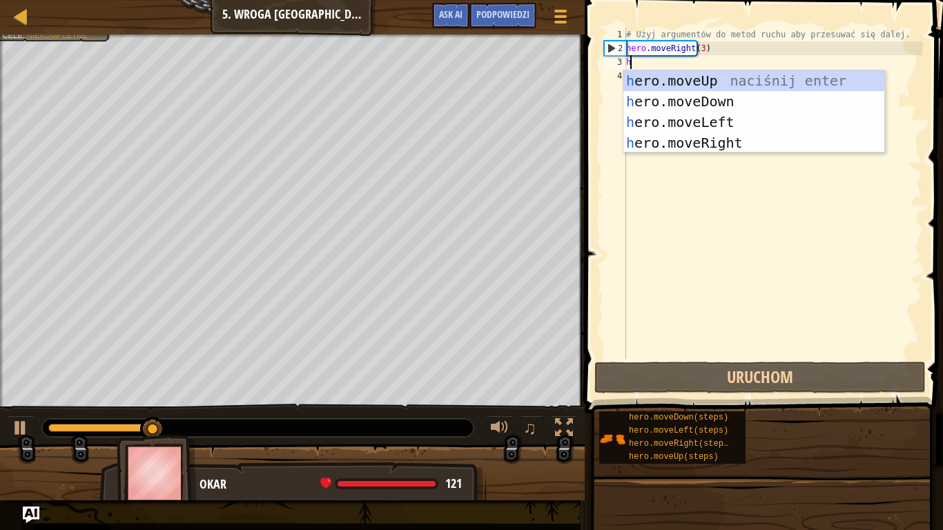
scroll to position [6, 0]
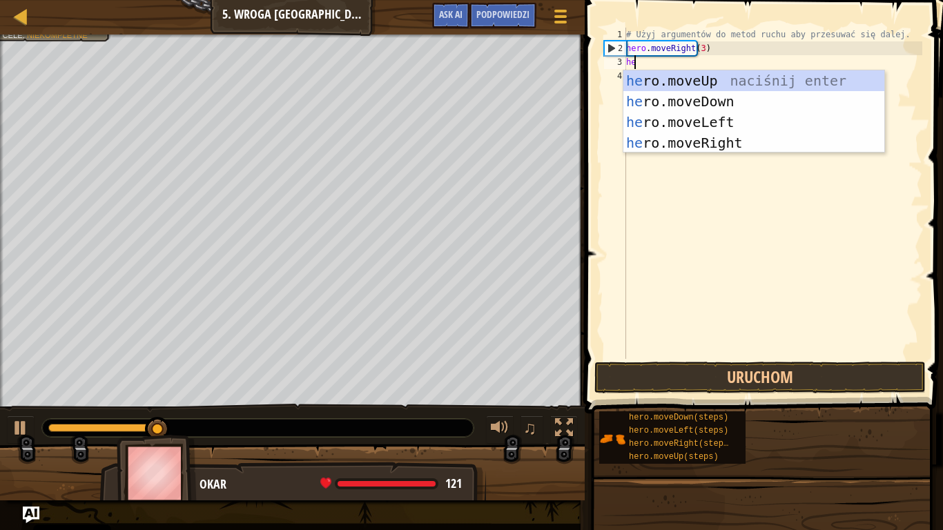
type textarea "her"
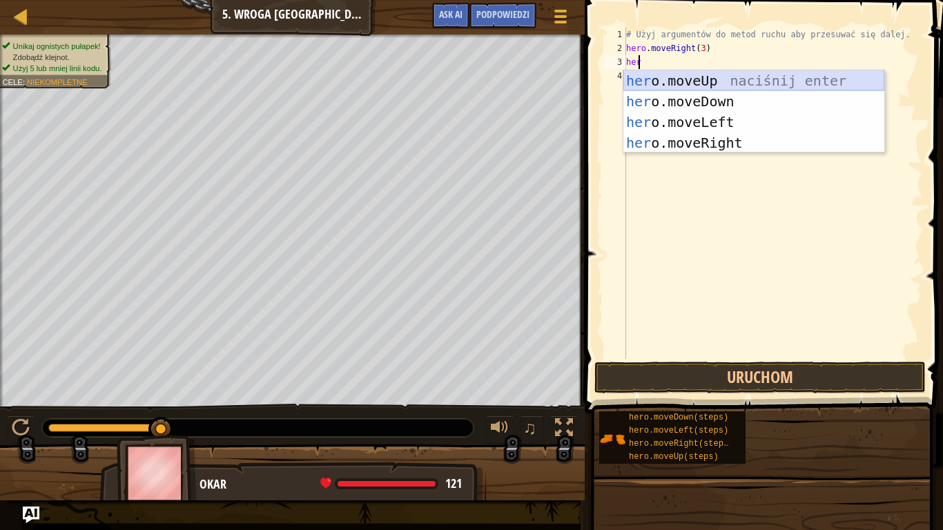
click at [699, 86] on div "her o.moveUp naciśnij enter her o.moveDown naciśnij enter her o.moveLeft naciśn…" at bounding box center [753, 132] width 261 height 124
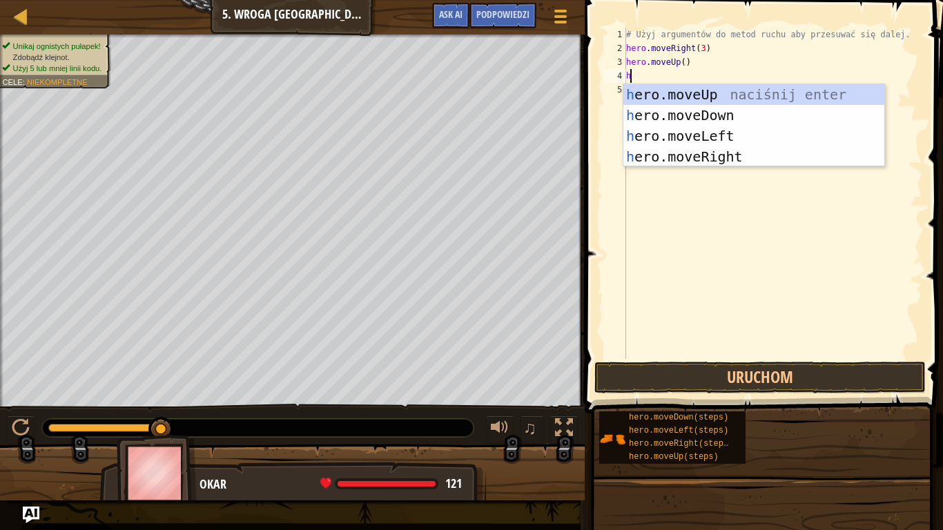
type textarea "her"
click at [696, 155] on div "her o.moveUp naciśnij enter her o.moveDown naciśnij enter her o.moveLeft naciśn…" at bounding box center [753, 146] width 261 height 124
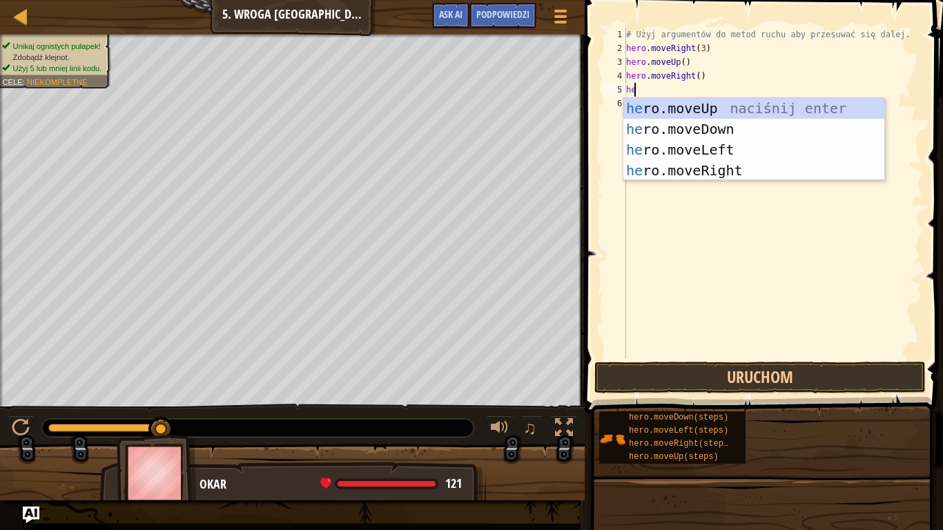
type textarea "her"
click at [680, 123] on div "her o.moveUp naciśnij enter her o.moveDown naciśnij enter her o.moveLeft naciśn…" at bounding box center [753, 160] width 261 height 124
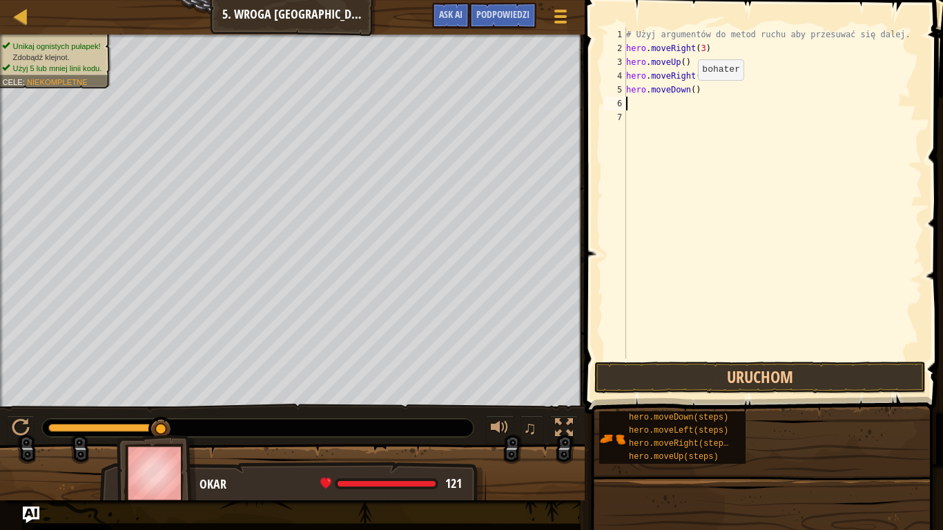
click at [685, 94] on div "# Użyj argumentów do metod ruchu aby przesuwać się dalej. hero . moveRight ( 3 …" at bounding box center [772, 207] width 299 height 359
type textarea "hero.moveDown(3)"
click at [633, 101] on div "# Użyj argumentów do metod ruchu aby przesuwać się dalej. hero . moveRight ( 3 …" at bounding box center [772, 207] width 299 height 359
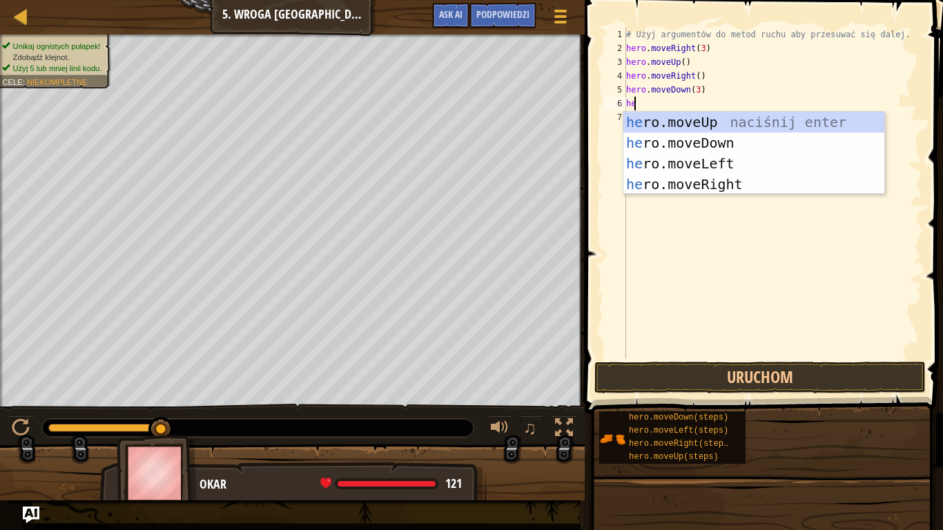
type textarea "her"
click at [695, 187] on div "her o.moveUp naciśnij enter her o.moveDown naciśnij enter her o.moveLeft naciśn…" at bounding box center [753, 174] width 261 height 124
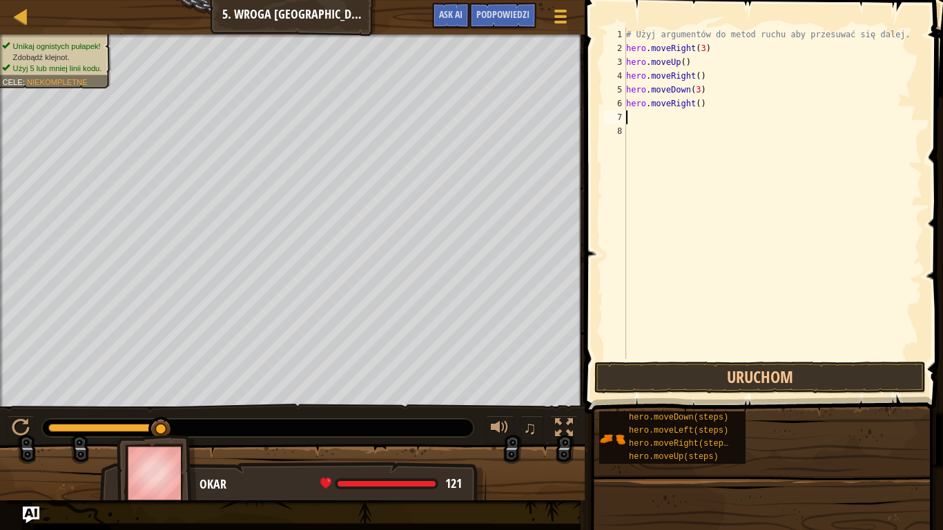
scroll to position [6, 0]
click at [688, 103] on div "# Użyj argumentów do metod ruchu aby przesuwać się dalej. hero . moveRight ( 3 …" at bounding box center [772, 207] width 299 height 359
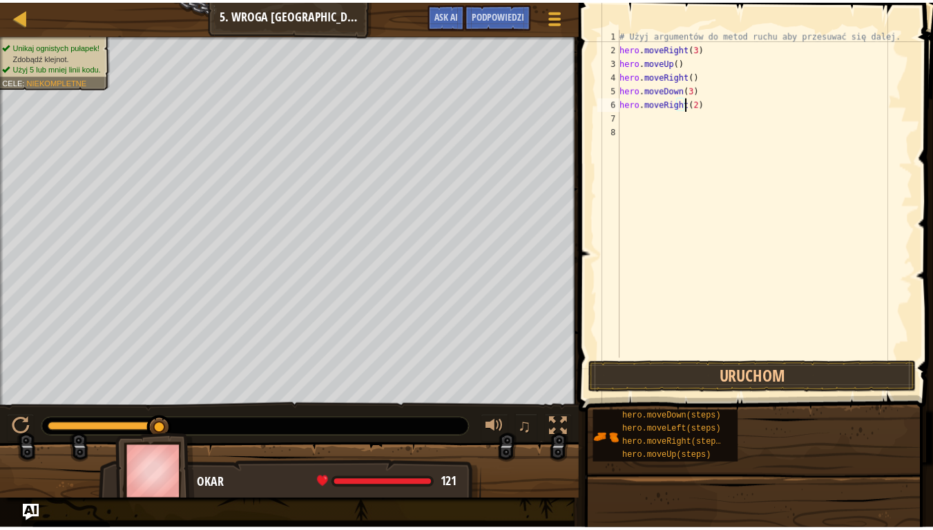
scroll to position [6, 6]
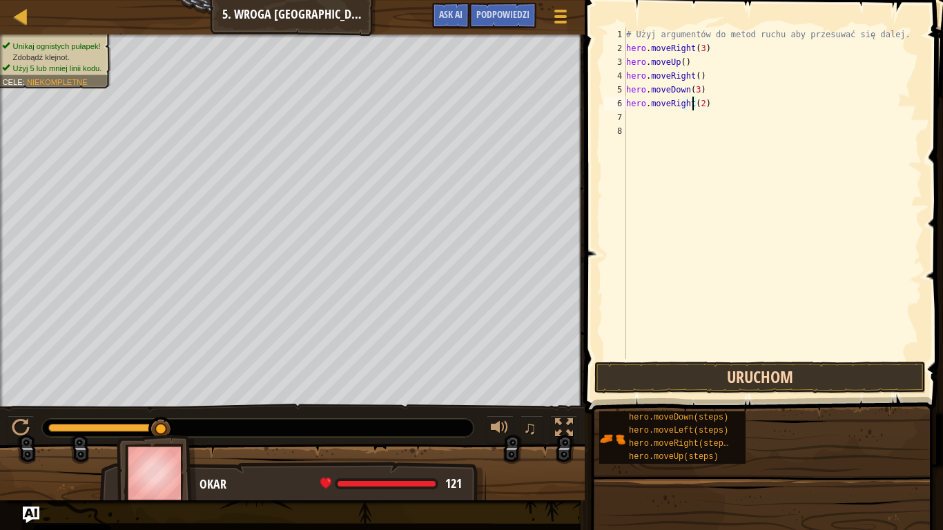
type textarea "hero.moveRight(2)"
click at [738, 364] on button "Uruchom" at bounding box center [759, 378] width 331 height 32
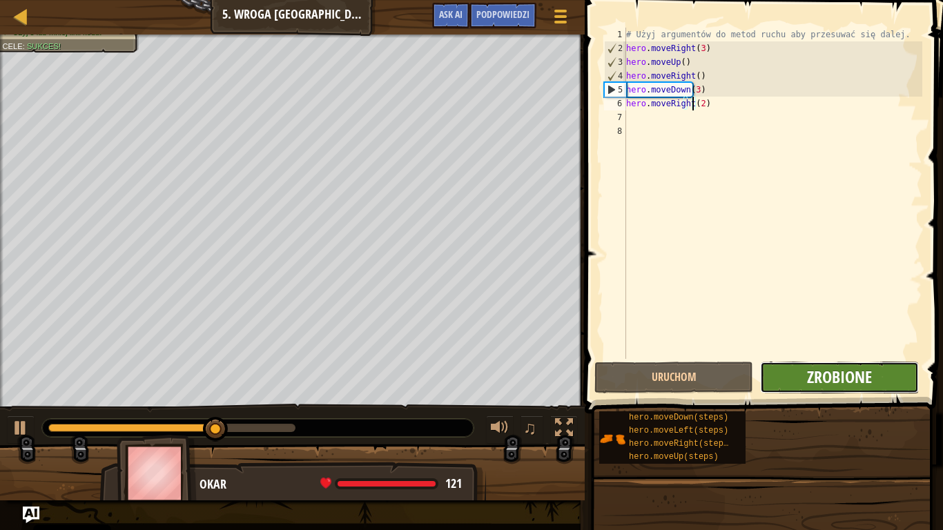
click at [845, 376] on span "Zrobione" at bounding box center [839, 377] width 65 height 22
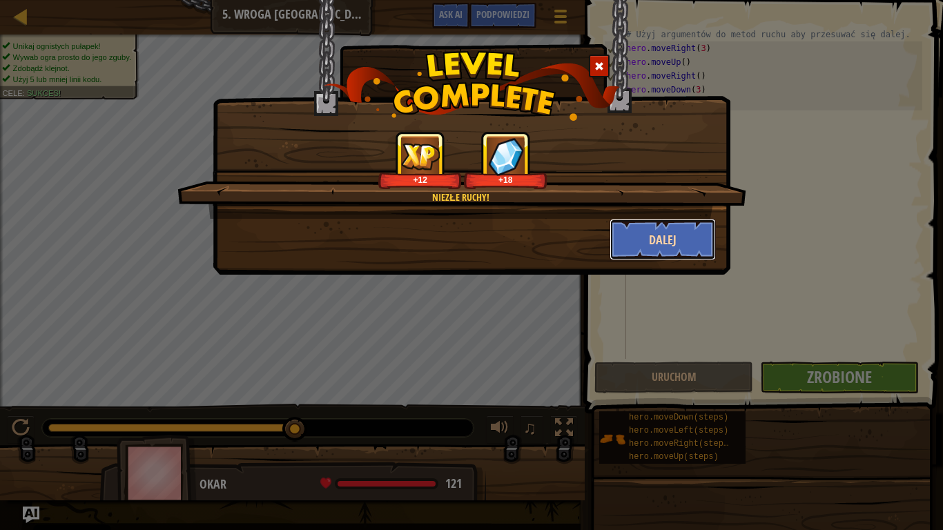
click at [696, 250] on button "Dalej" at bounding box center [663, 239] width 107 height 41
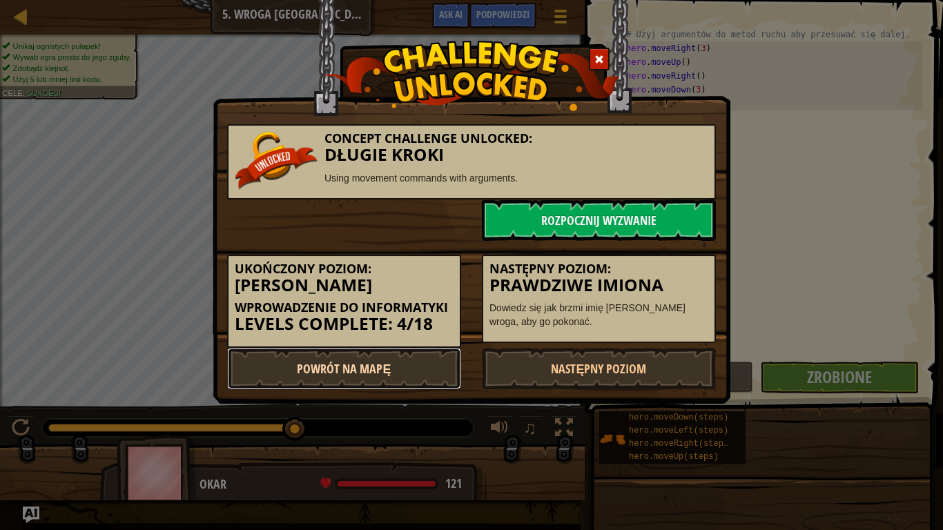
click at [358, 364] on link "Powrót na Mapę" at bounding box center [344, 368] width 234 height 41
select select "pl"
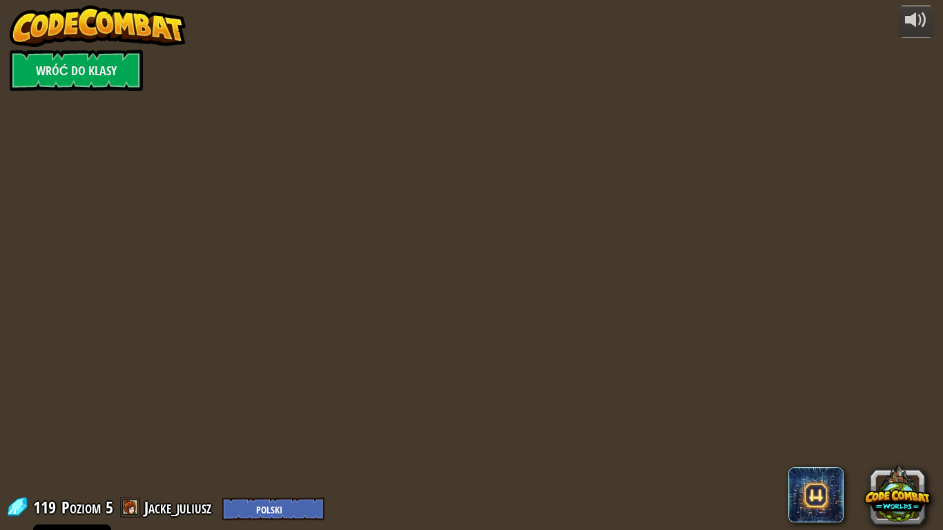
select select "pl"
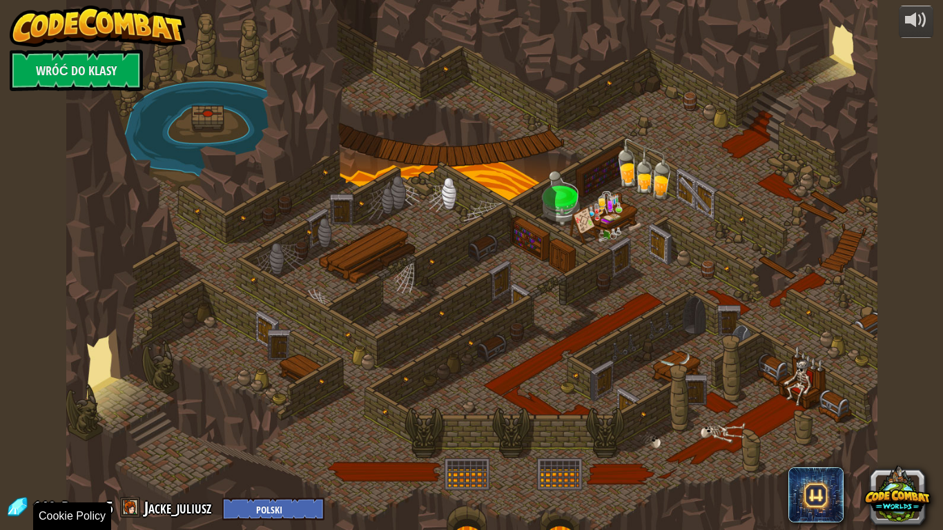
select select "pl"
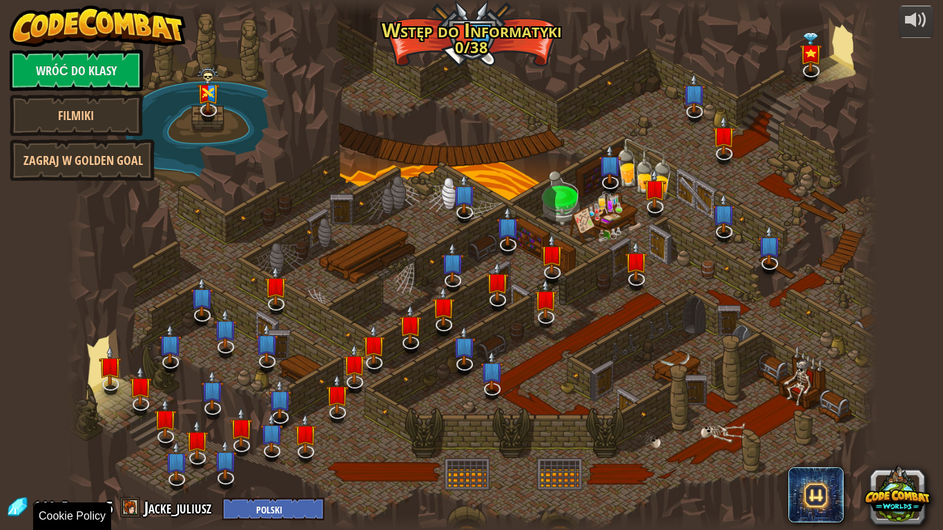
select select "pl"
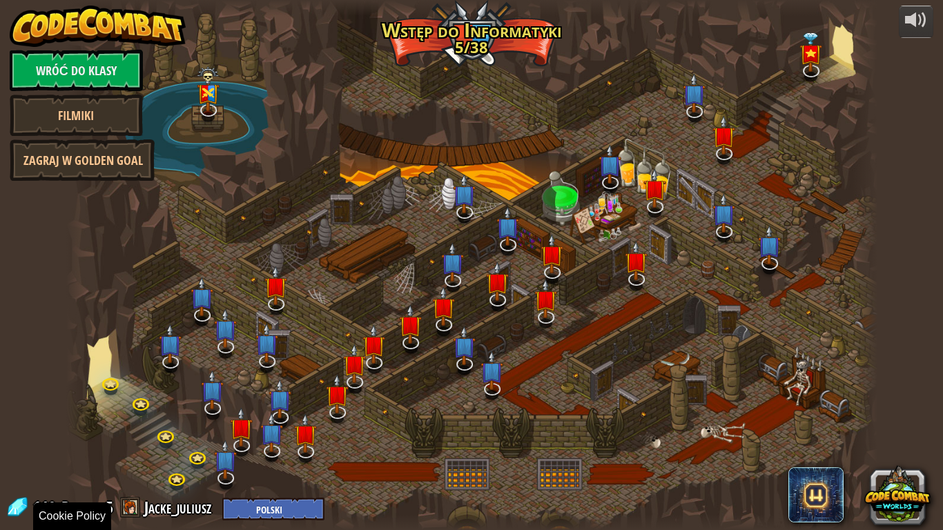
select select "pl"
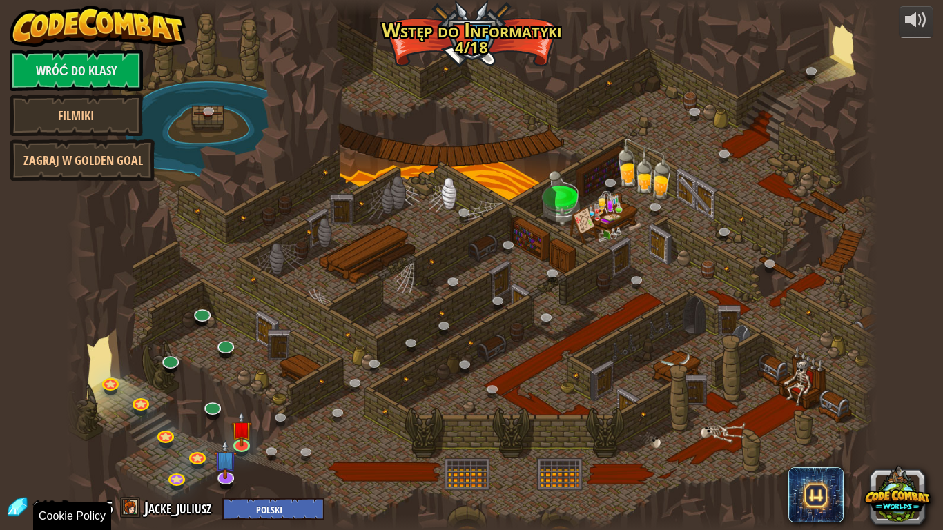
select select "pl"
click at [82, 60] on link "Wróć do klasy" at bounding box center [76, 70] width 133 height 41
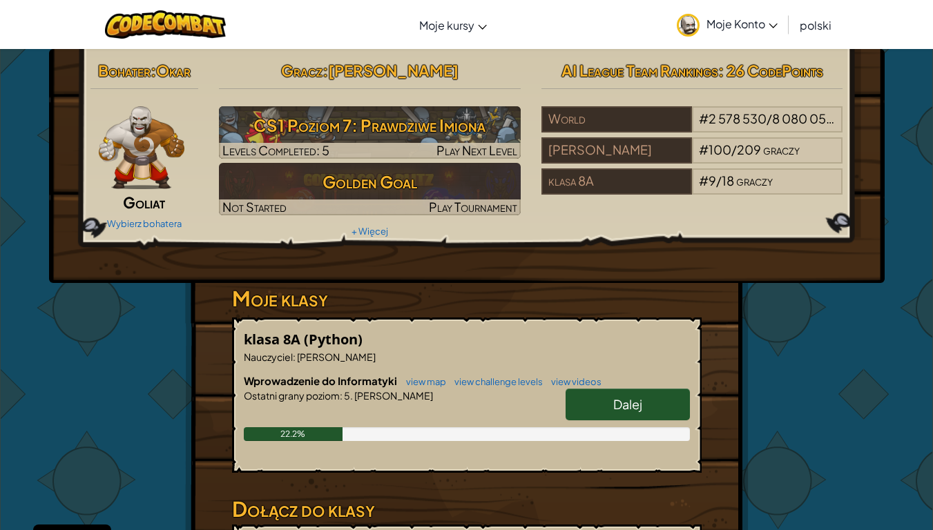
click at [608, 400] on link "Dalej" at bounding box center [627, 405] width 124 height 32
select select "pl"
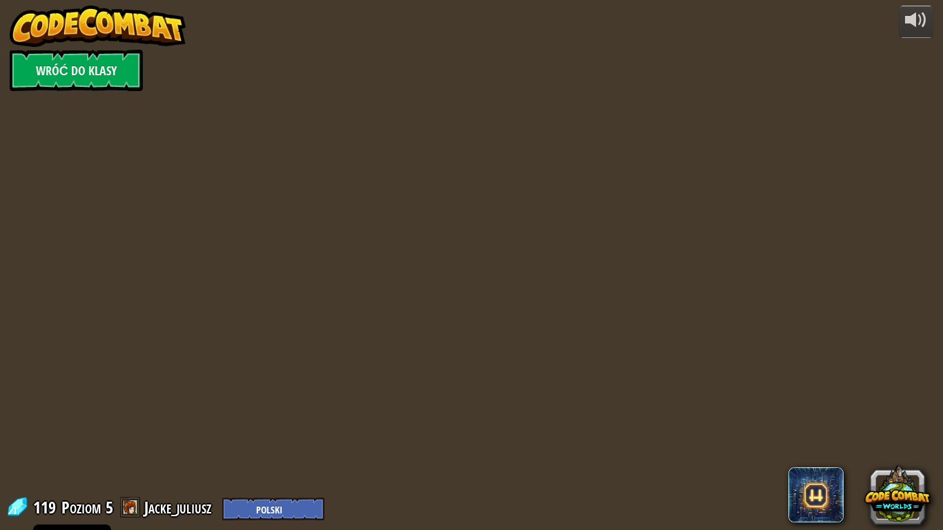
select select "pl"
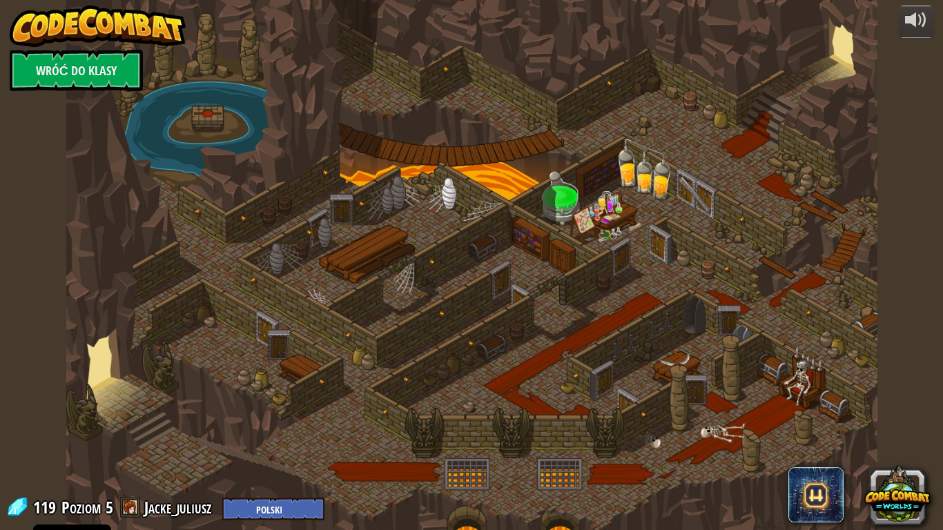
select select "pl"
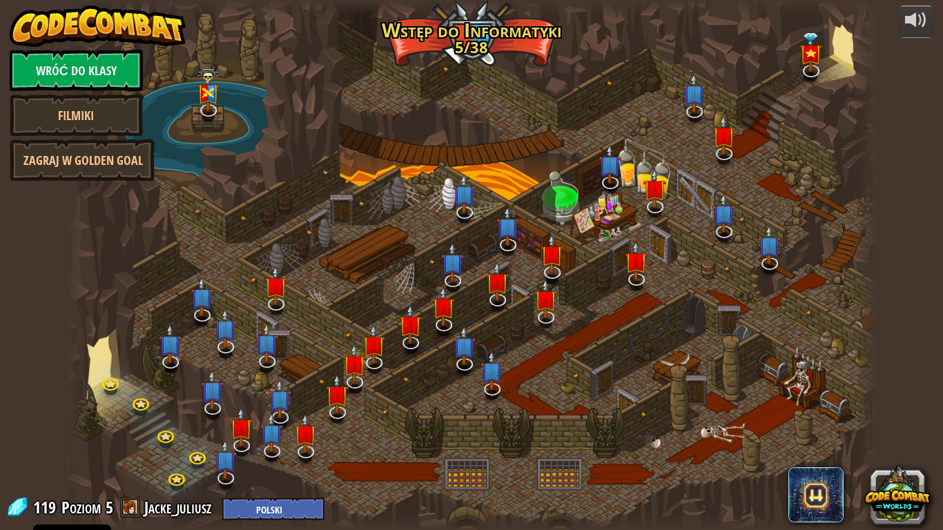
select select "pl"
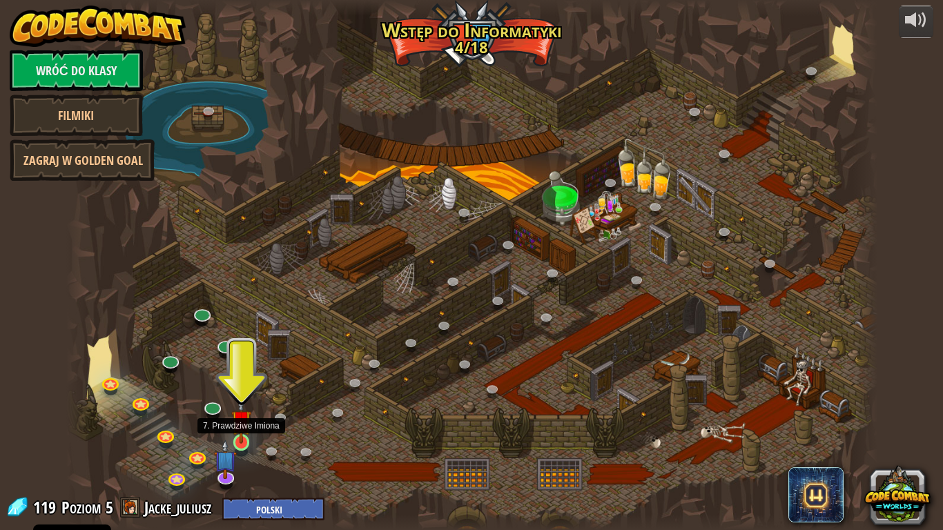
click at [244, 442] on img at bounding box center [241, 420] width 21 height 47
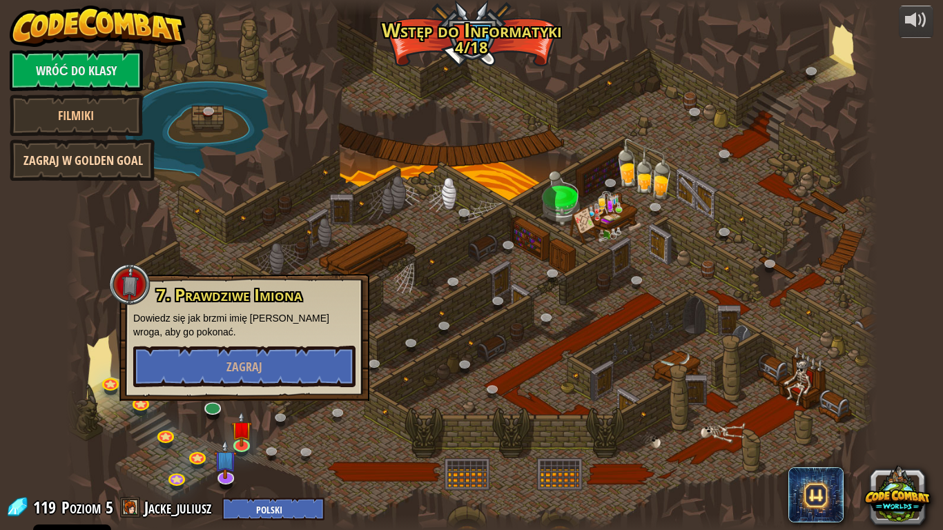
click at [108, 171] on link "Zagraj w Golden Goal" at bounding box center [82, 159] width 145 height 41
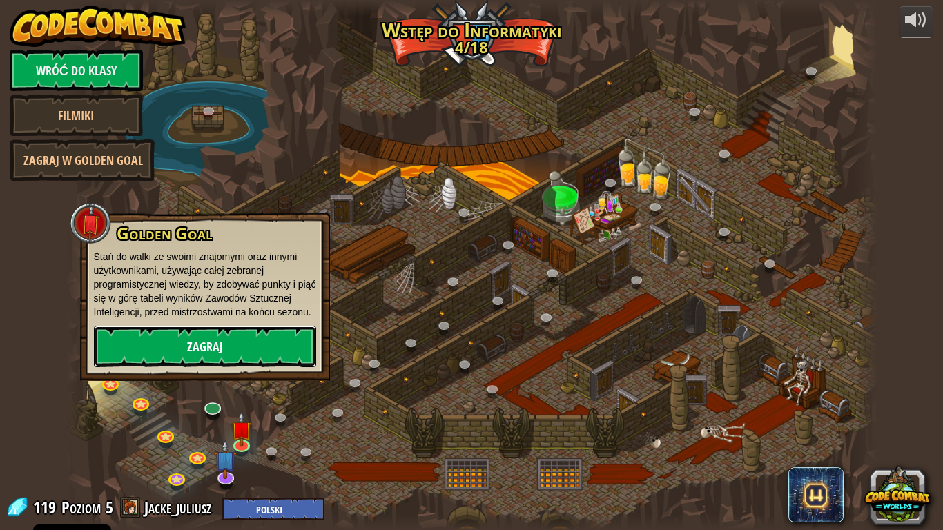
click at [170, 334] on link "Zagraj" at bounding box center [205, 346] width 222 height 41
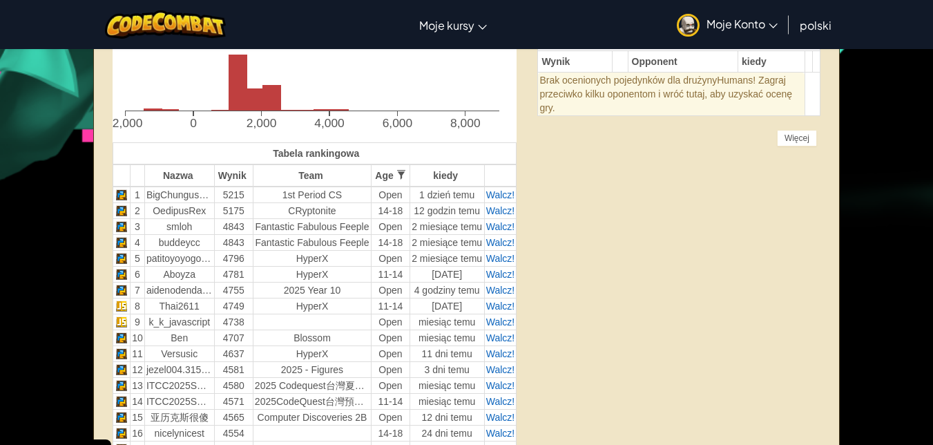
scroll to position [37, 0]
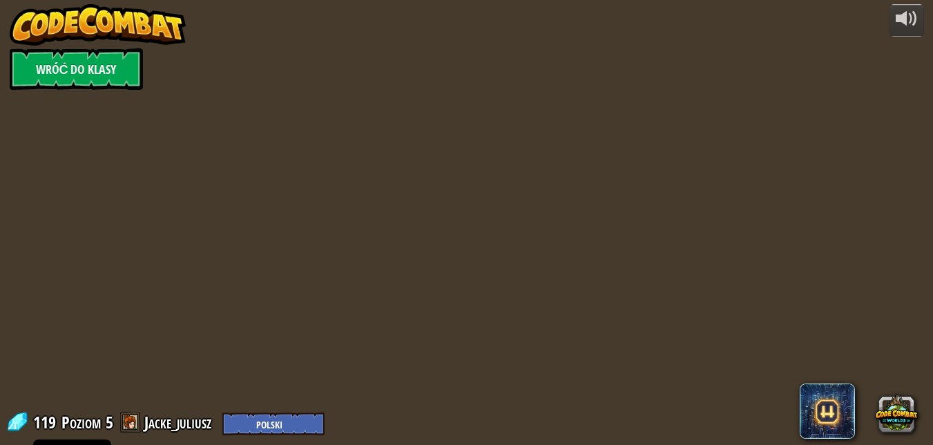
select select "pl"
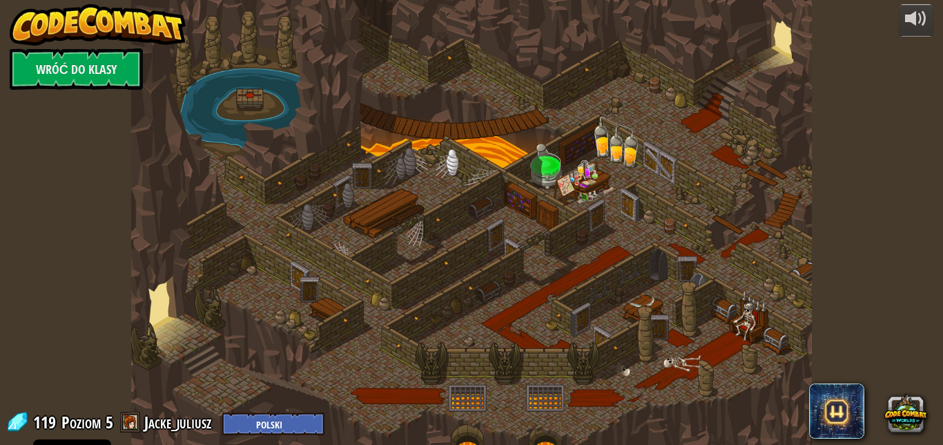
select select "pl"
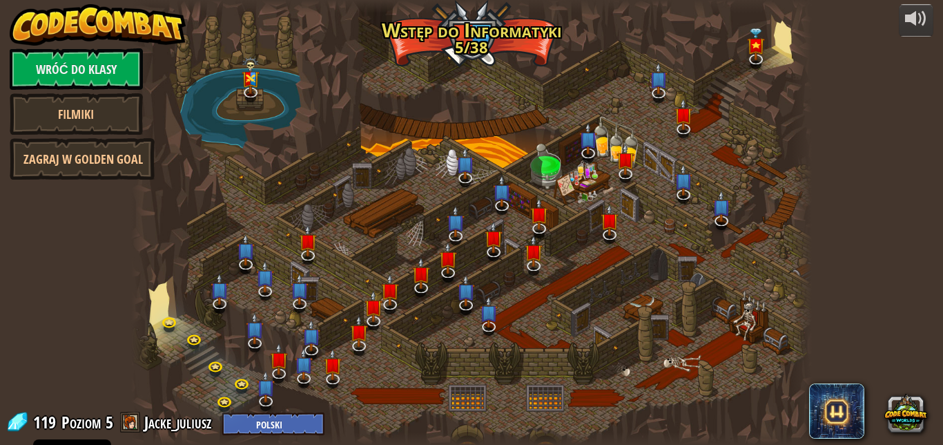
select select "pl"
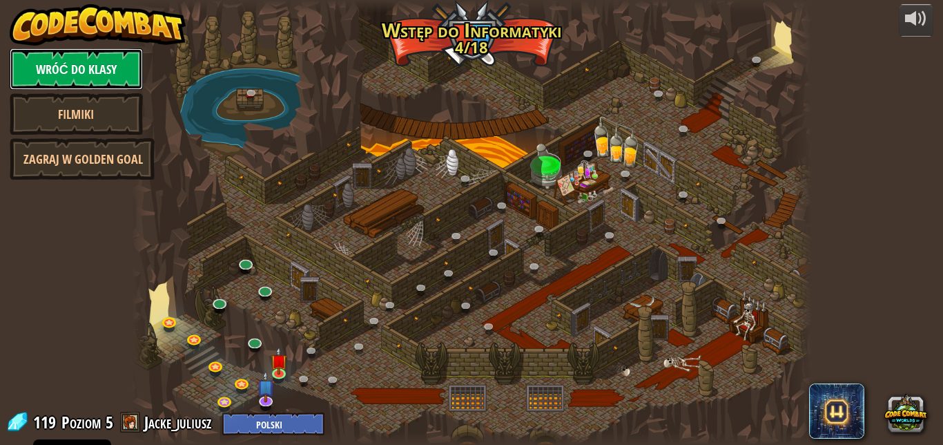
click at [77, 78] on link "Wróć do klasy" at bounding box center [76, 68] width 133 height 41
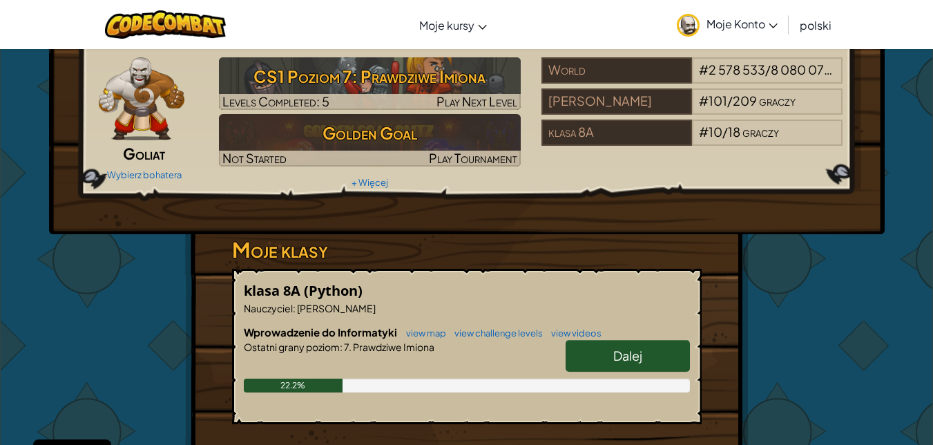
scroll to position [37, 0]
